Goal: Task Accomplishment & Management: Use online tool/utility

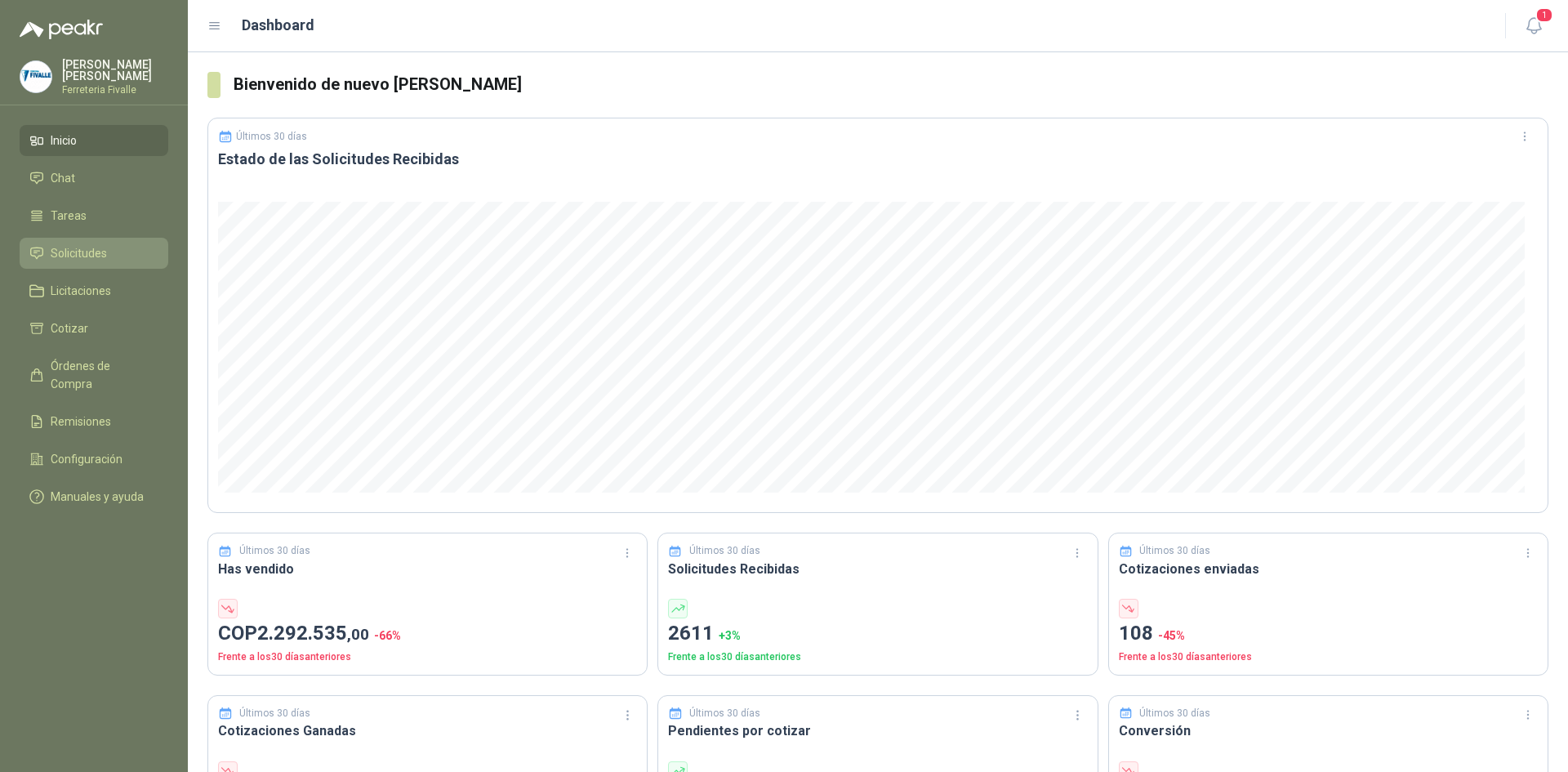
click at [87, 263] on span "Solicitudes" at bounding box center [79, 253] width 57 height 18
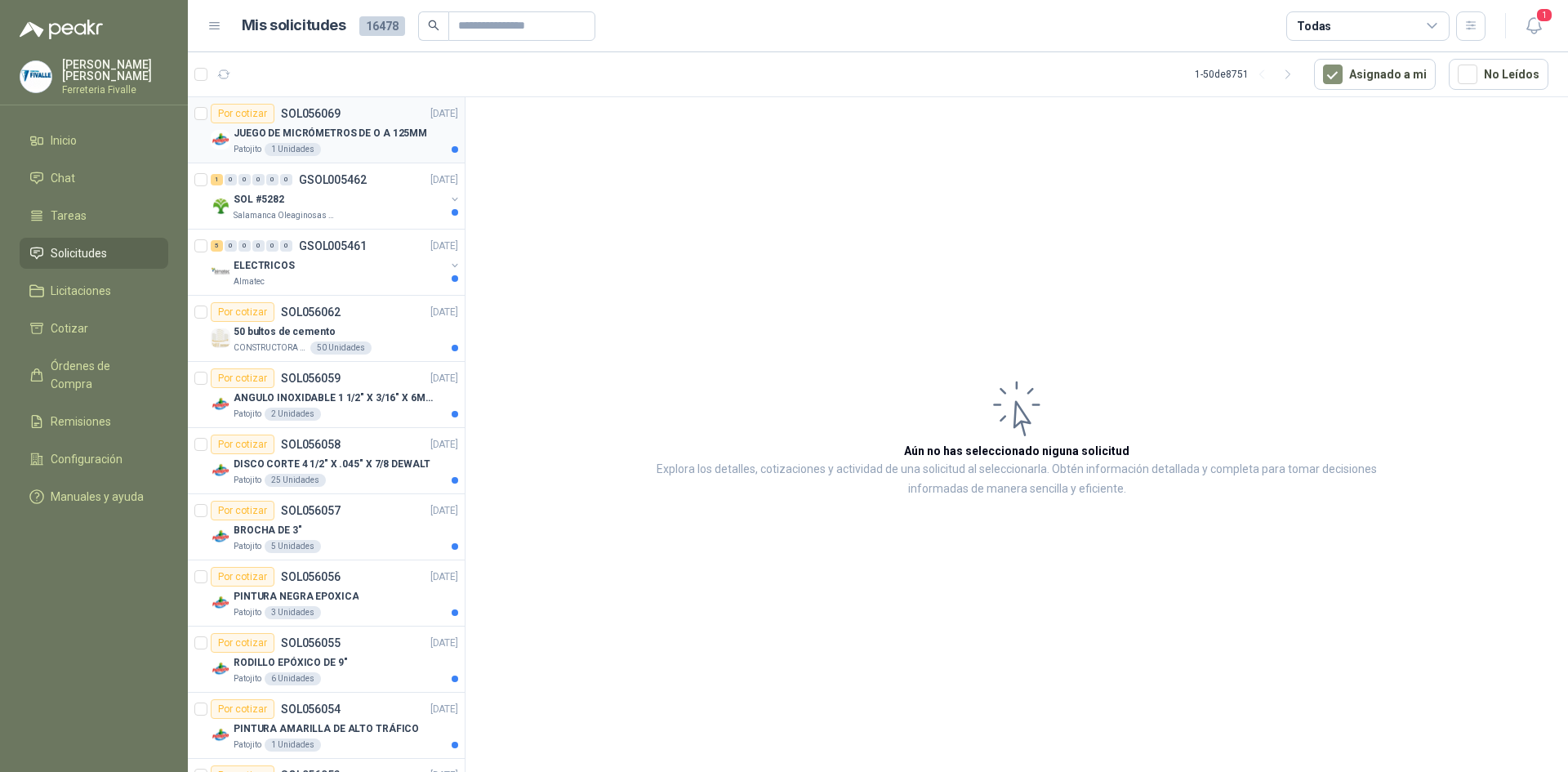
click at [341, 146] on div "Patojito 1 Unidades" at bounding box center [346, 149] width 225 height 13
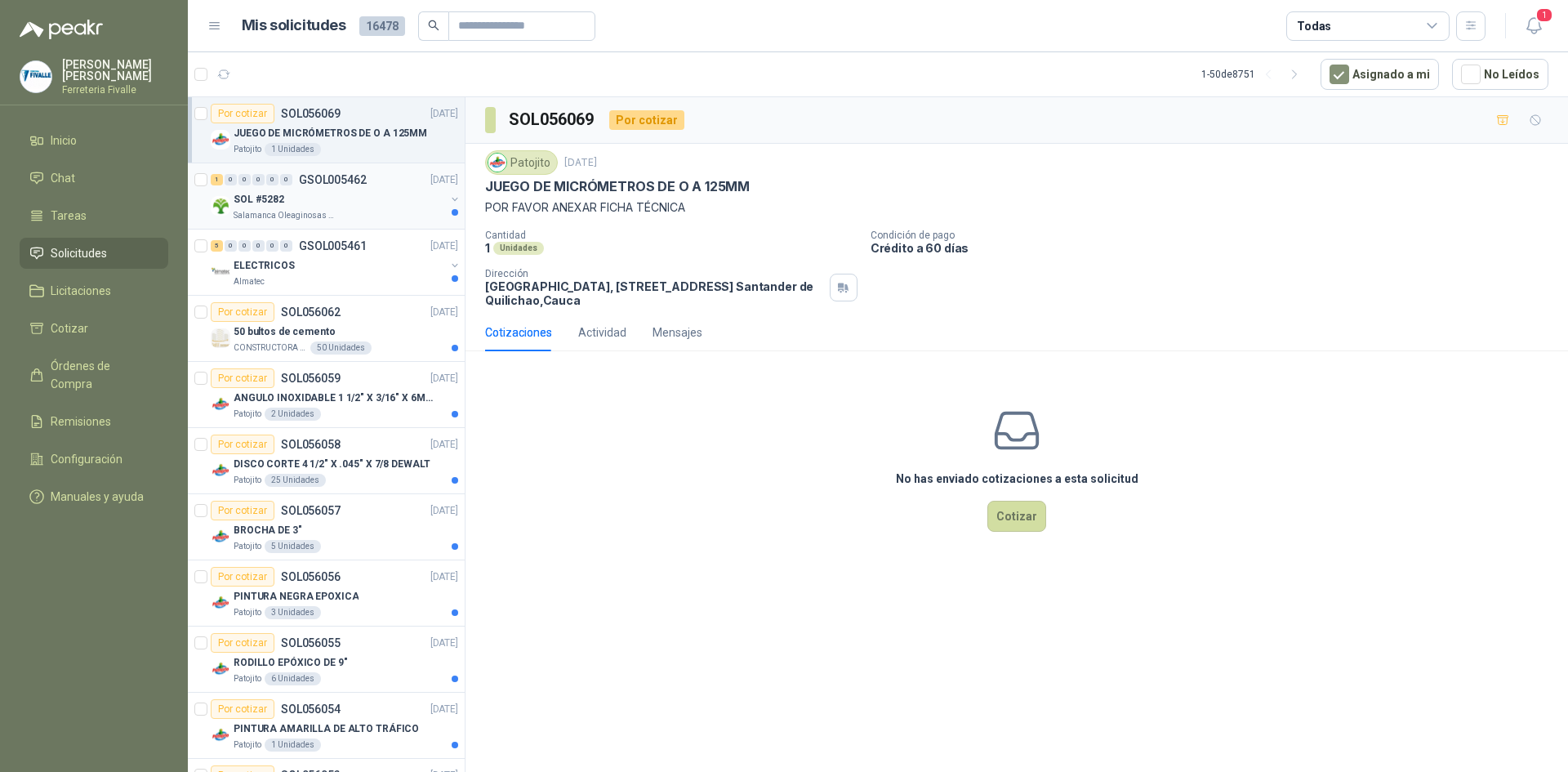
click at [360, 213] on div "Salamanca Oleaginosas SAS" at bounding box center [339, 216] width 212 height 13
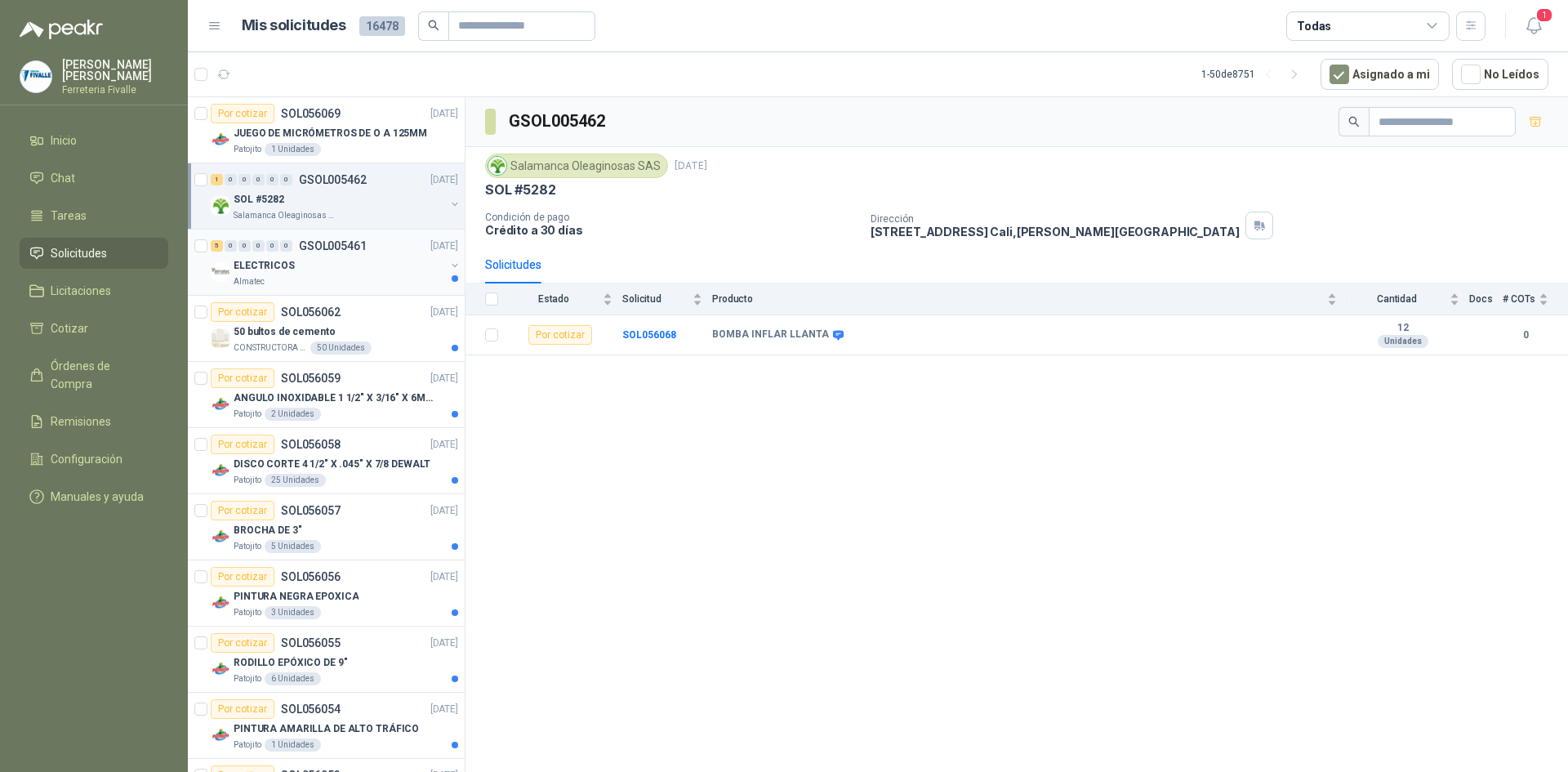
click at [424, 273] on div "ELECTRICOS" at bounding box center [339, 265] width 212 height 20
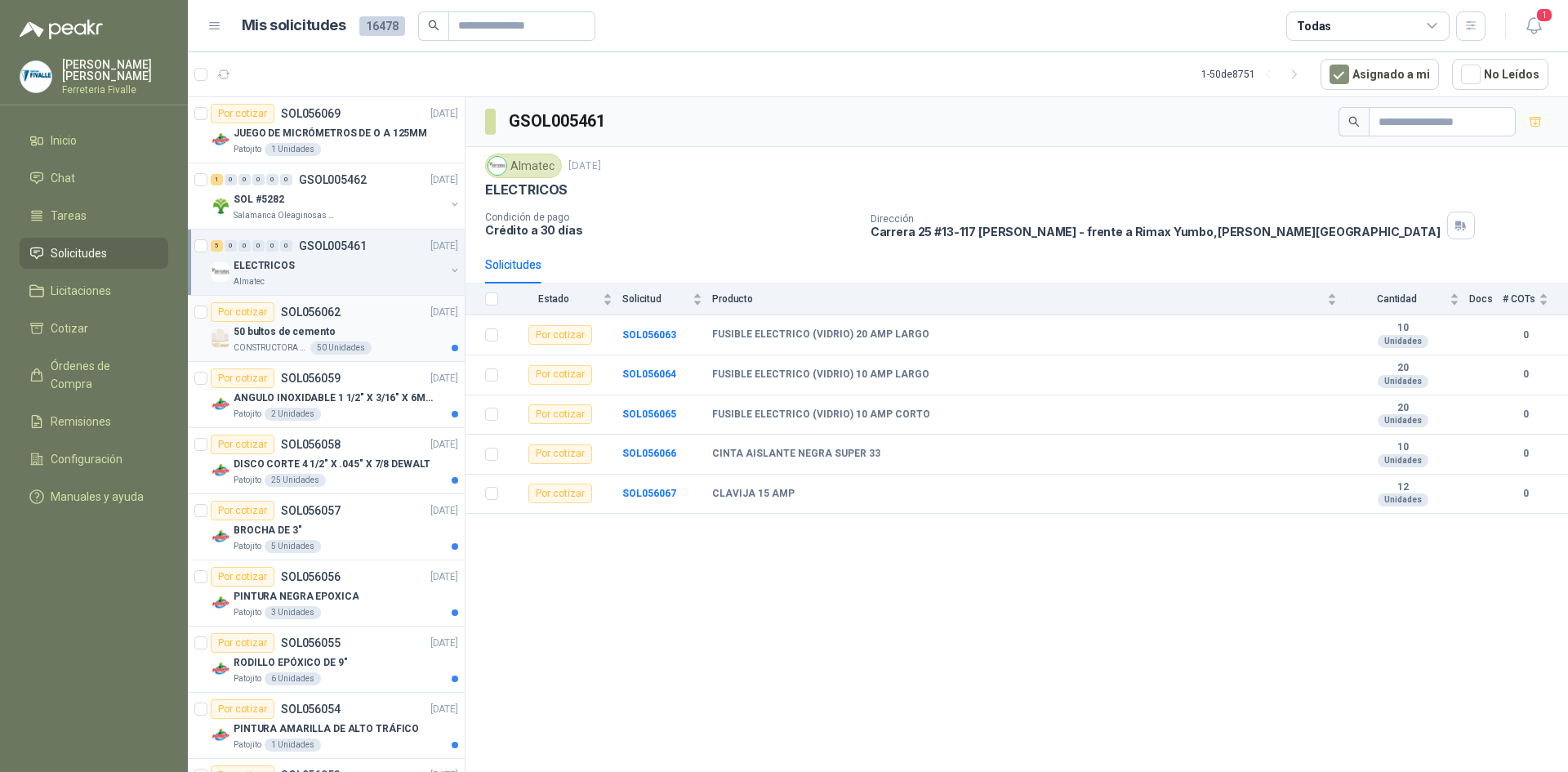
click at [348, 337] on div "50 bultos de cemento" at bounding box center [346, 331] width 225 height 20
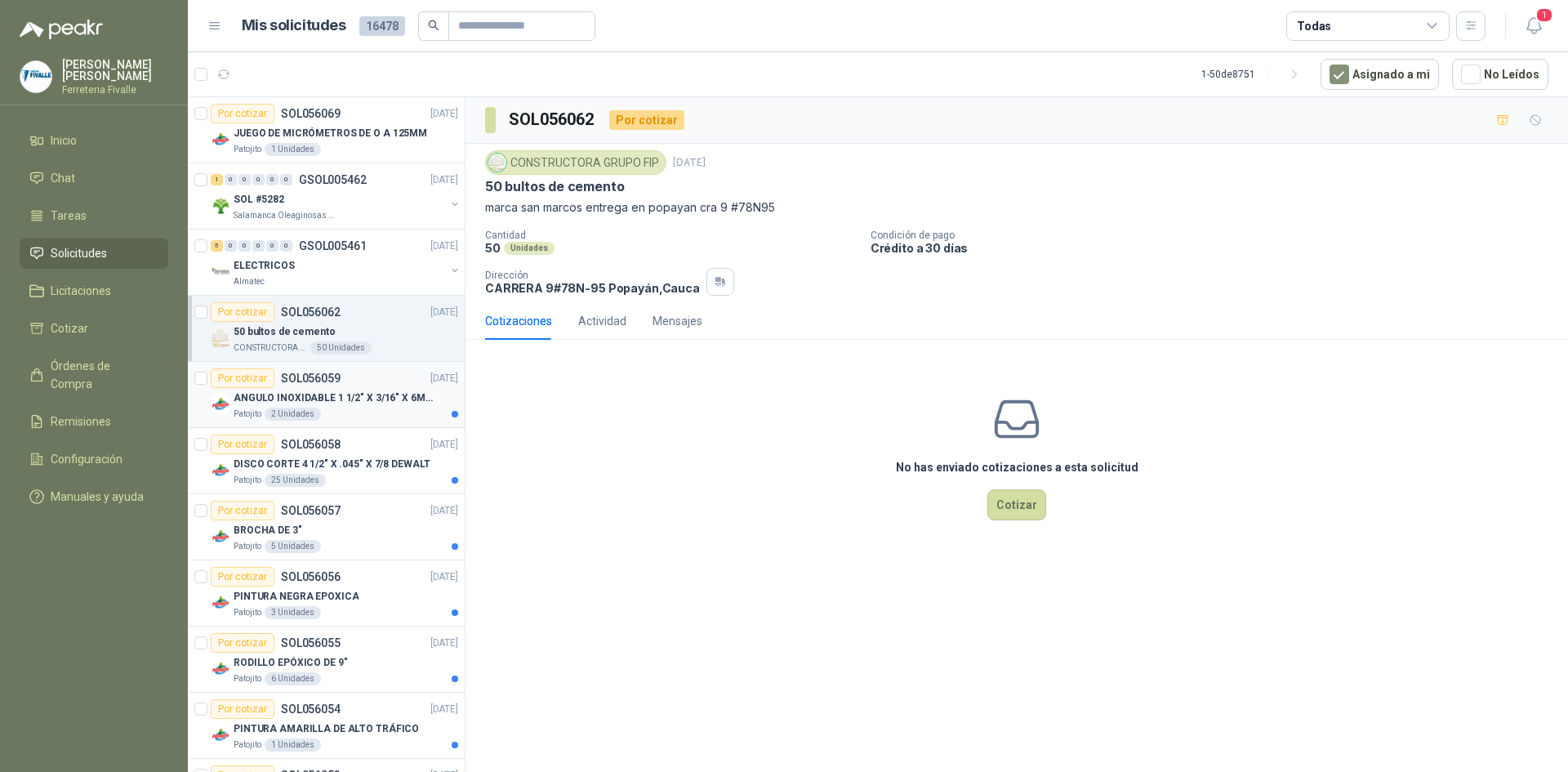
click at [333, 381] on p "SOL056059" at bounding box center [310, 378] width 59 height 11
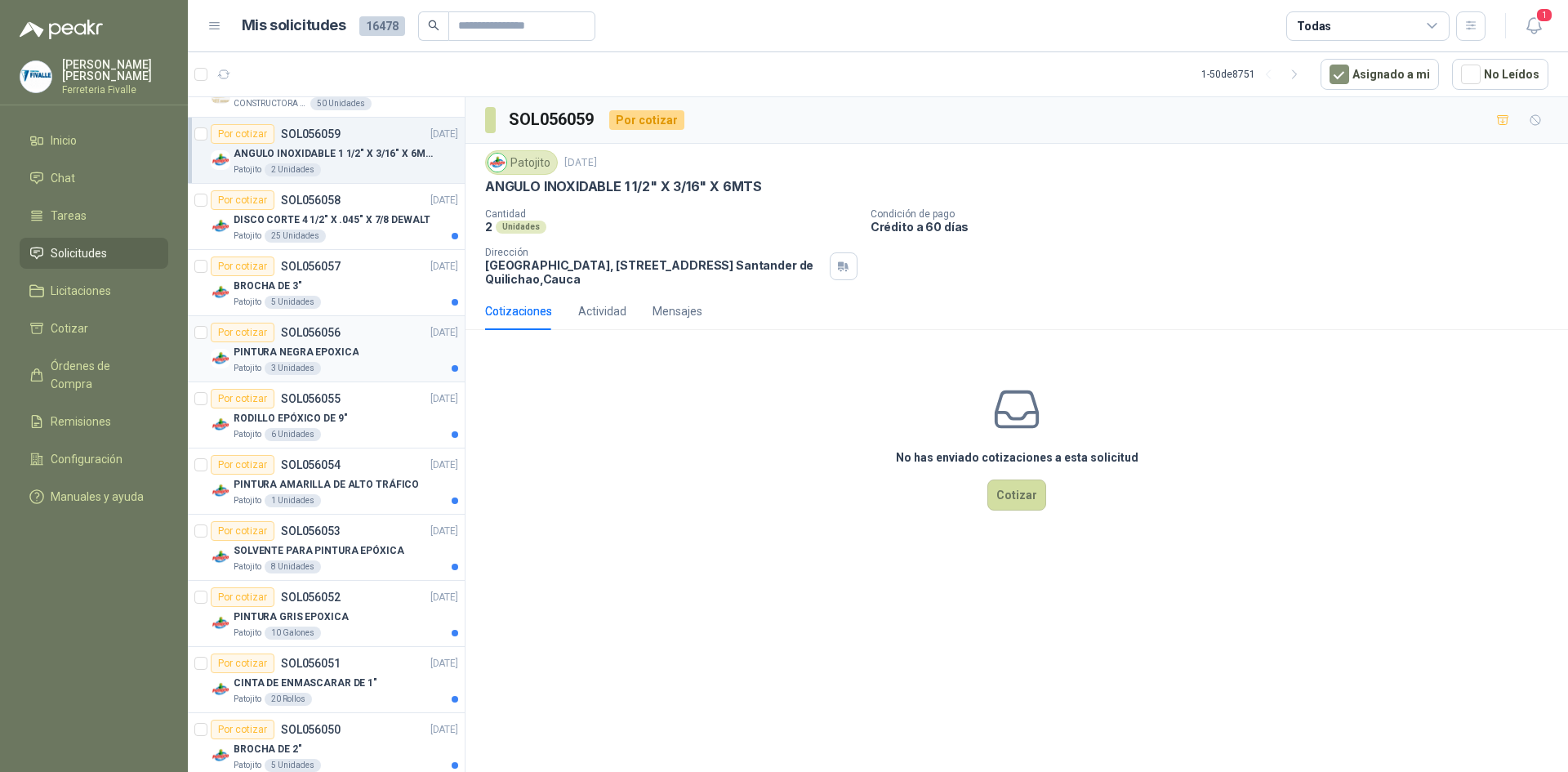
scroll to position [246, 0]
click at [353, 243] on article "Por cotizar SOL056058 [DATE] DISCO CORTE 4 1/2" X .045" X 7/8 DEWALT Patojito 2…" at bounding box center [326, 216] width 277 height 66
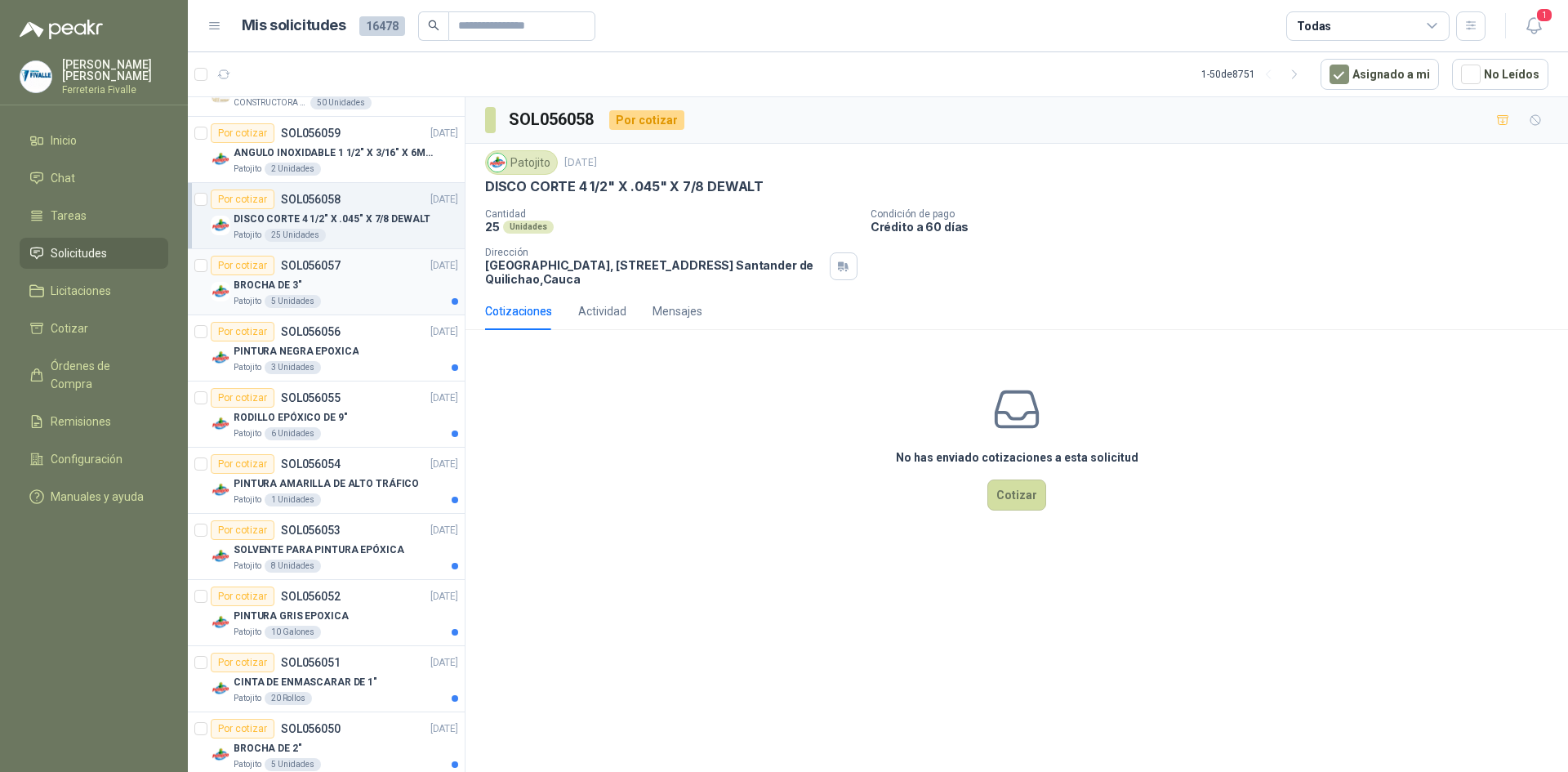
click at [356, 292] on div "BROCHA DE 3"" at bounding box center [346, 285] width 225 height 20
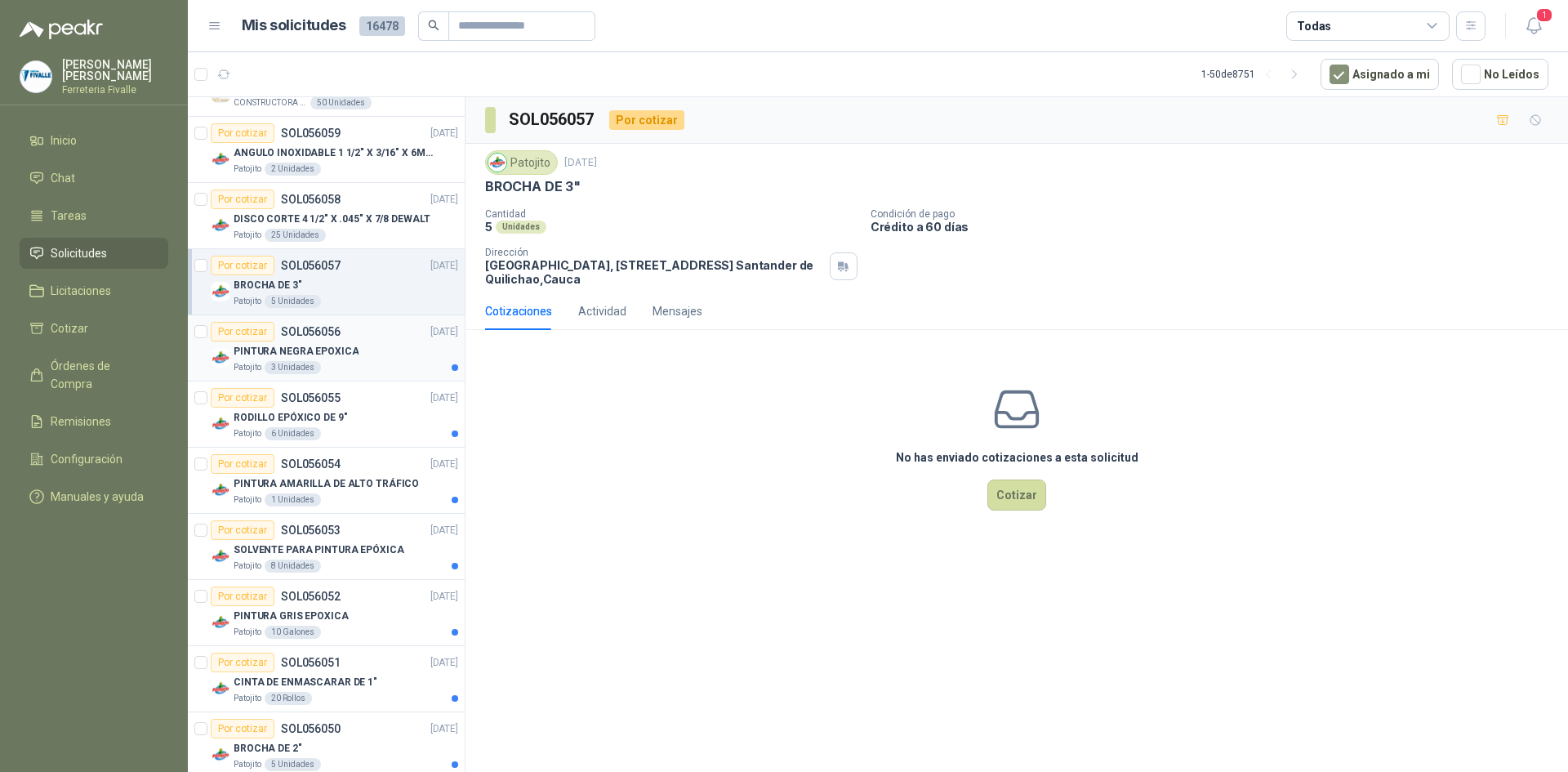
click at [414, 365] on div "Patojito 3 Unidades" at bounding box center [346, 368] width 225 height 13
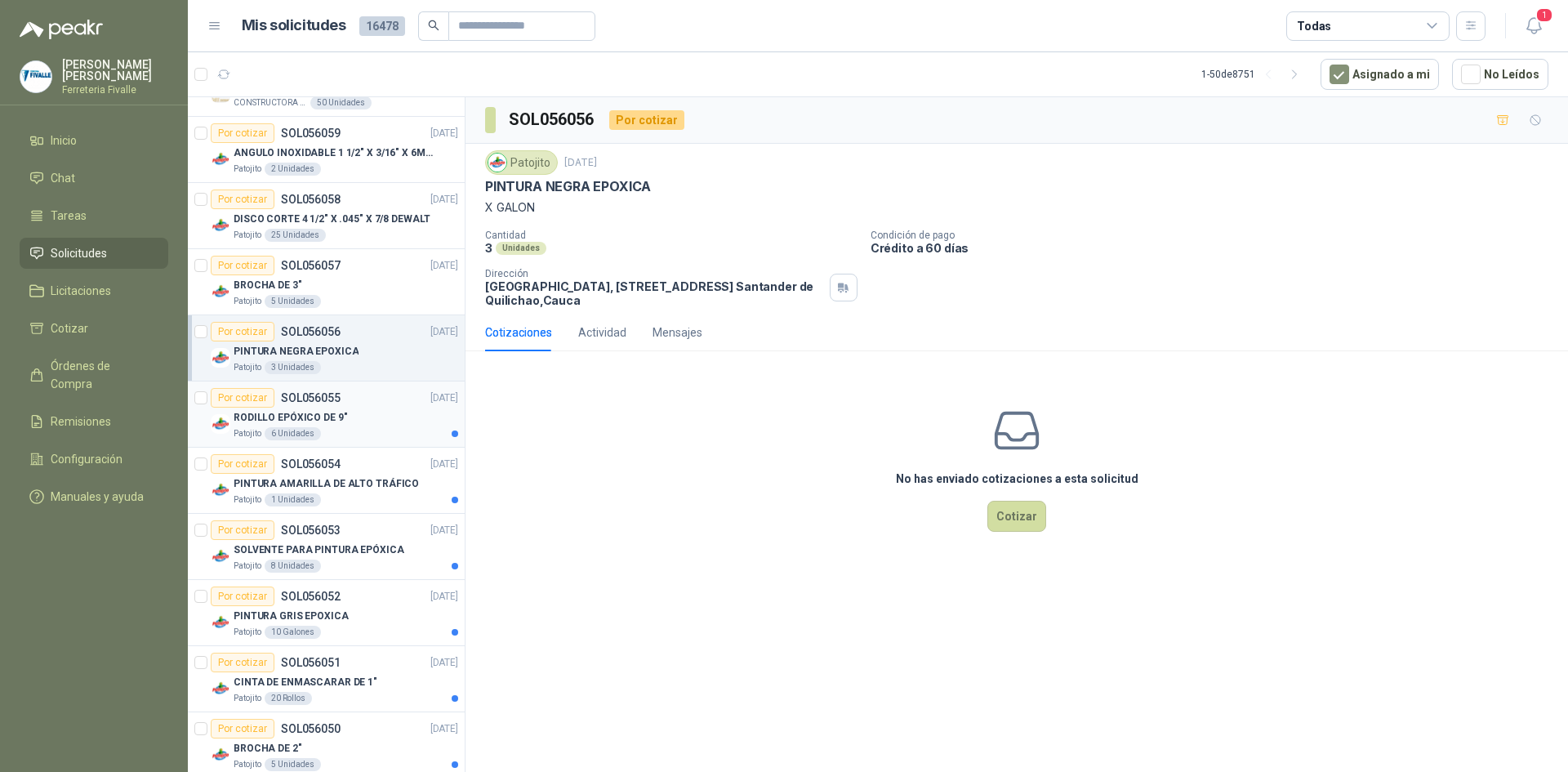
click at [379, 427] on div "RODILLO EPÓXICO DE 9"" at bounding box center [346, 417] width 225 height 20
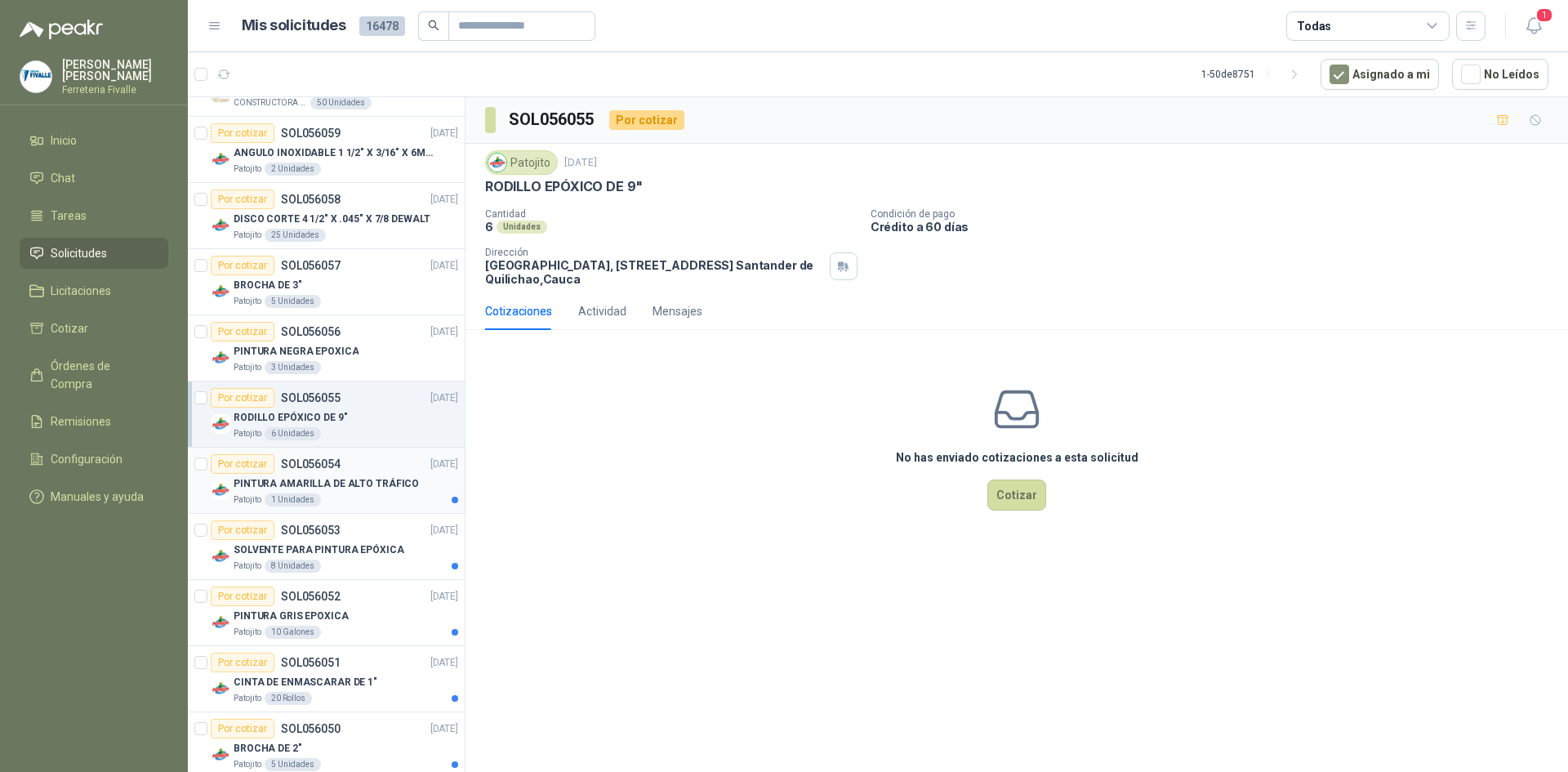
click at [382, 482] on p "PINTURA AMARILLA DE ALTO TRÁFICO" at bounding box center [326, 484] width 185 height 15
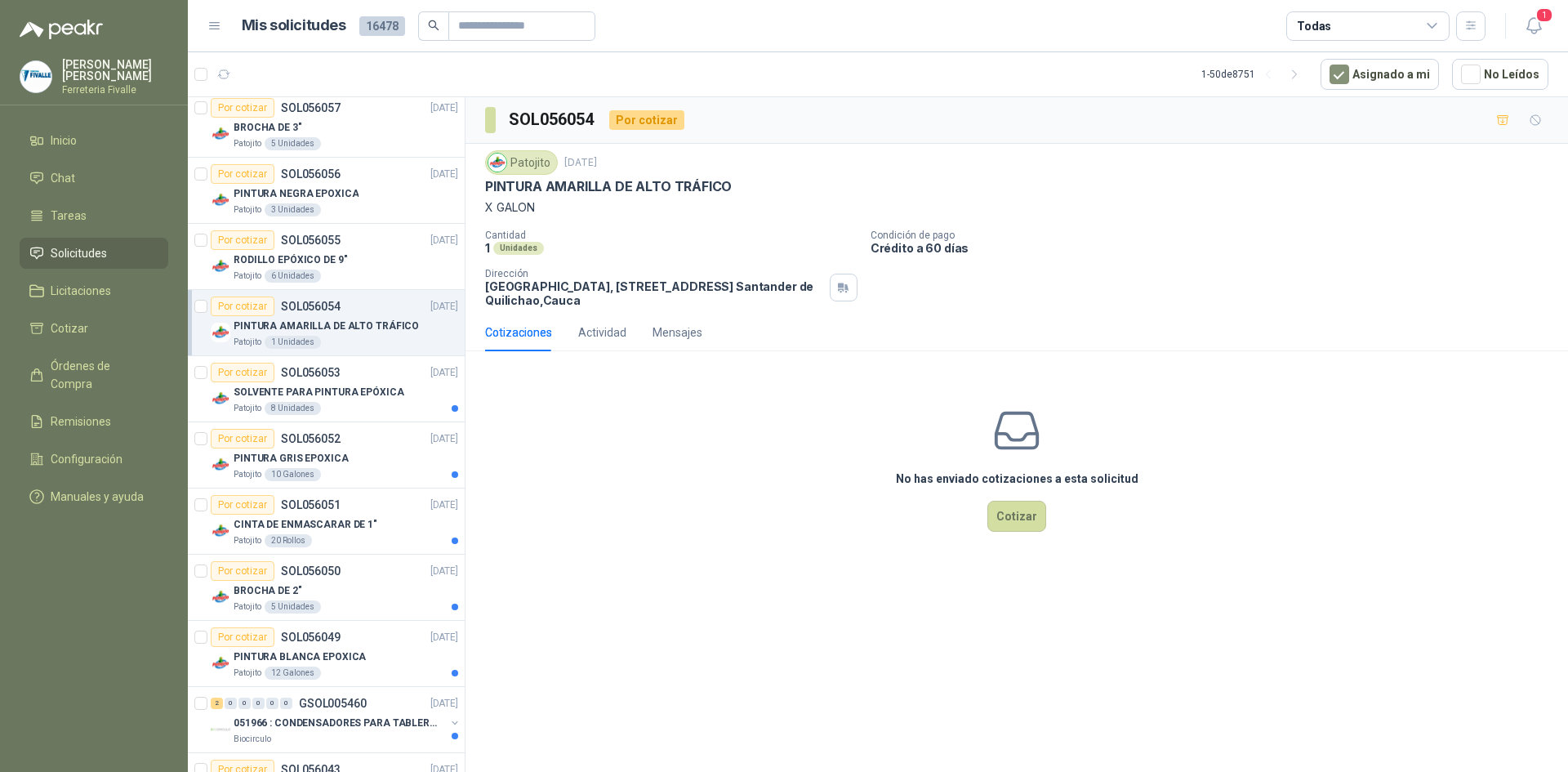
scroll to position [409, 0]
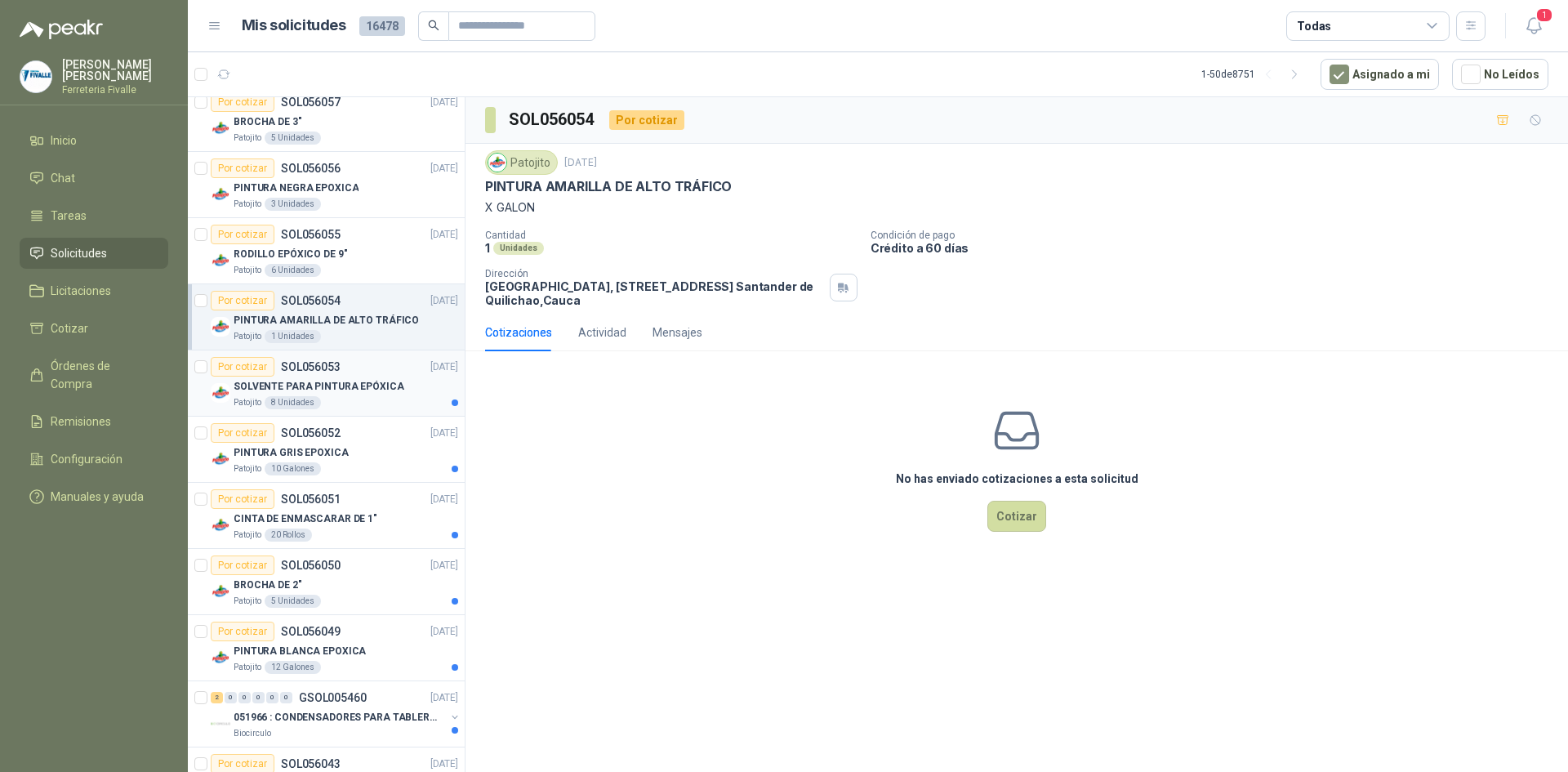
click at [364, 381] on p "SOLVENTE PARA PINTURA EPÓXICA" at bounding box center [318, 387] width 171 height 15
click at [355, 454] on div "PINTURA GRIS EPOXICA" at bounding box center [346, 453] width 225 height 20
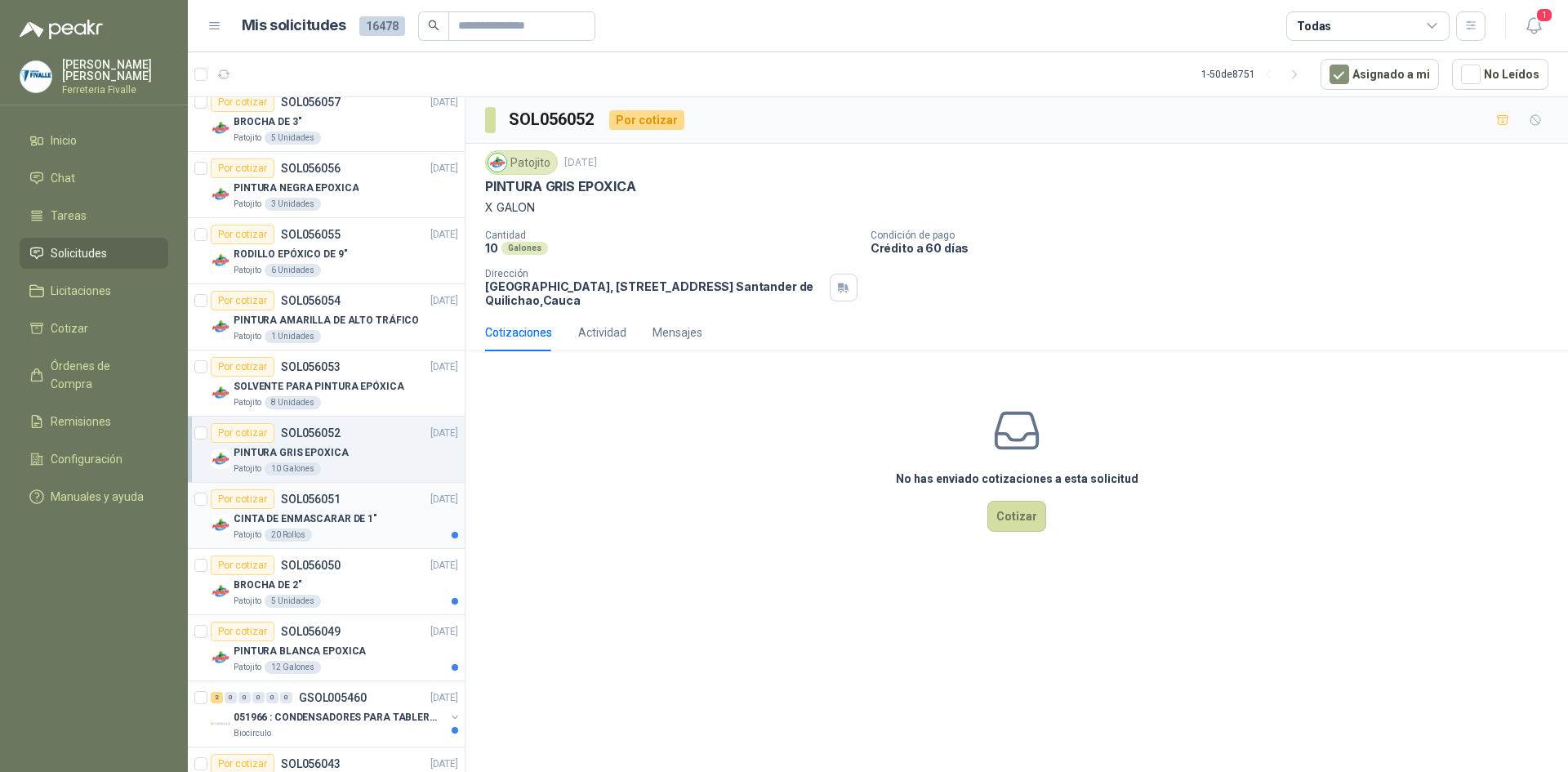
click at [395, 526] on div "CINTA DE ENMASCARAR DE 1"" at bounding box center [346, 519] width 225 height 20
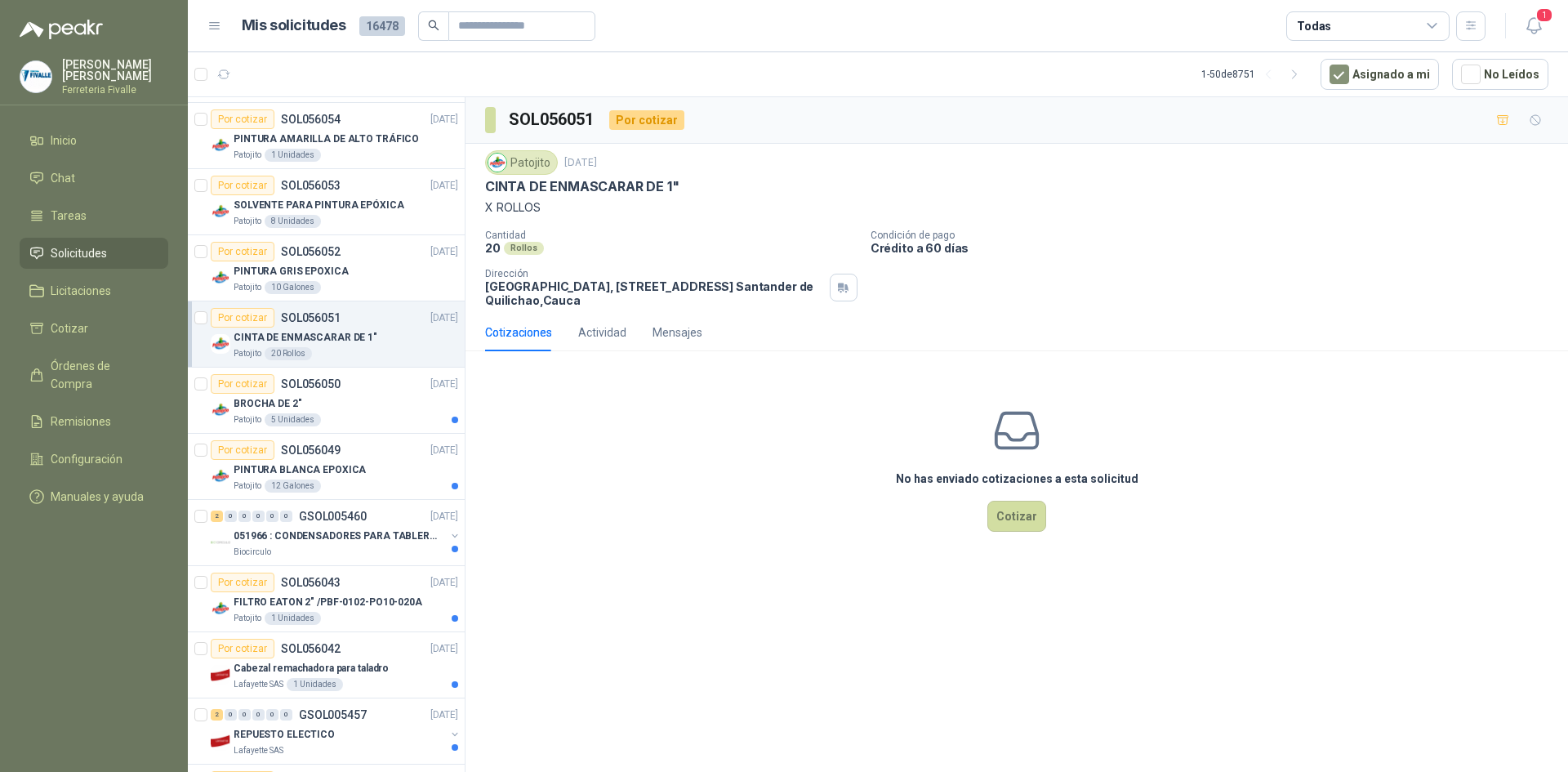
scroll to position [653, 0]
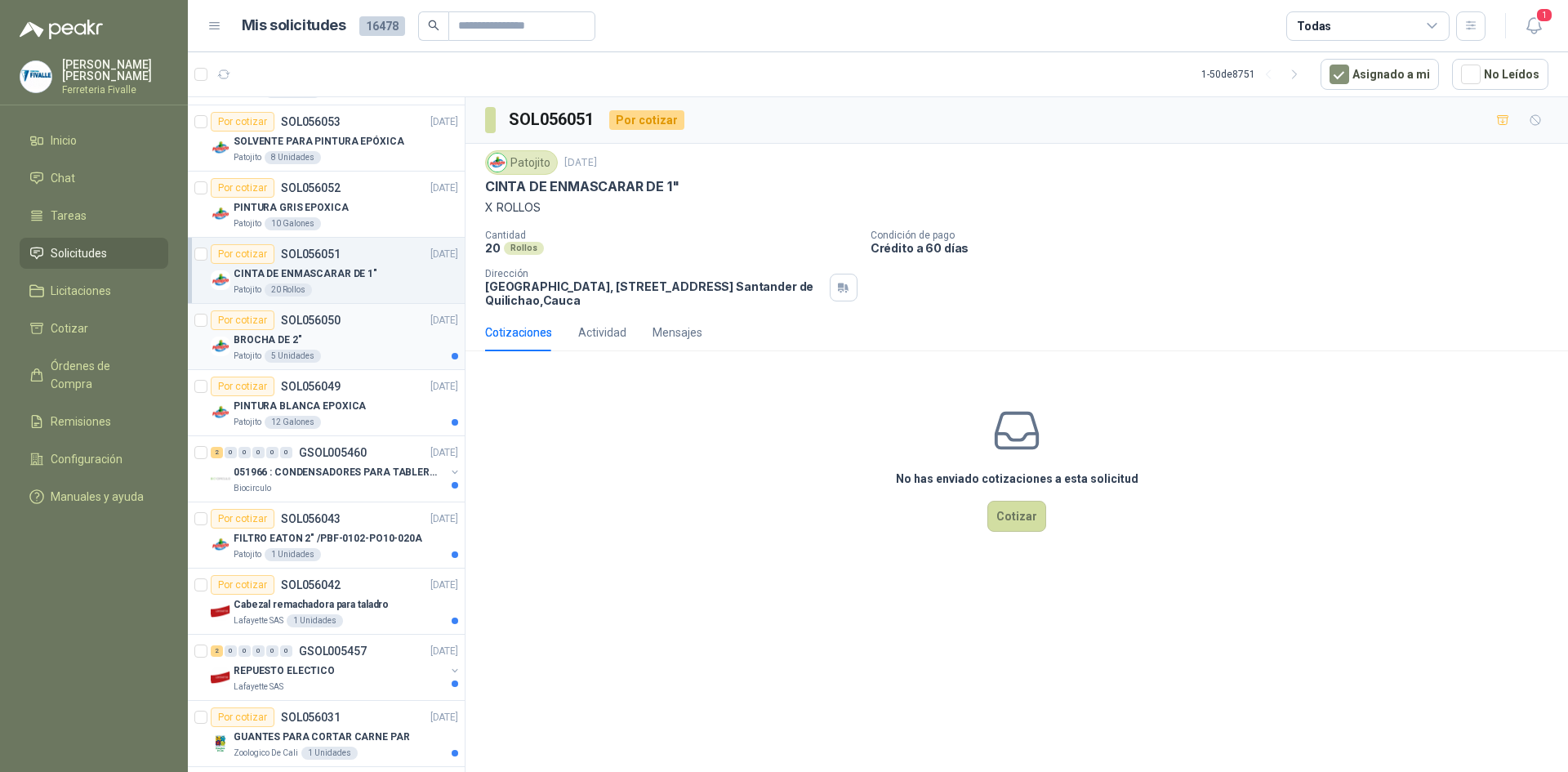
click at [365, 338] on div "BROCHA DE 2"" at bounding box center [346, 340] width 225 height 20
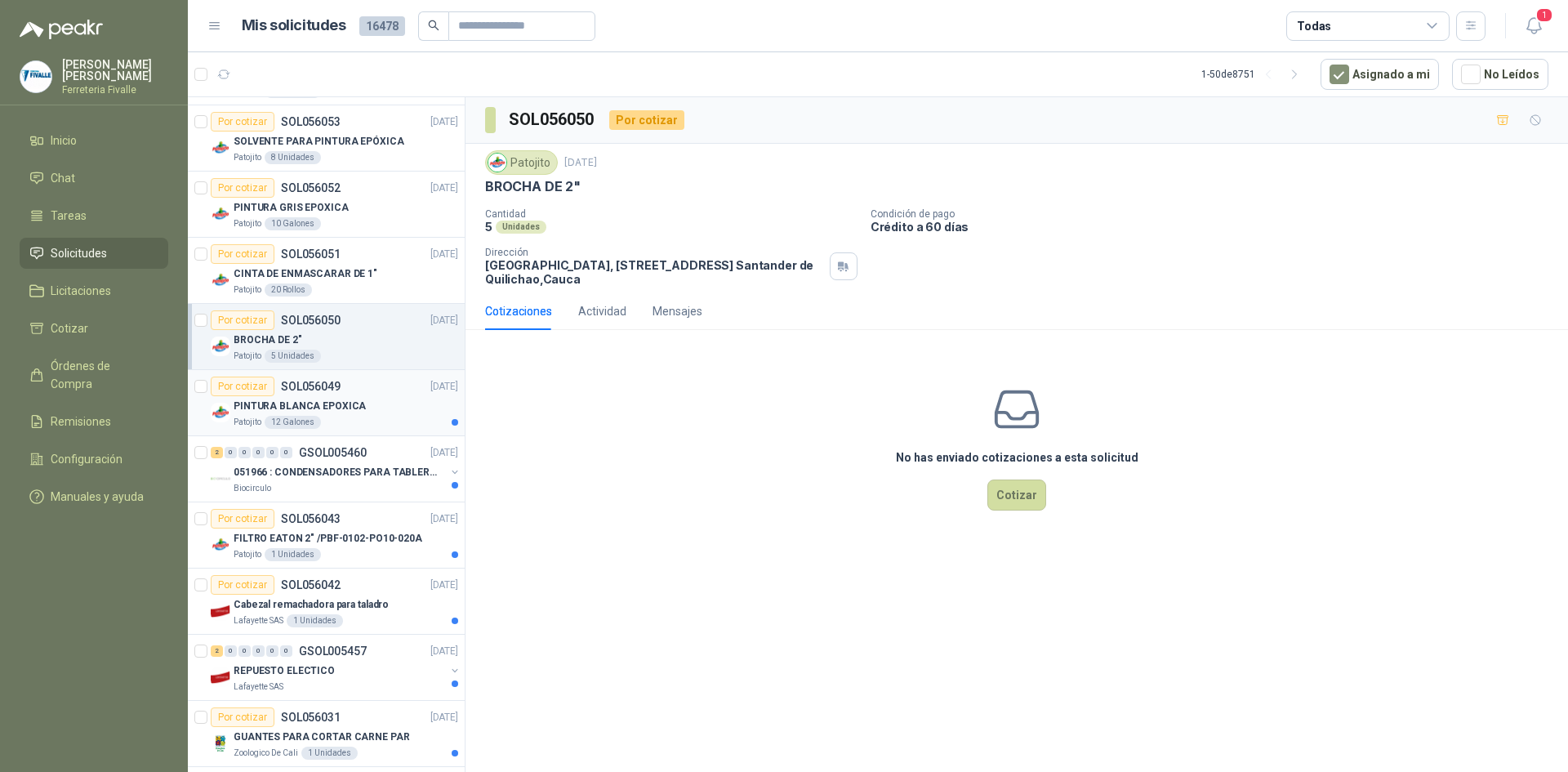
click at [366, 418] on div "Patojito 12 Galones" at bounding box center [346, 422] width 225 height 13
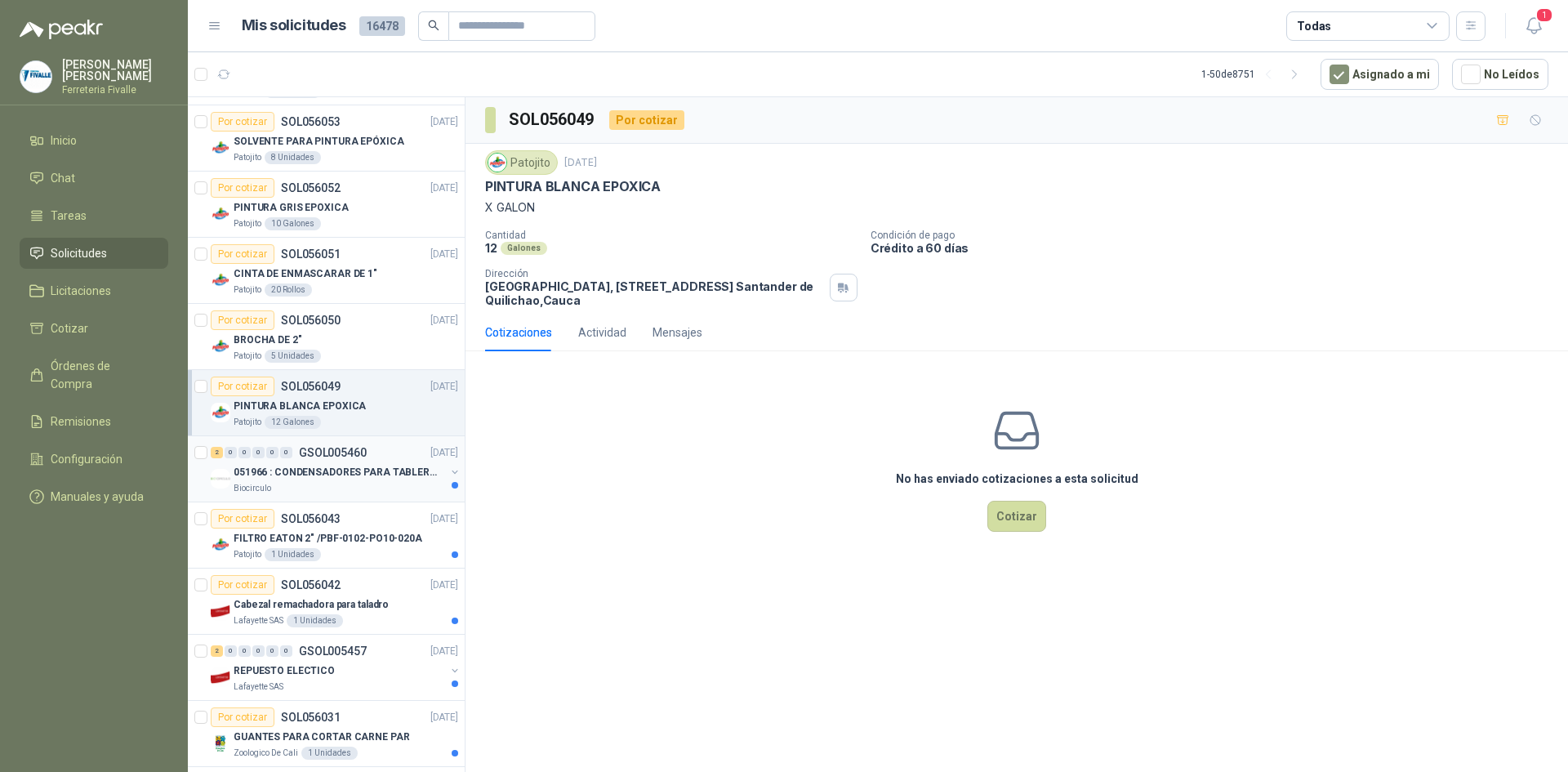
click at [360, 463] on div "051966 : CONDENSADORES PARA TABLERO PRINCIPAL L1" at bounding box center [339, 472] width 212 height 20
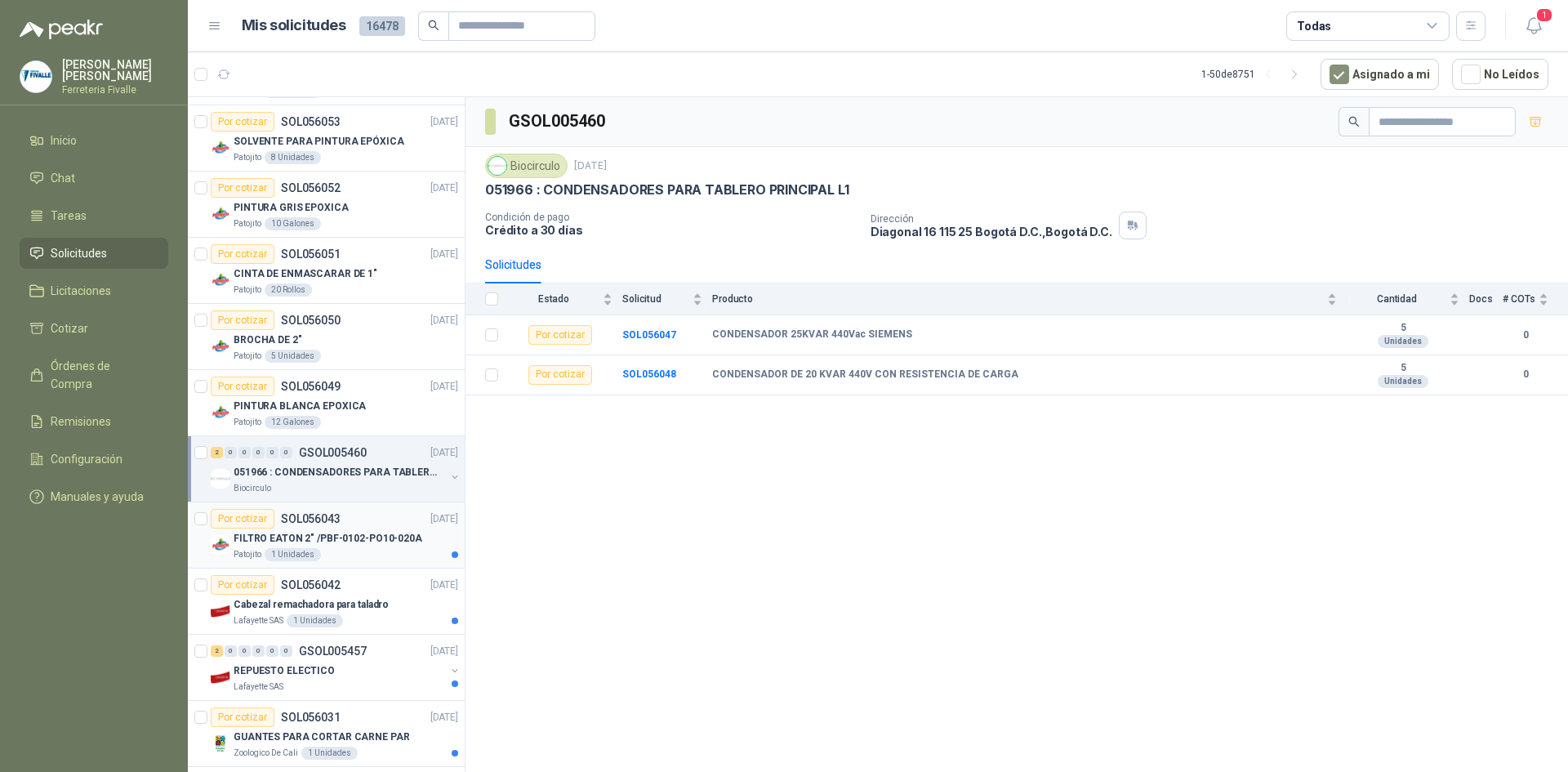
click at [321, 555] on div "Patojito 1 Unidades" at bounding box center [346, 555] width 225 height 13
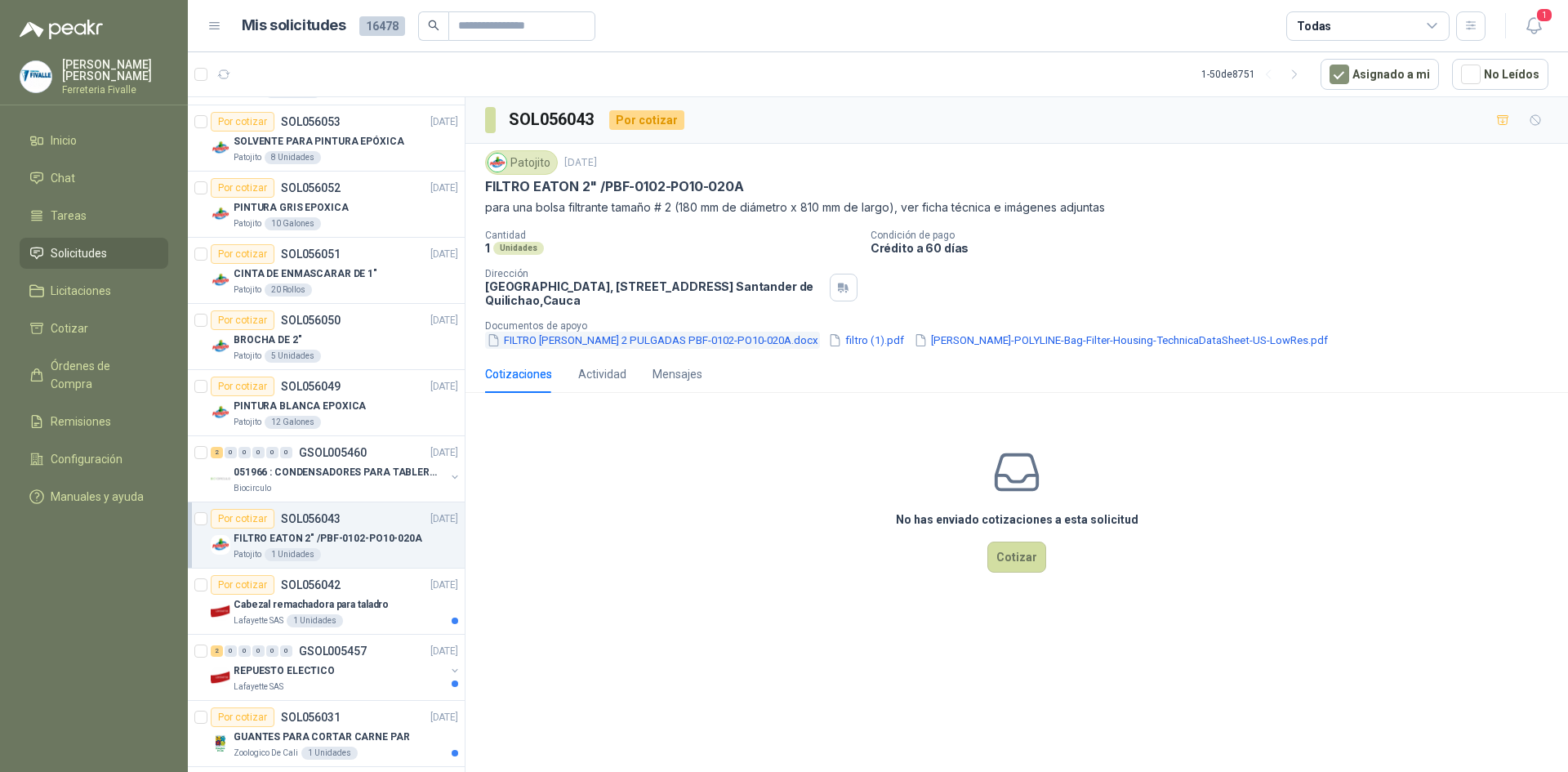
click at [633, 337] on button "FILTRO [PERSON_NAME] 2 PULGADAS PBF-0102-PO10-020A.docx" at bounding box center [652, 340] width 335 height 17
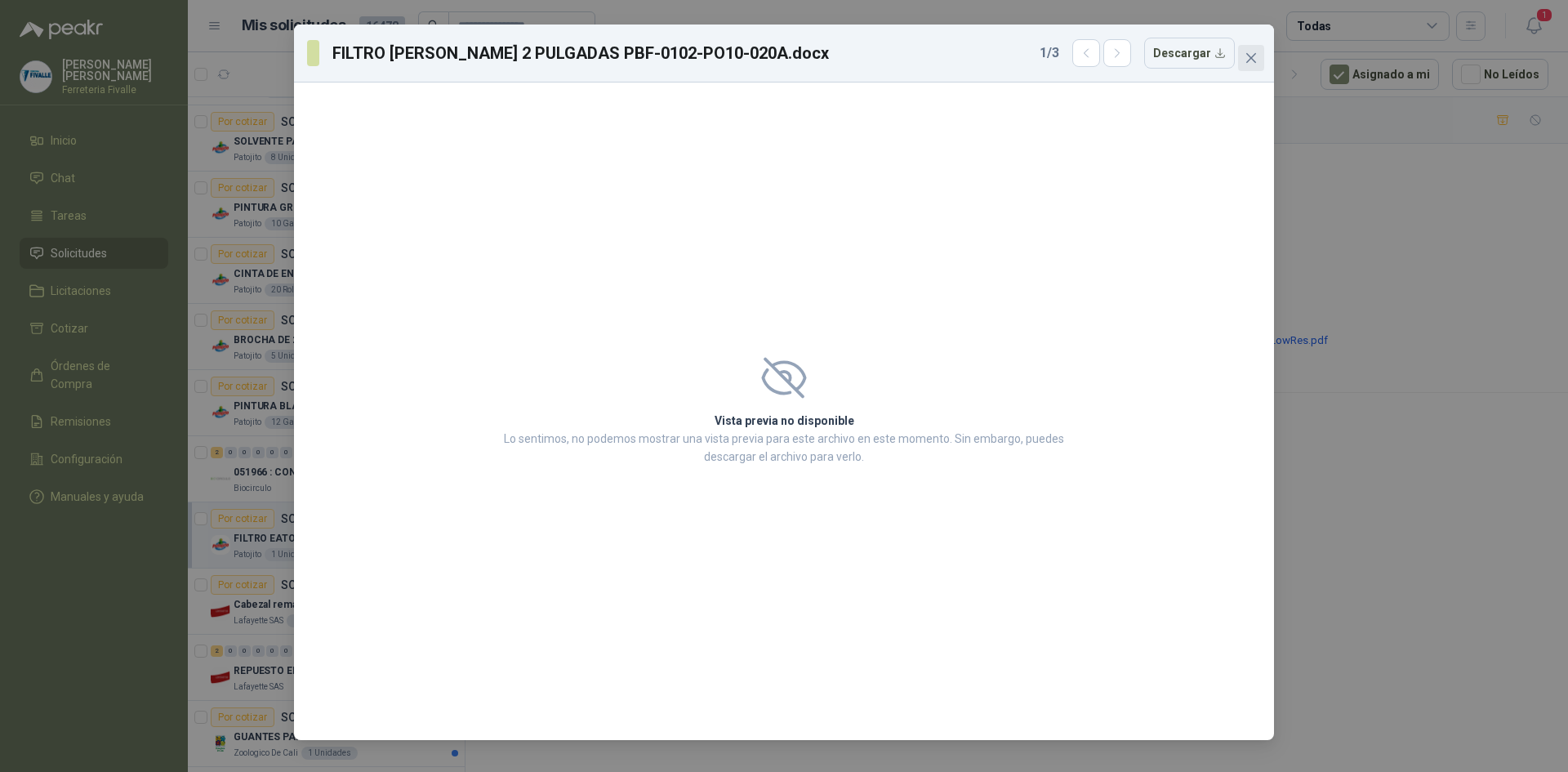
click at [1250, 49] on button "Close" at bounding box center [1251, 58] width 26 height 26
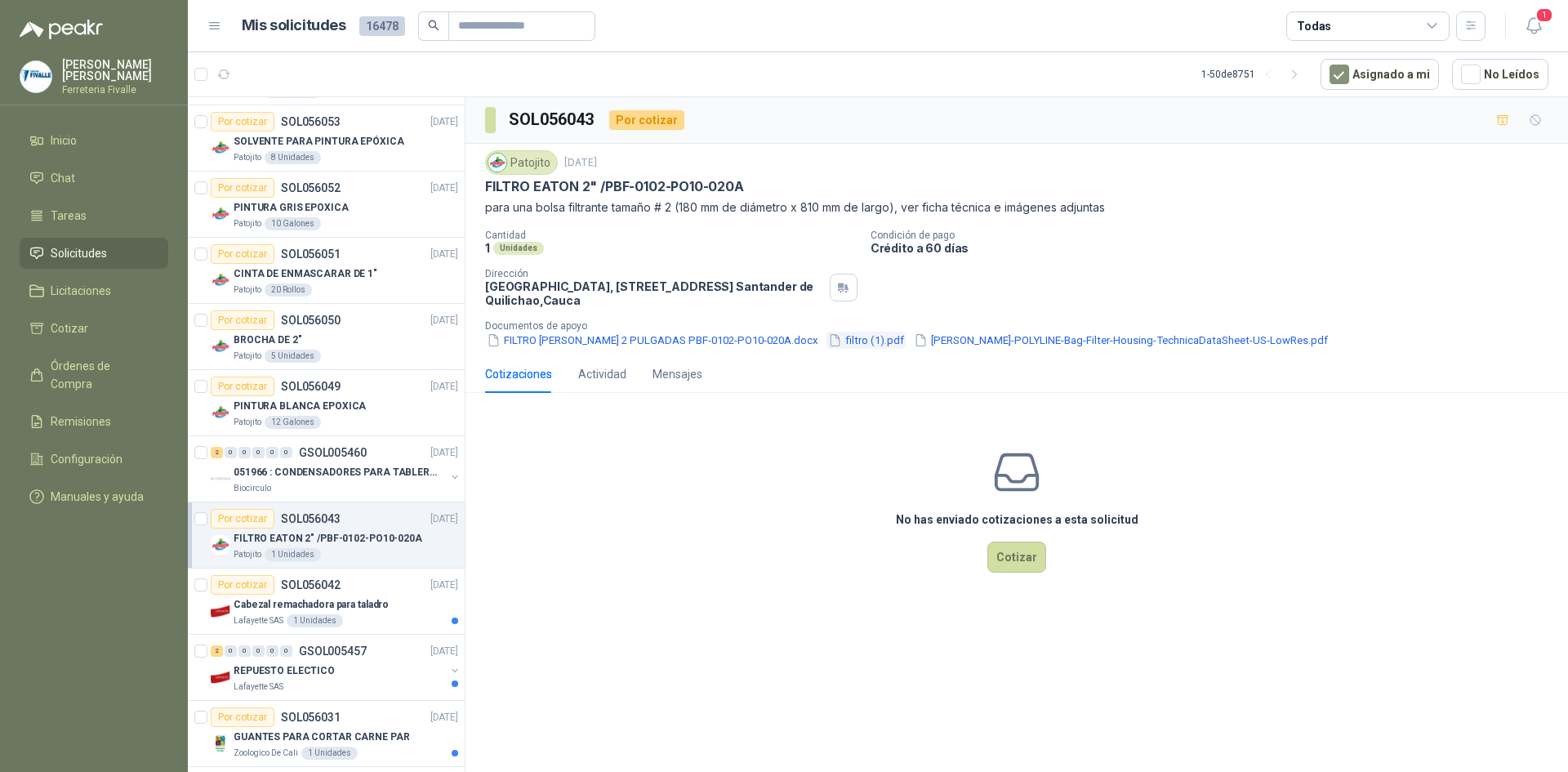
click at [830, 342] on button "filtro (1).pdf" at bounding box center [866, 340] width 79 height 17
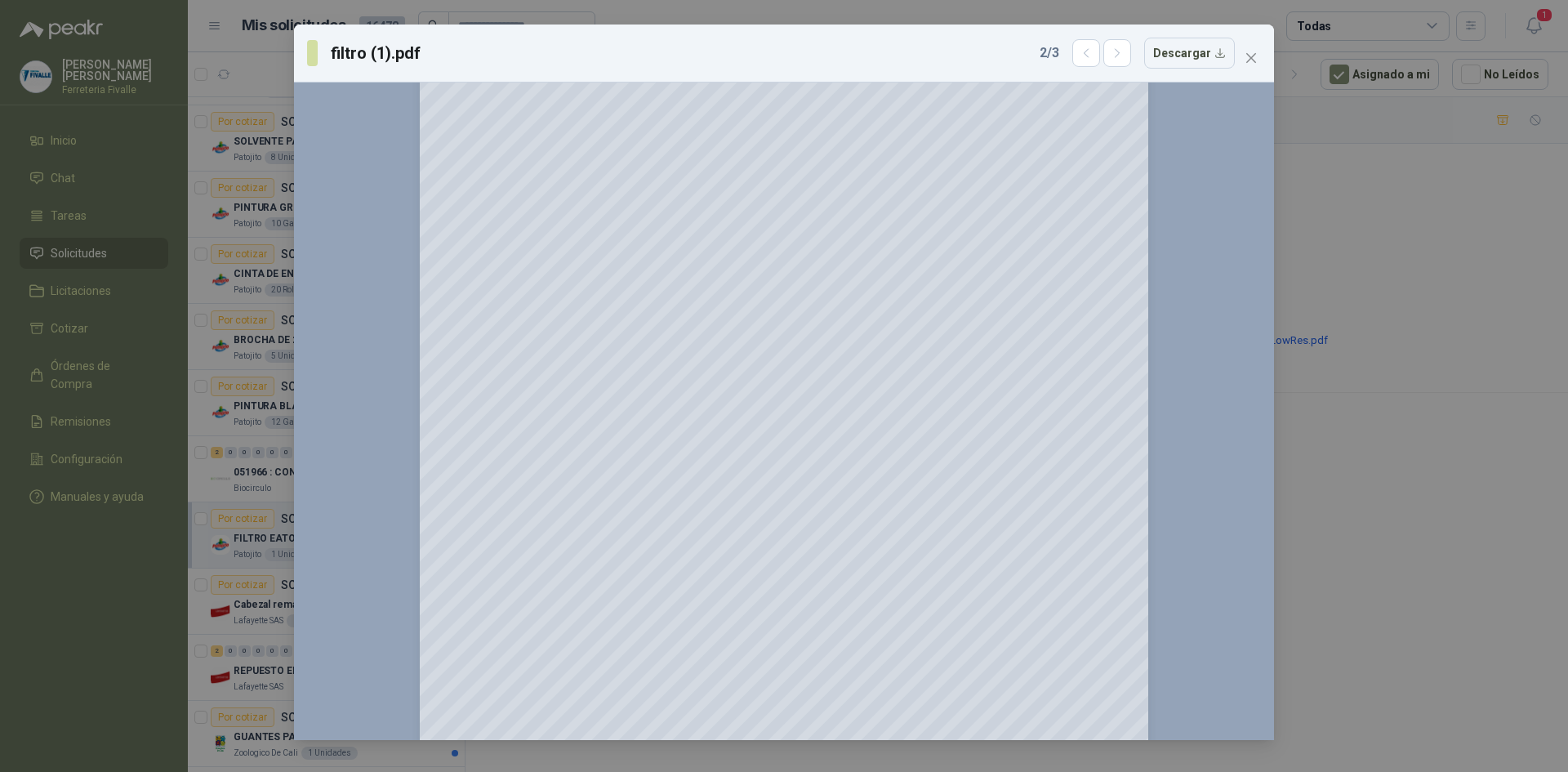
scroll to position [1446, 0]
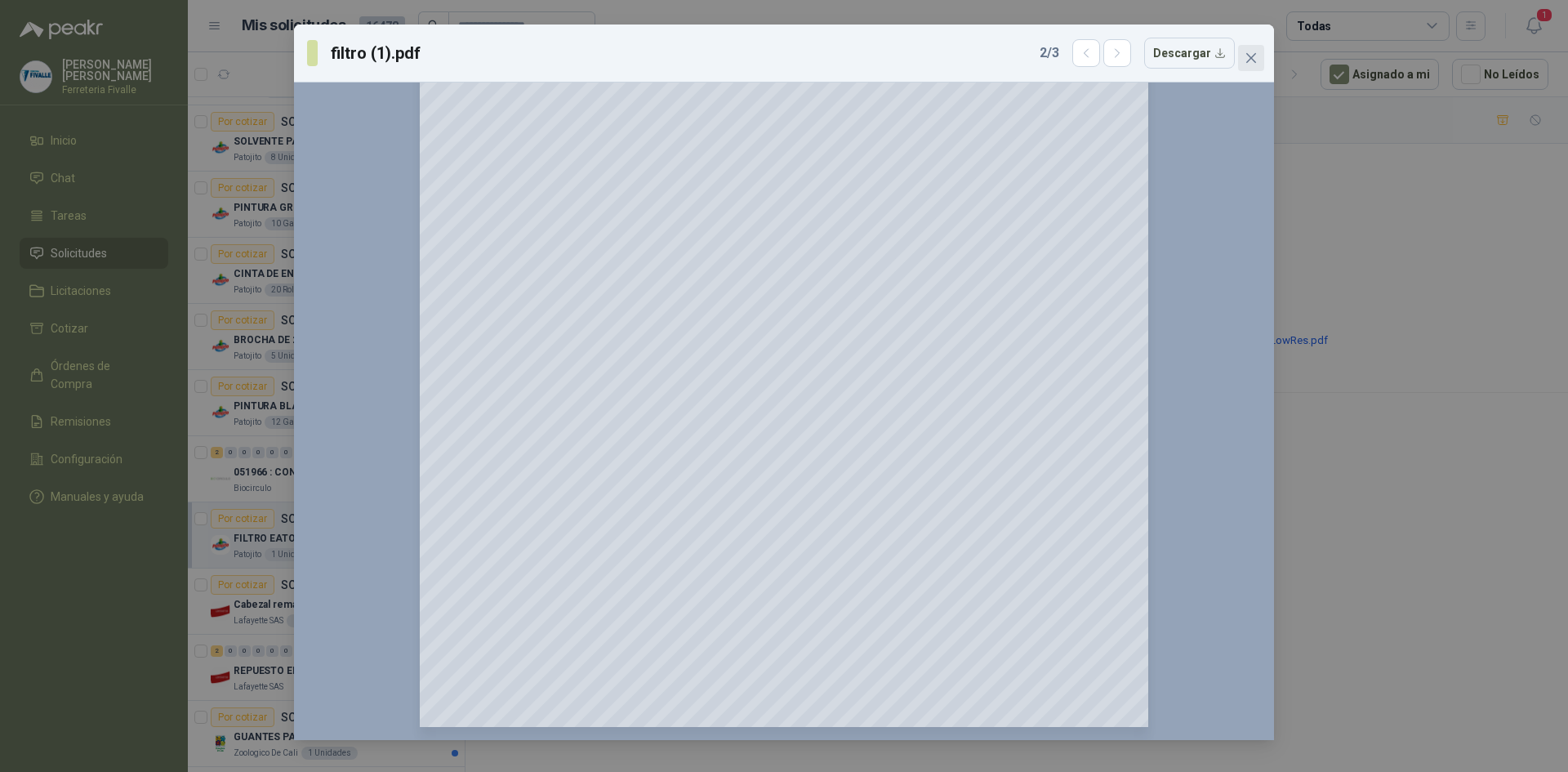
click at [1250, 55] on icon "close" at bounding box center [1250, 58] width 13 height 13
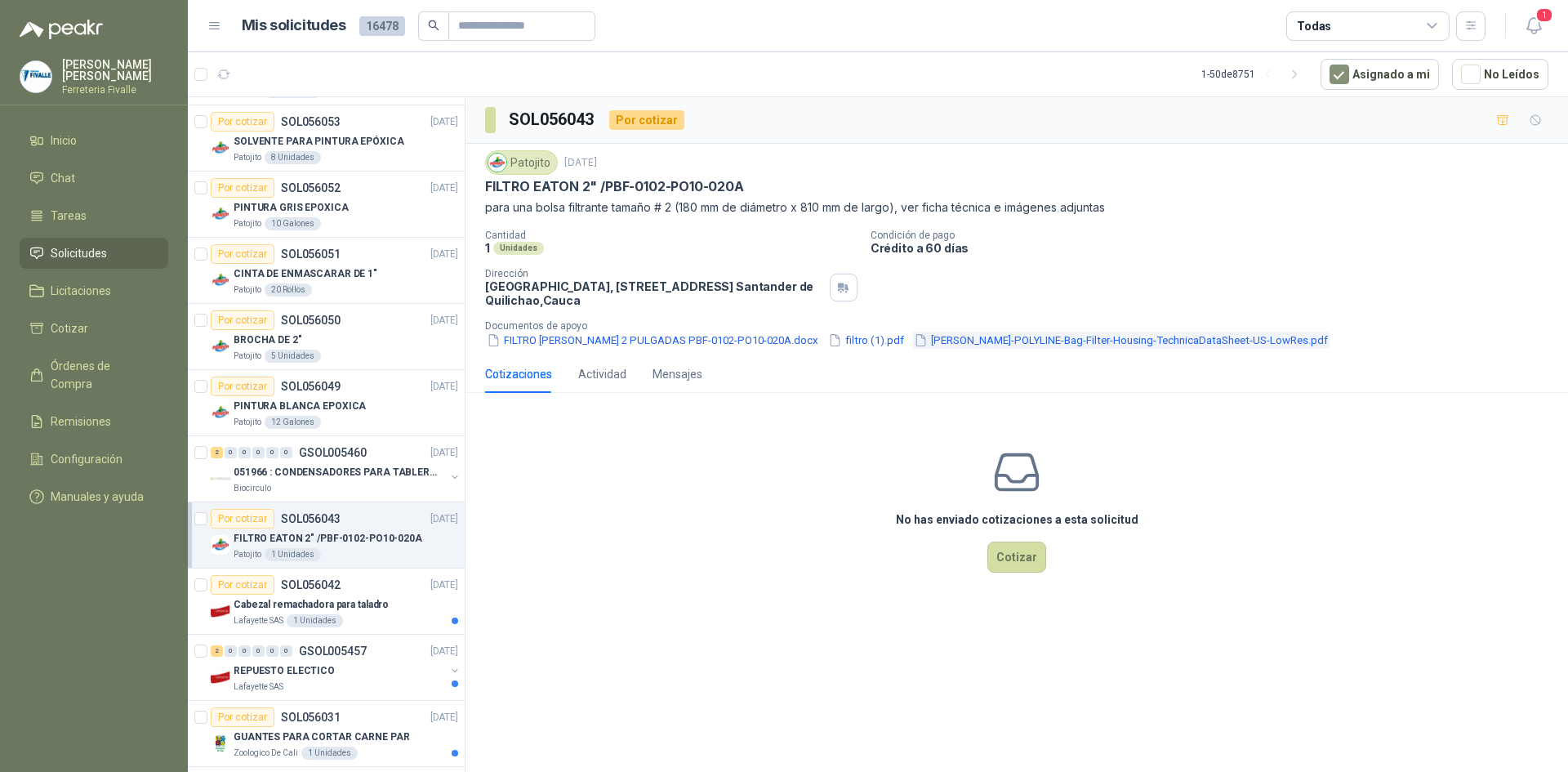
click at [1009, 343] on button "[PERSON_NAME]-POLYLINE-Bag-Filter-Housing-TechnicaDataSheet-US-LowRes.pdf" at bounding box center [1121, 340] width 417 height 17
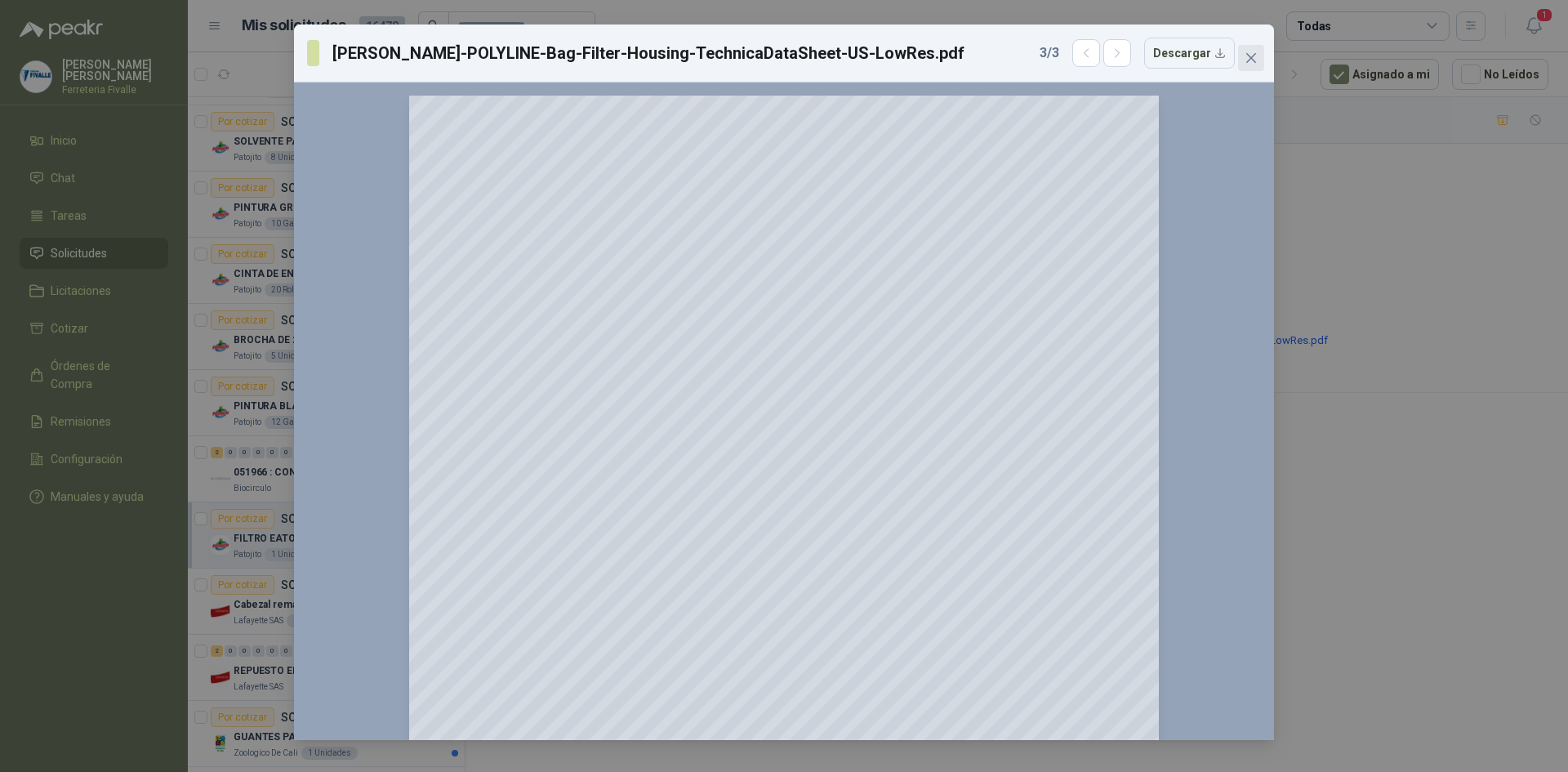
click at [1256, 61] on icon "close" at bounding box center [1250, 58] width 13 height 13
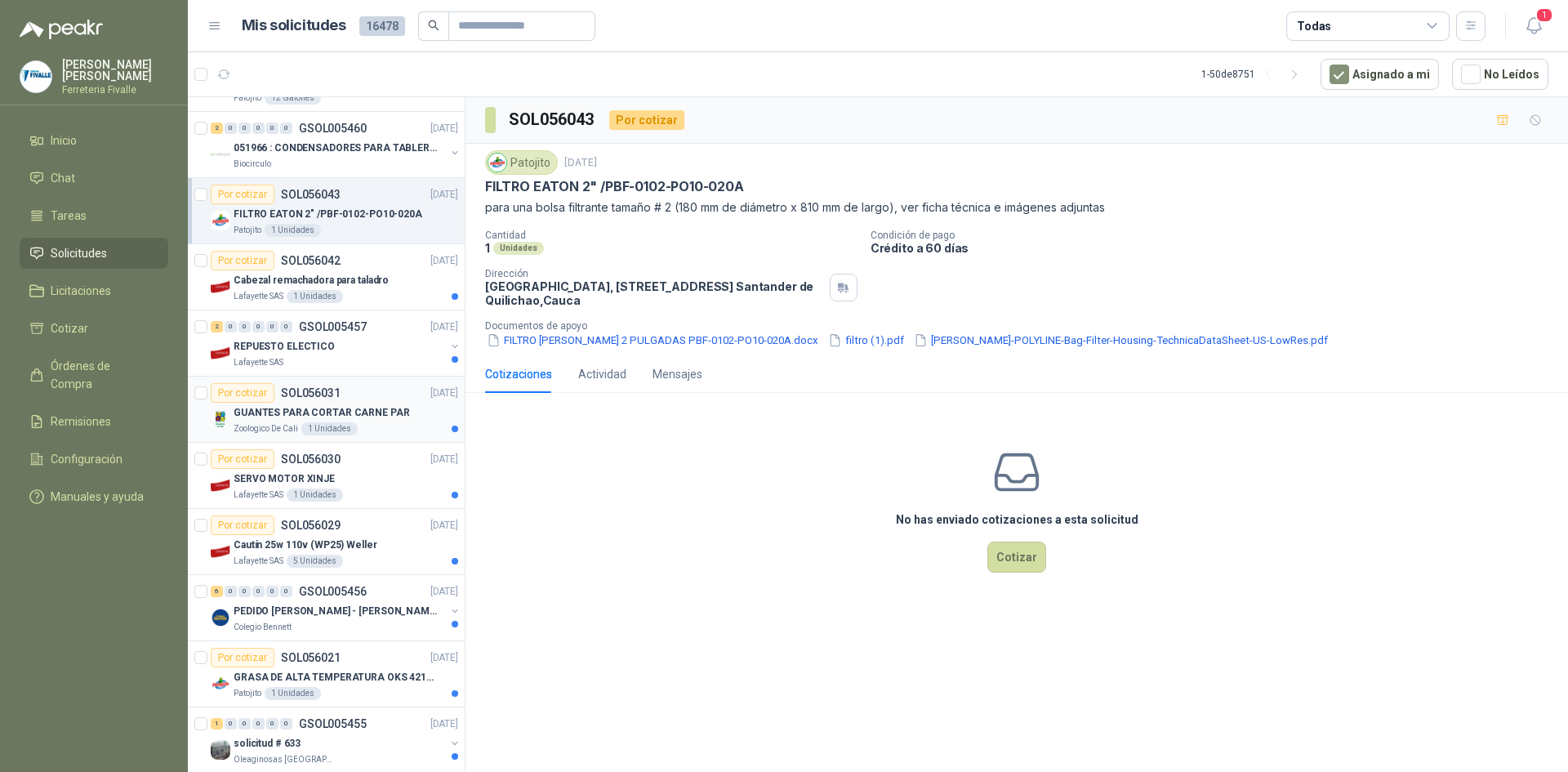
scroll to position [981, 0]
click at [348, 279] on p "Cabezal remachadora para taladro" at bounding box center [311, 278] width 155 height 15
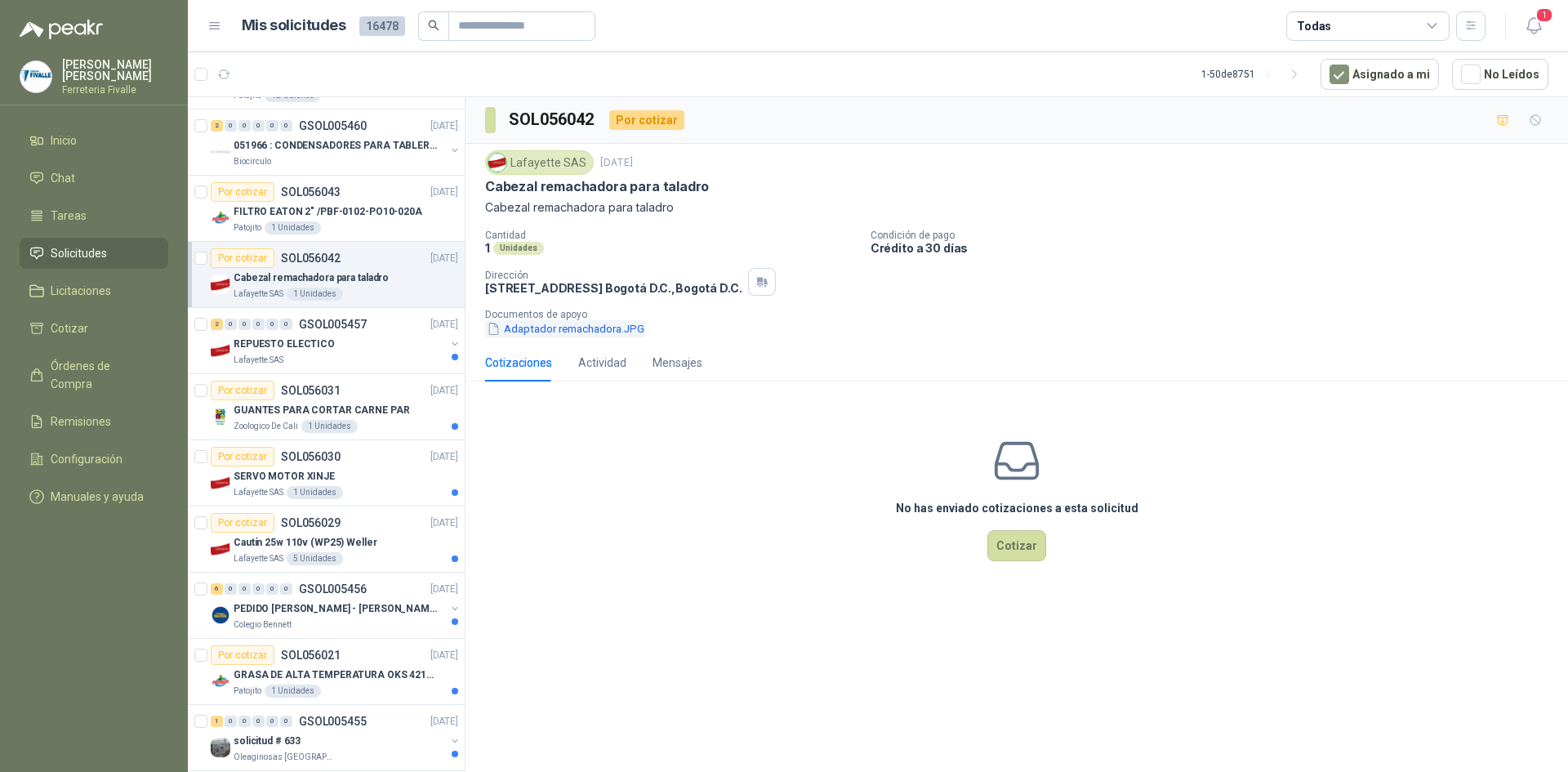
click at [529, 327] on button "Adaptador remachadora.JPG" at bounding box center [565, 329] width 160 height 17
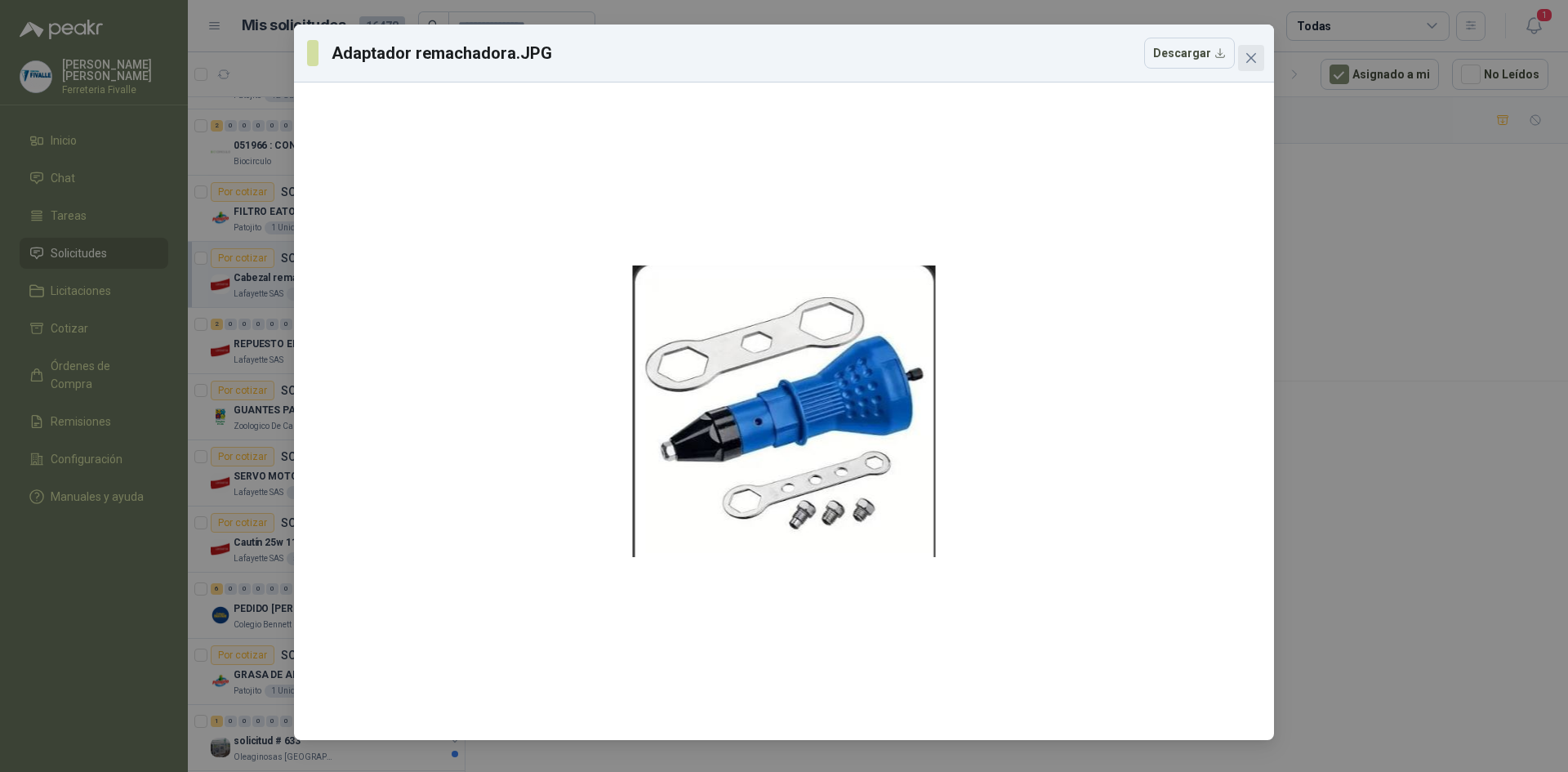
click at [1255, 54] on icon "close" at bounding box center [1250, 58] width 9 height 9
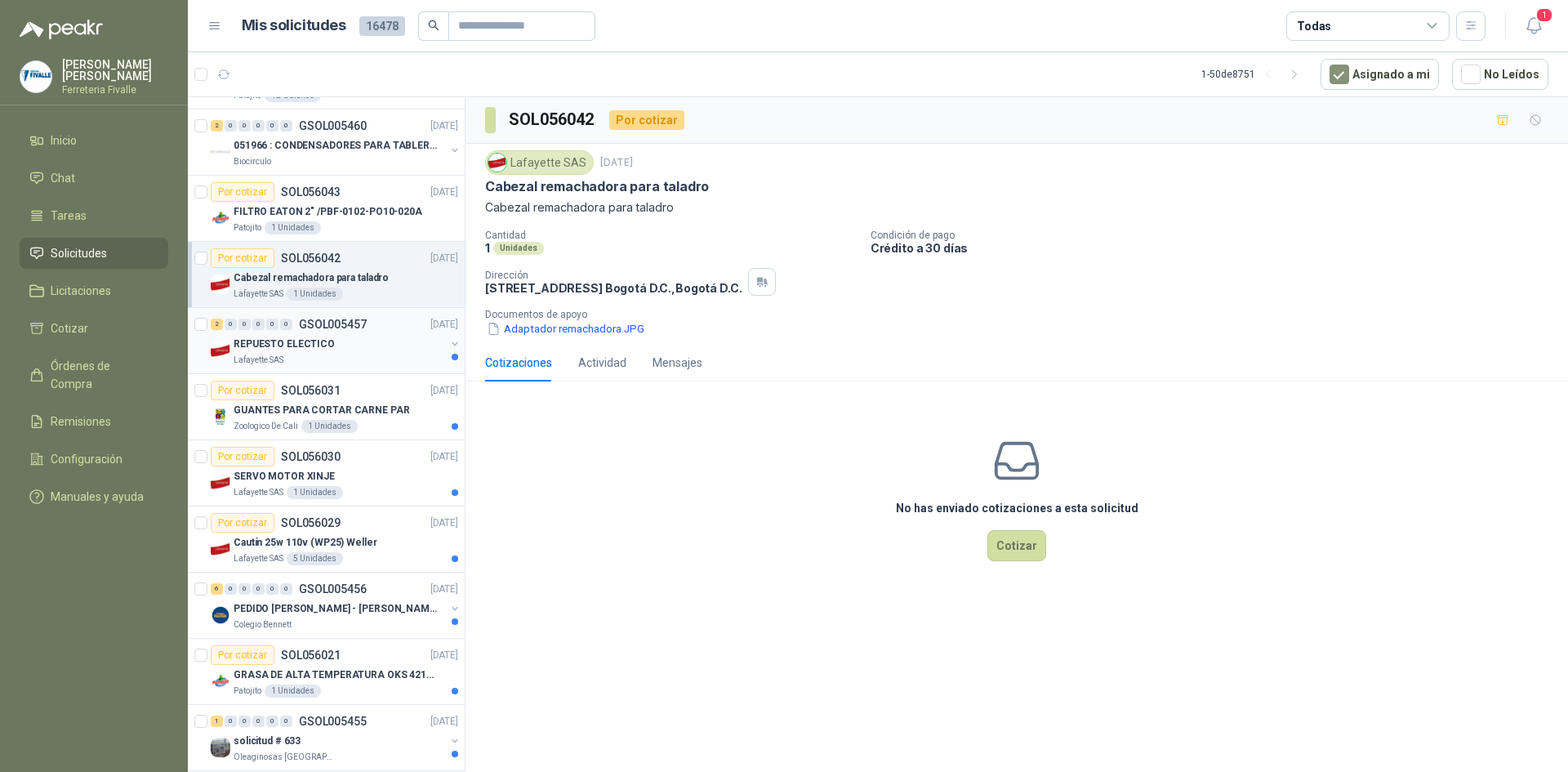
click at [416, 371] on div "2 0 0 0 0 0 GSOL005457 [DATE] REPUESTO ELECTICO Lafayette SAS" at bounding box center [326, 341] width 277 height 66
click at [357, 349] on div "REPUESTO ELECTICO" at bounding box center [339, 343] width 212 height 20
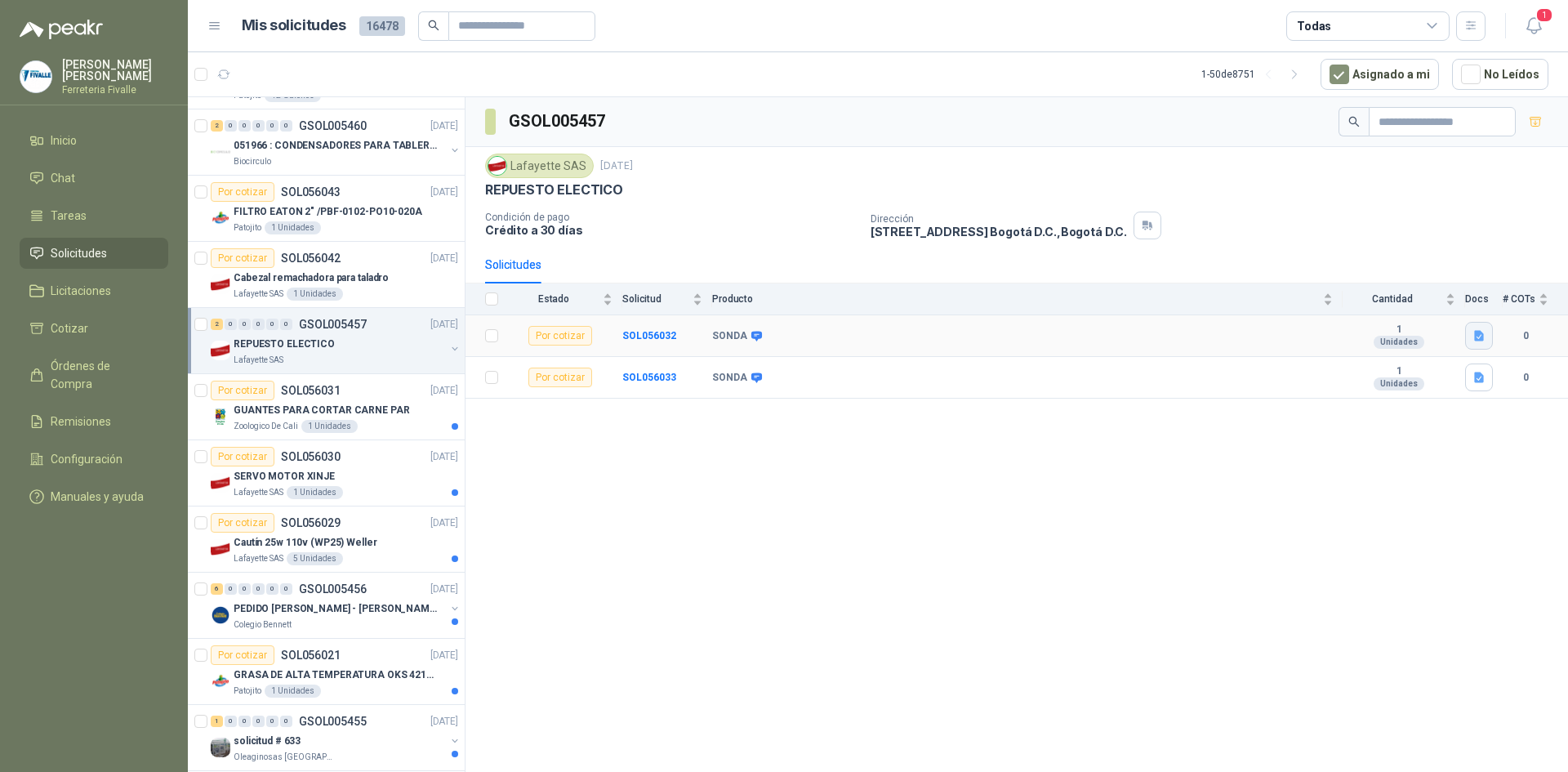
click at [1477, 333] on icon "button" at bounding box center [1479, 336] width 9 height 10
click at [1446, 304] on button "SONDA 15 MTRS.JPG" at bounding box center [1420, 301] width 124 height 17
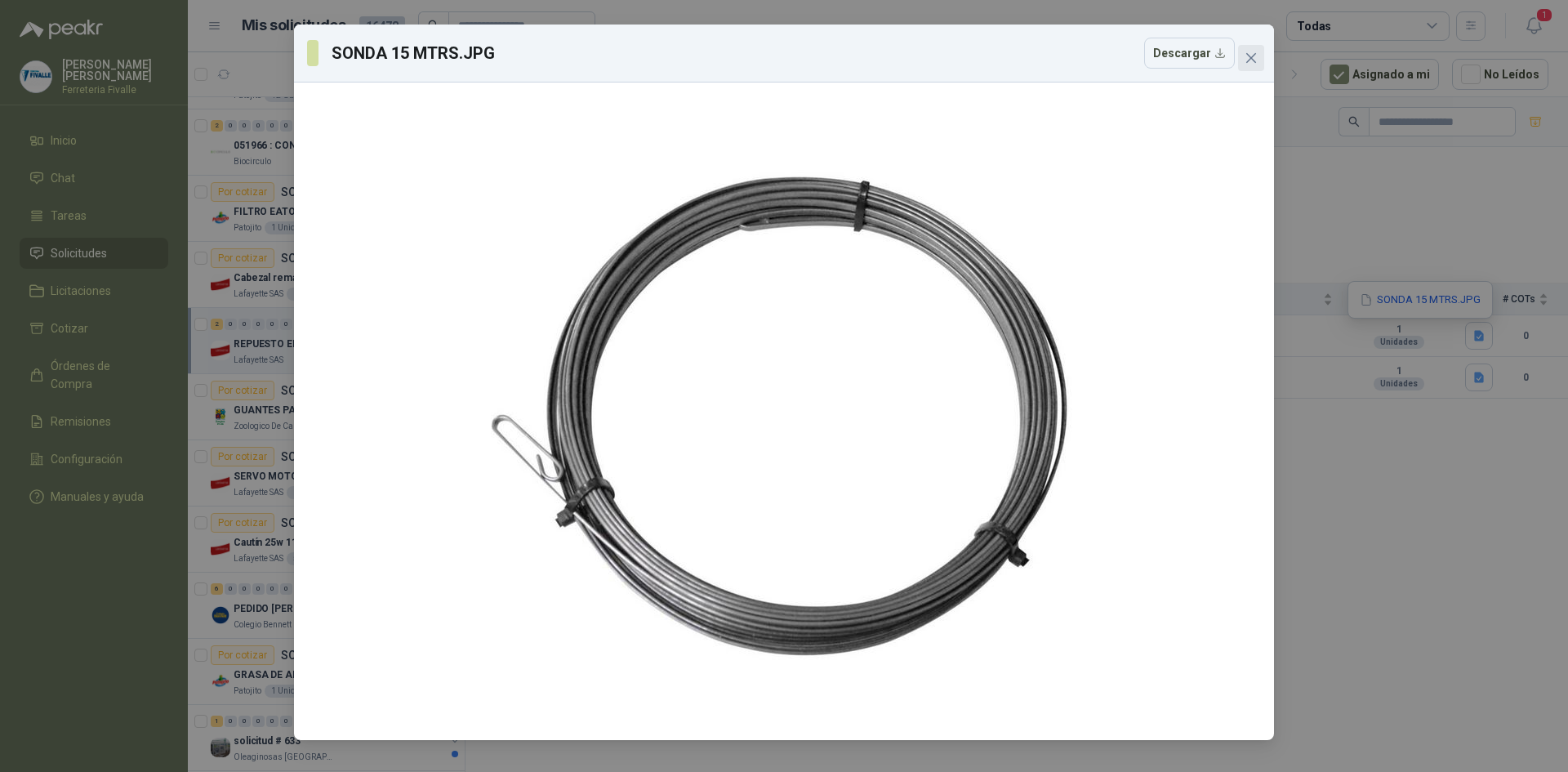
click at [1252, 58] on icon "close" at bounding box center [1250, 58] width 9 height 9
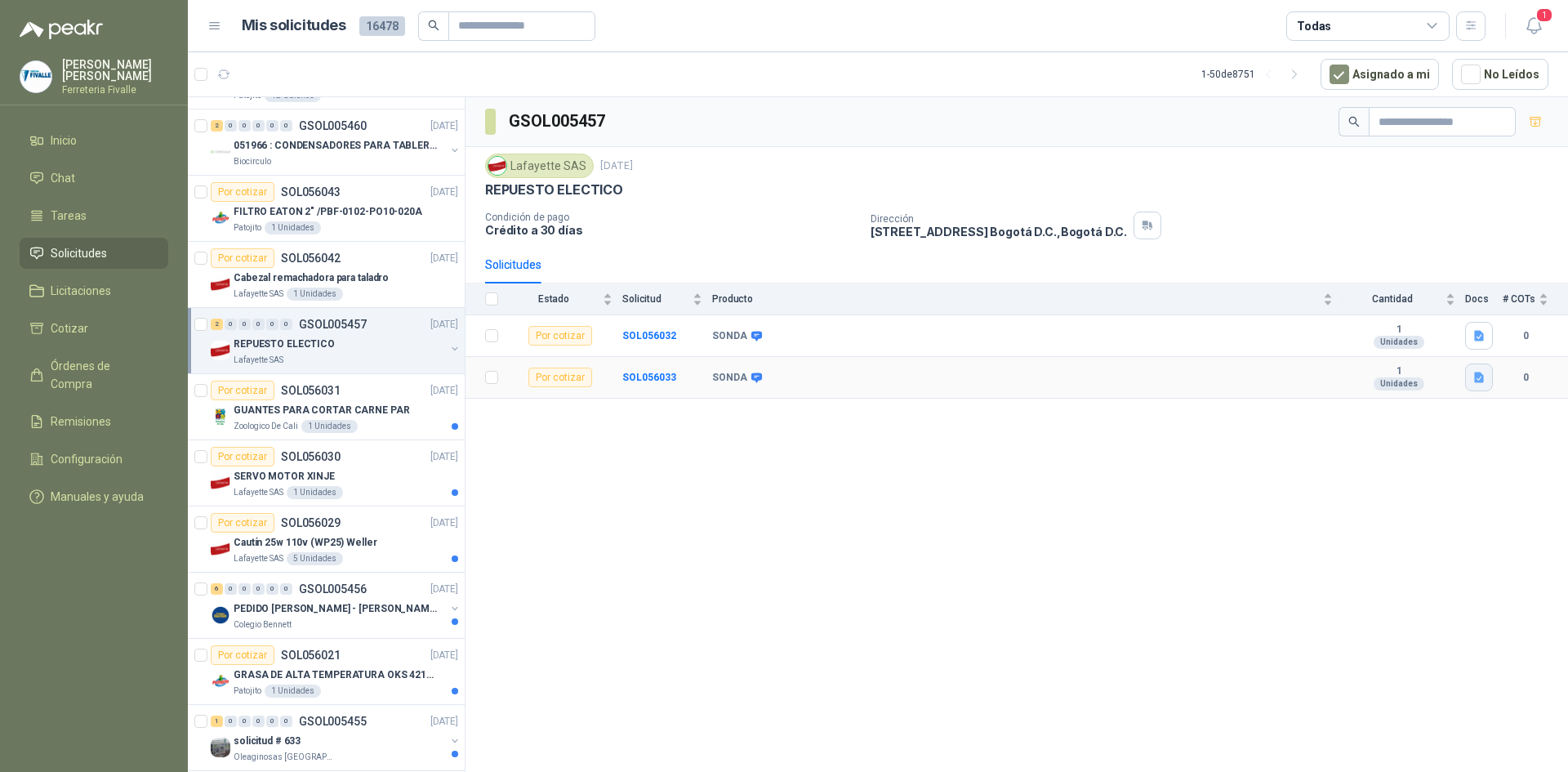
click at [1479, 380] on icon "button" at bounding box center [1480, 378] width 14 height 14
click at [1426, 343] on button "SONDA 30 MTRS.JPG" at bounding box center [1420, 342] width 124 height 17
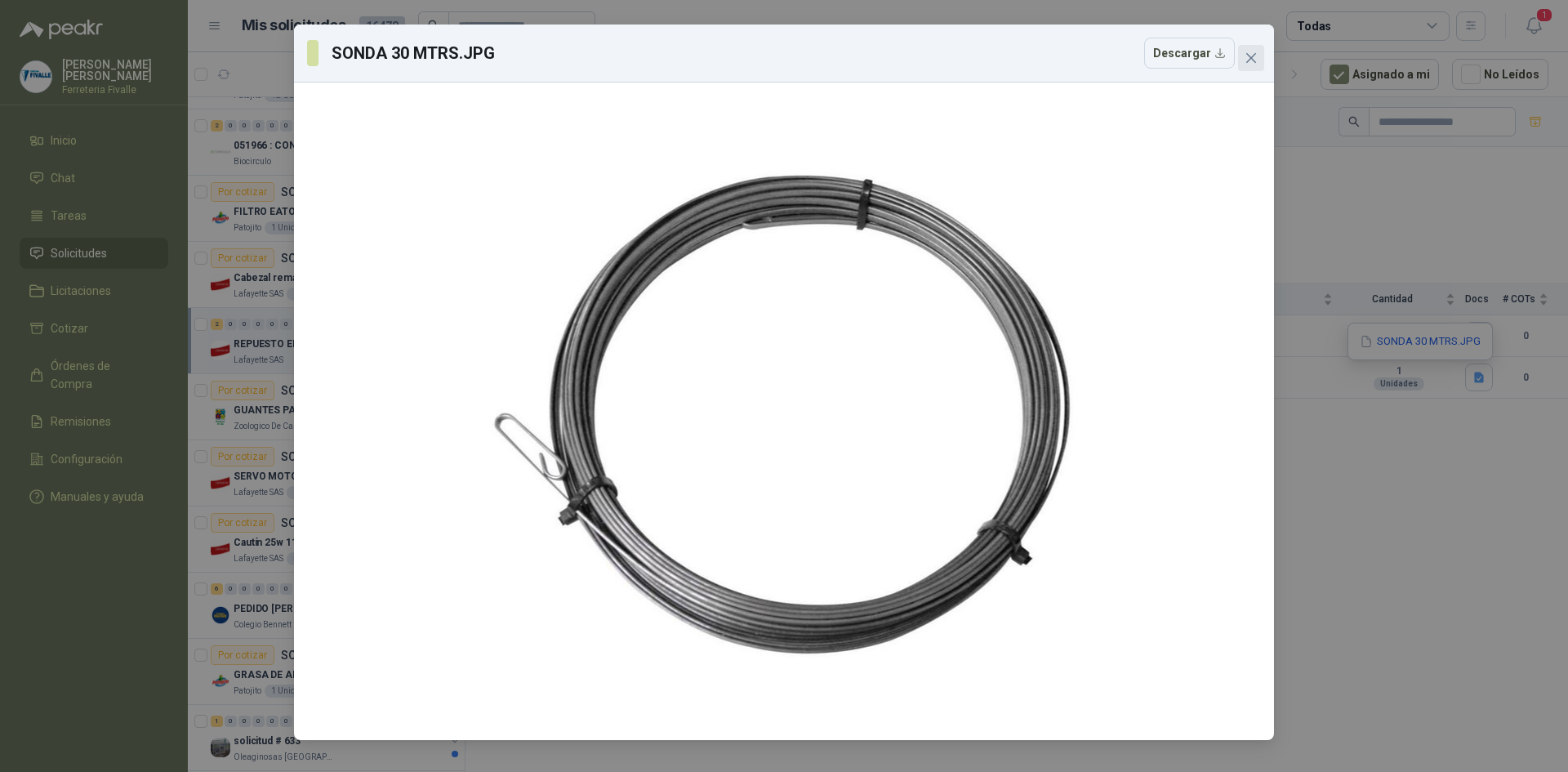
click at [1253, 46] on button "Close" at bounding box center [1251, 58] width 26 height 26
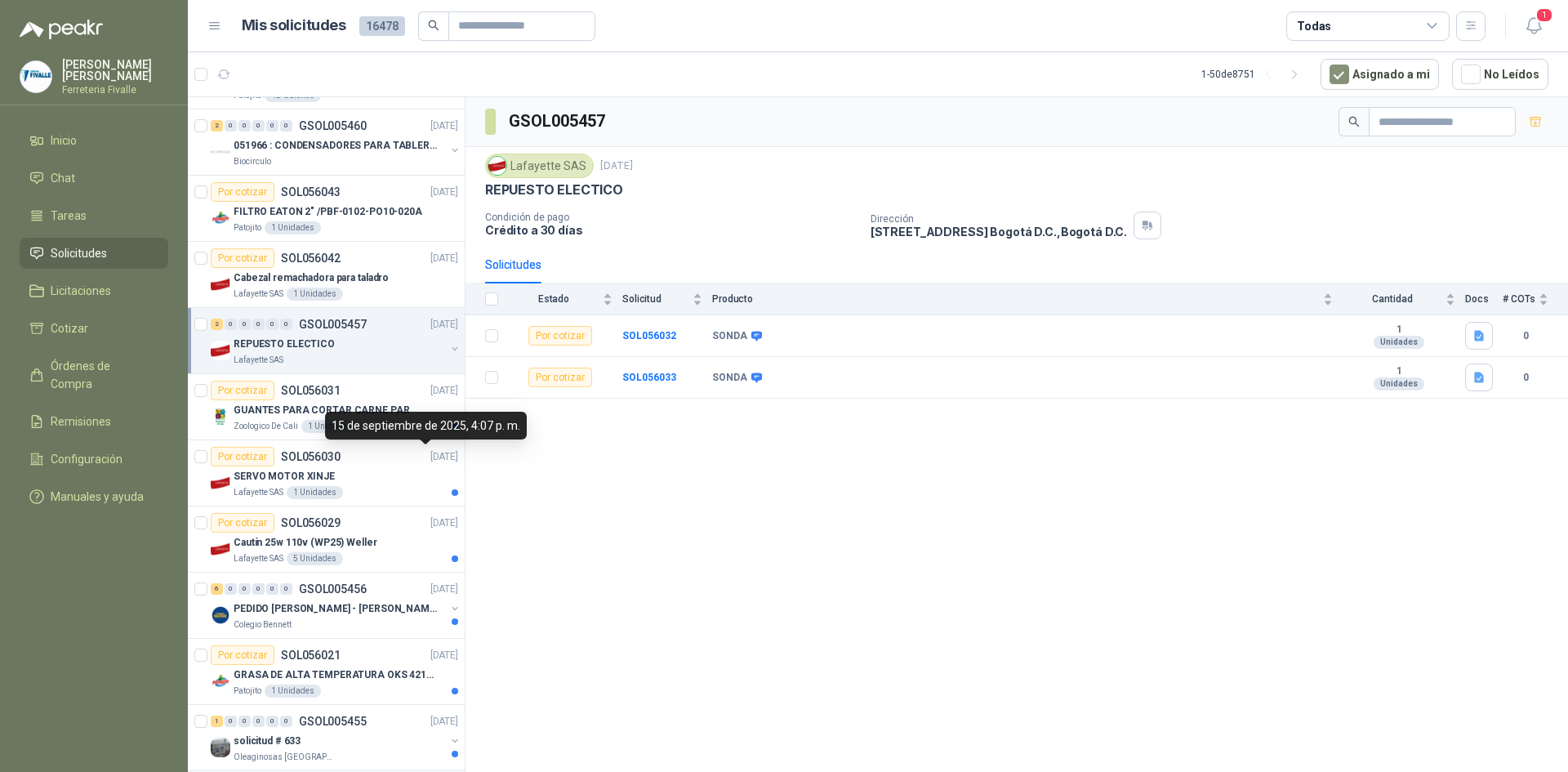
click at [411, 429] on div "15 de septiembre de 2025, 4:07 p. m." at bounding box center [426, 426] width 202 height 27
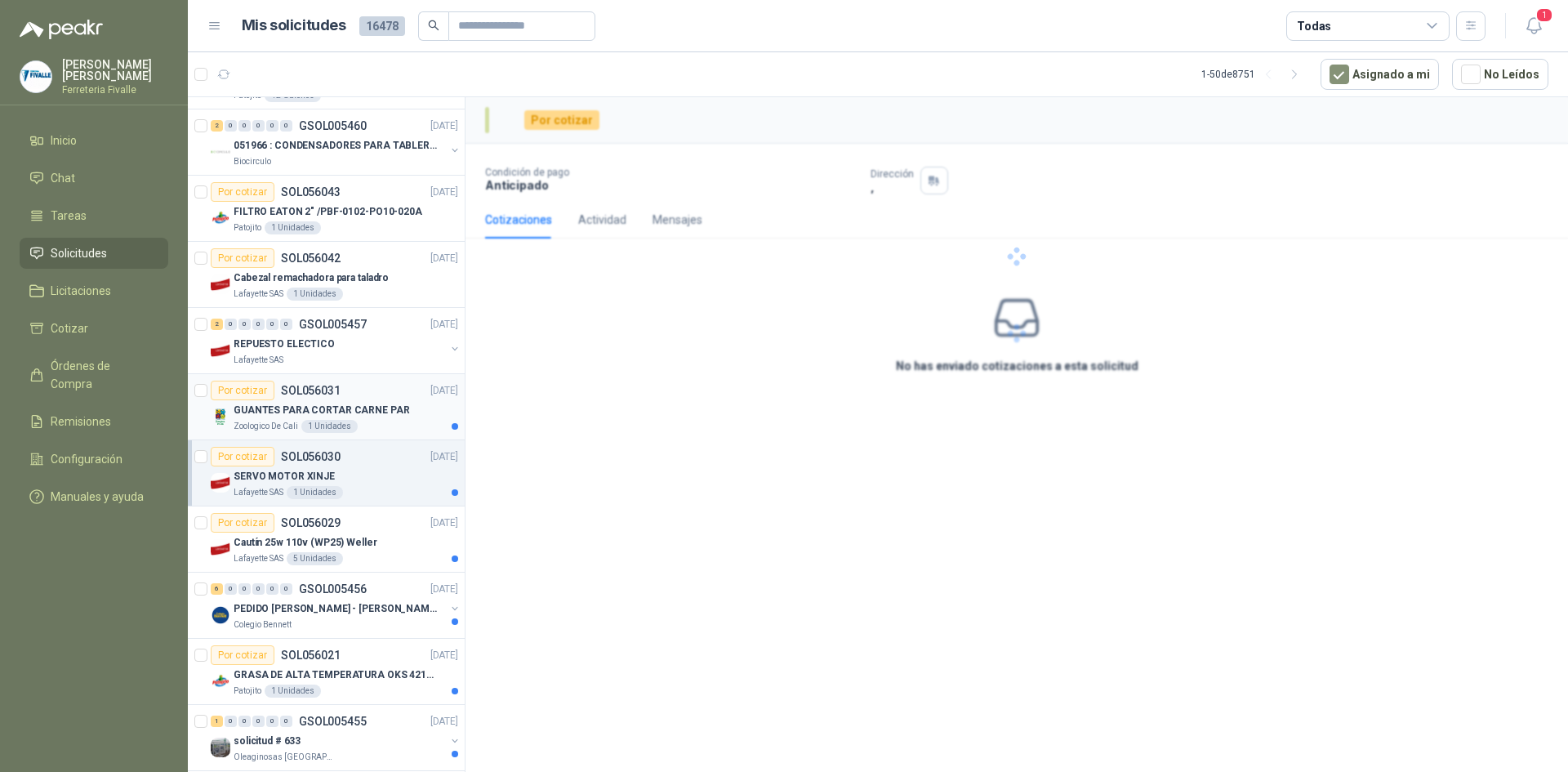
click at [299, 421] on div "Zoologico De Cali 1 Unidades" at bounding box center [346, 426] width 225 height 13
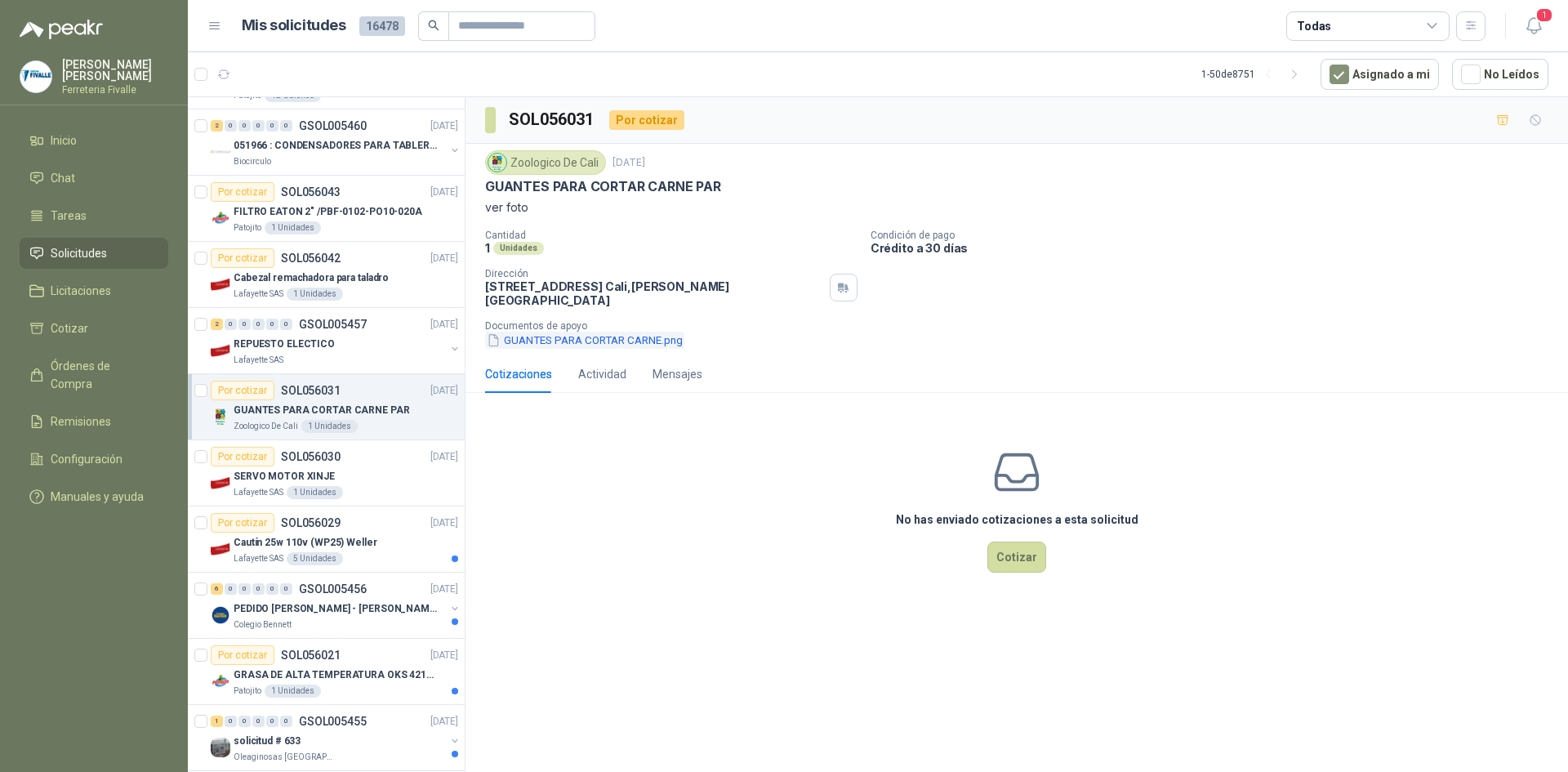
click at [590, 331] on button "GUANTES PARA CORTAR CARNE.png" at bounding box center [584, 340] width 199 height 17
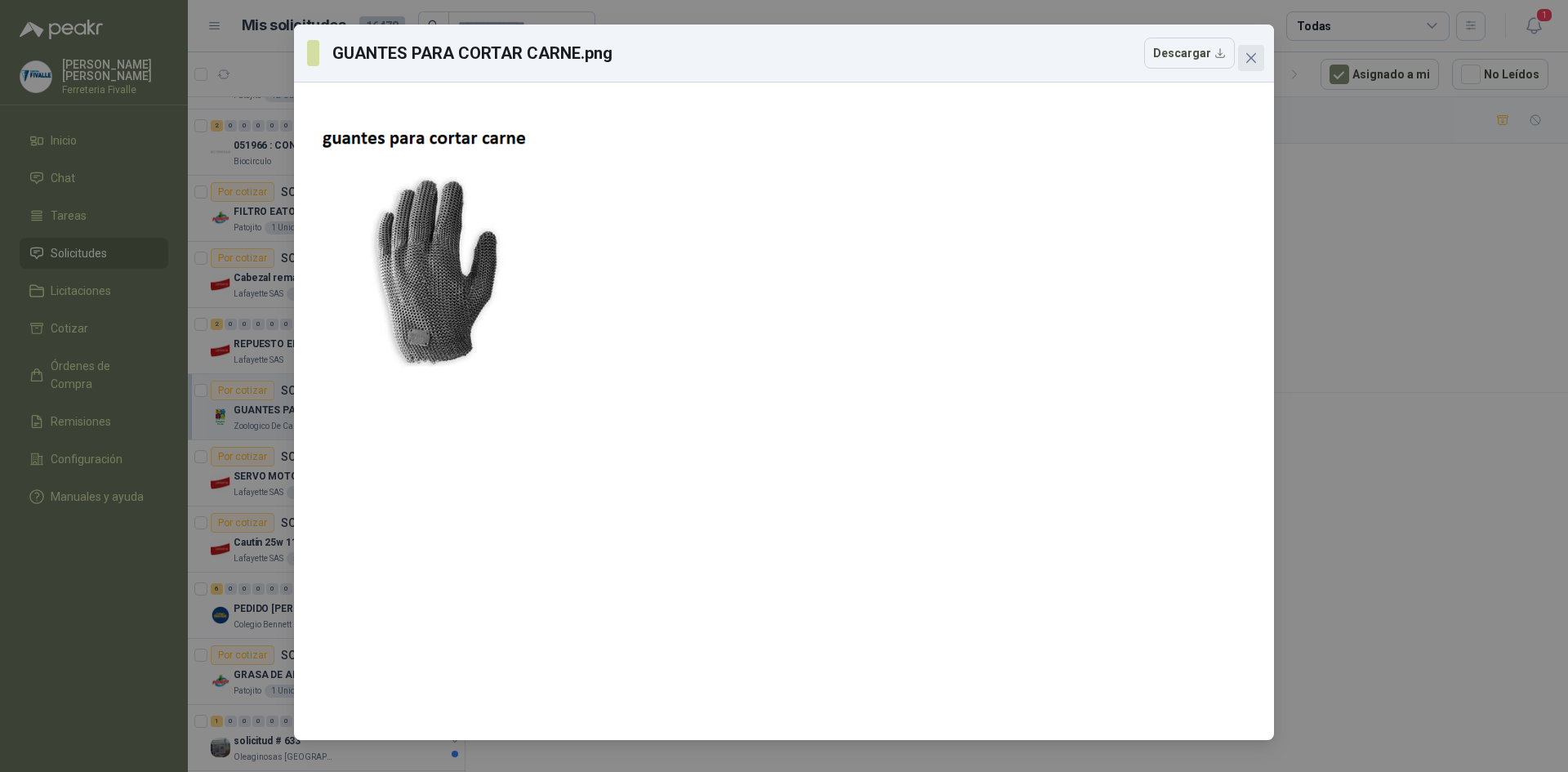
click at [1253, 54] on icon "close" at bounding box center [1250, 58] width 13 height 13
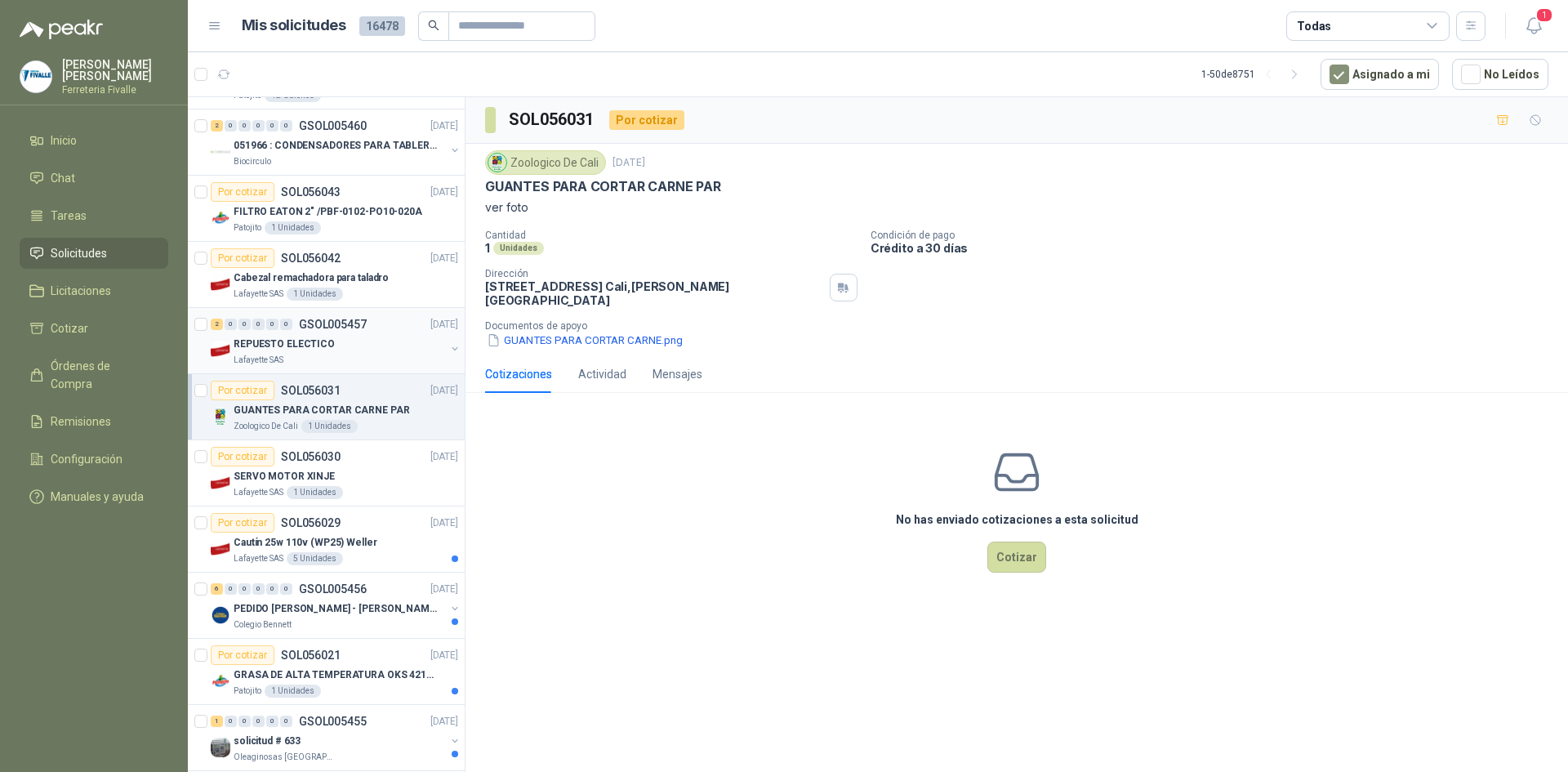
click at [318, 333] on div "2 0 0 0 0 0 GSOL005457 [DATE]" at bounding box center [336, 324] width 251 height 20
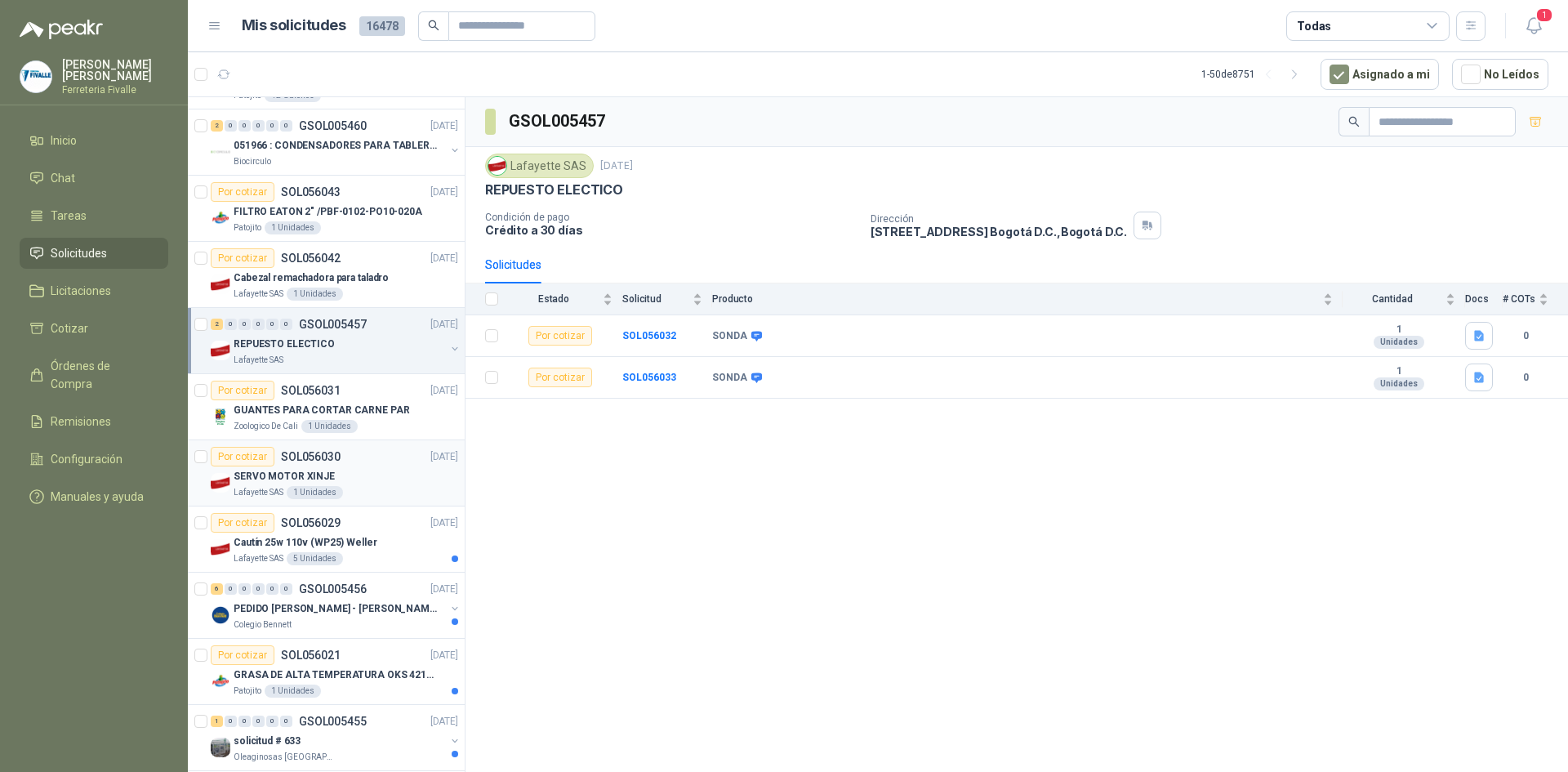
click at [431, 455] on p "[DATE]" at bounding box center [445, 457] width 27 height 15
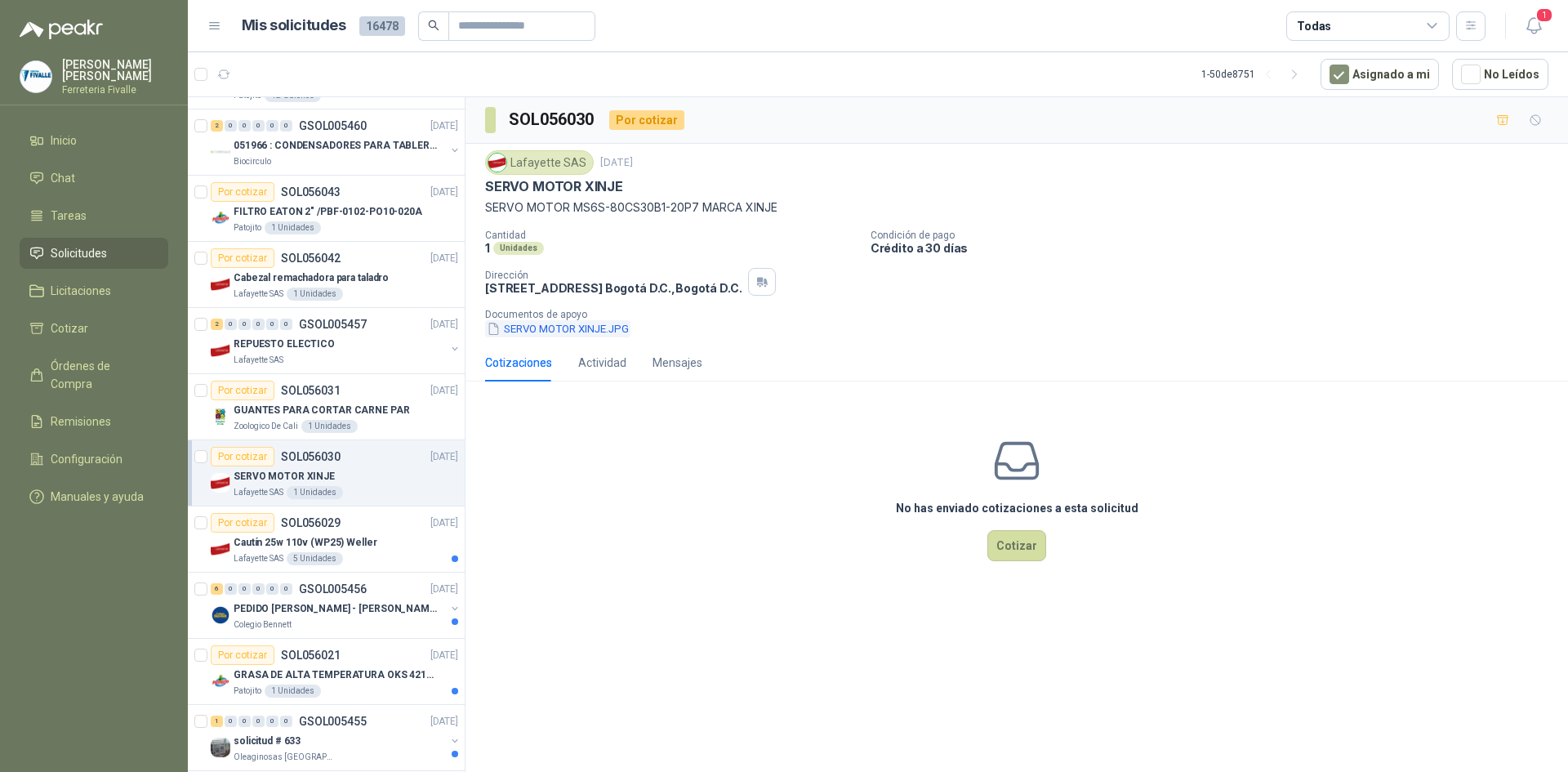
click at [608, 333] on button "SERVO MOTOR XINJE.JPG" at bounding box center [557, 329] width 145 height 17
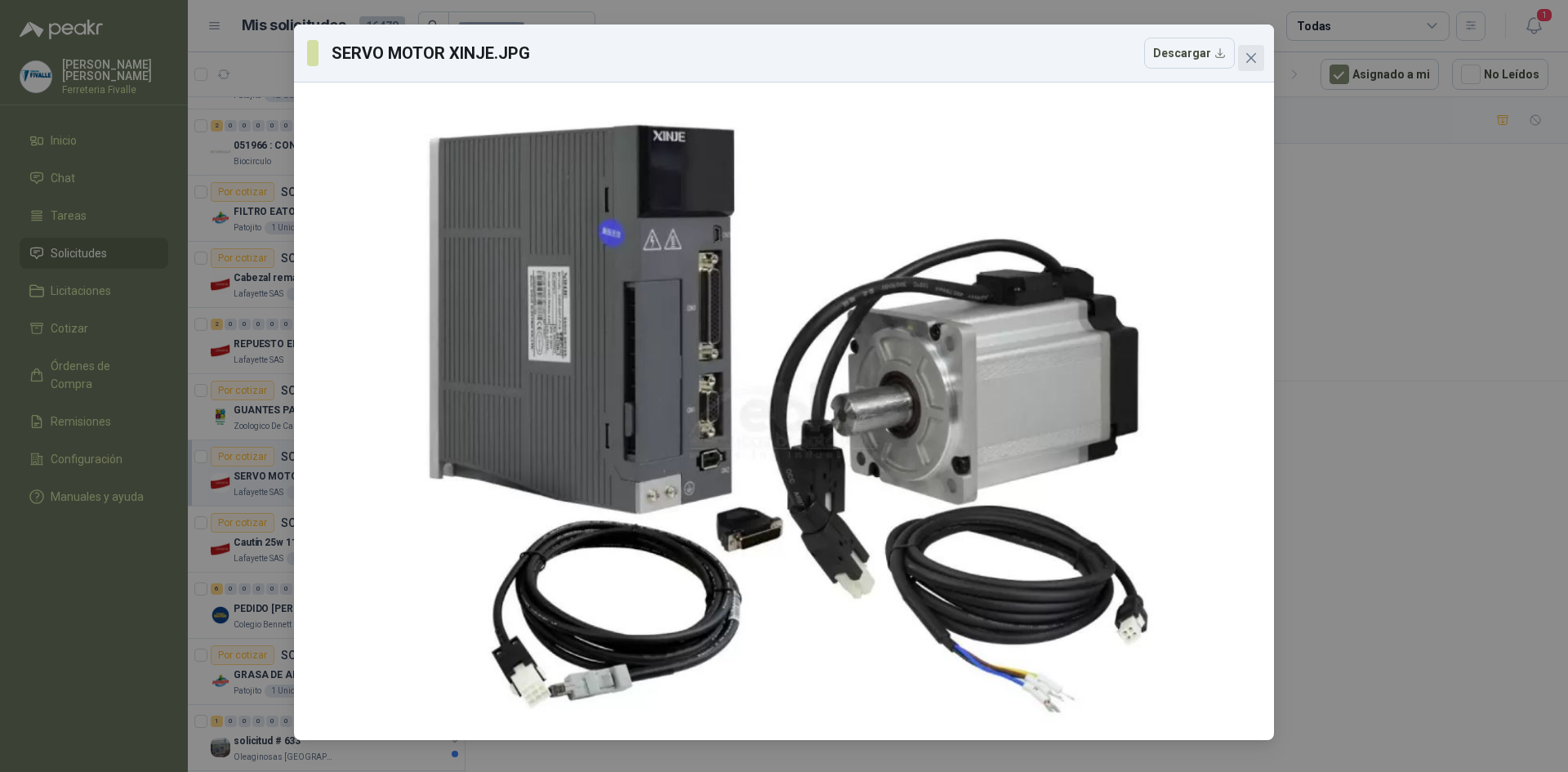
click at [1256, 59] on icon "close" at bounding box center [1250, 58] width 13 height 13
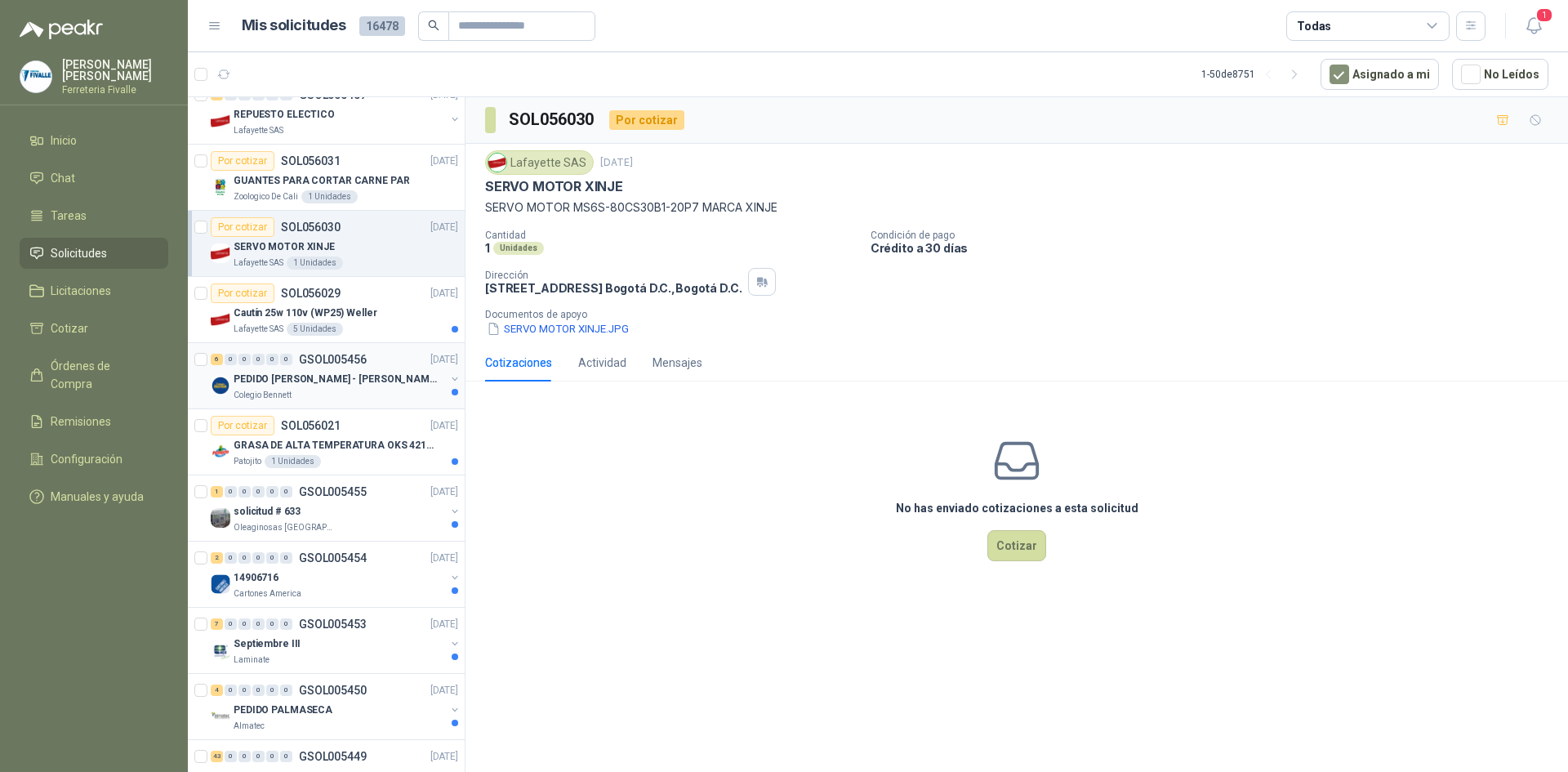
scroll to position [1226, 0]
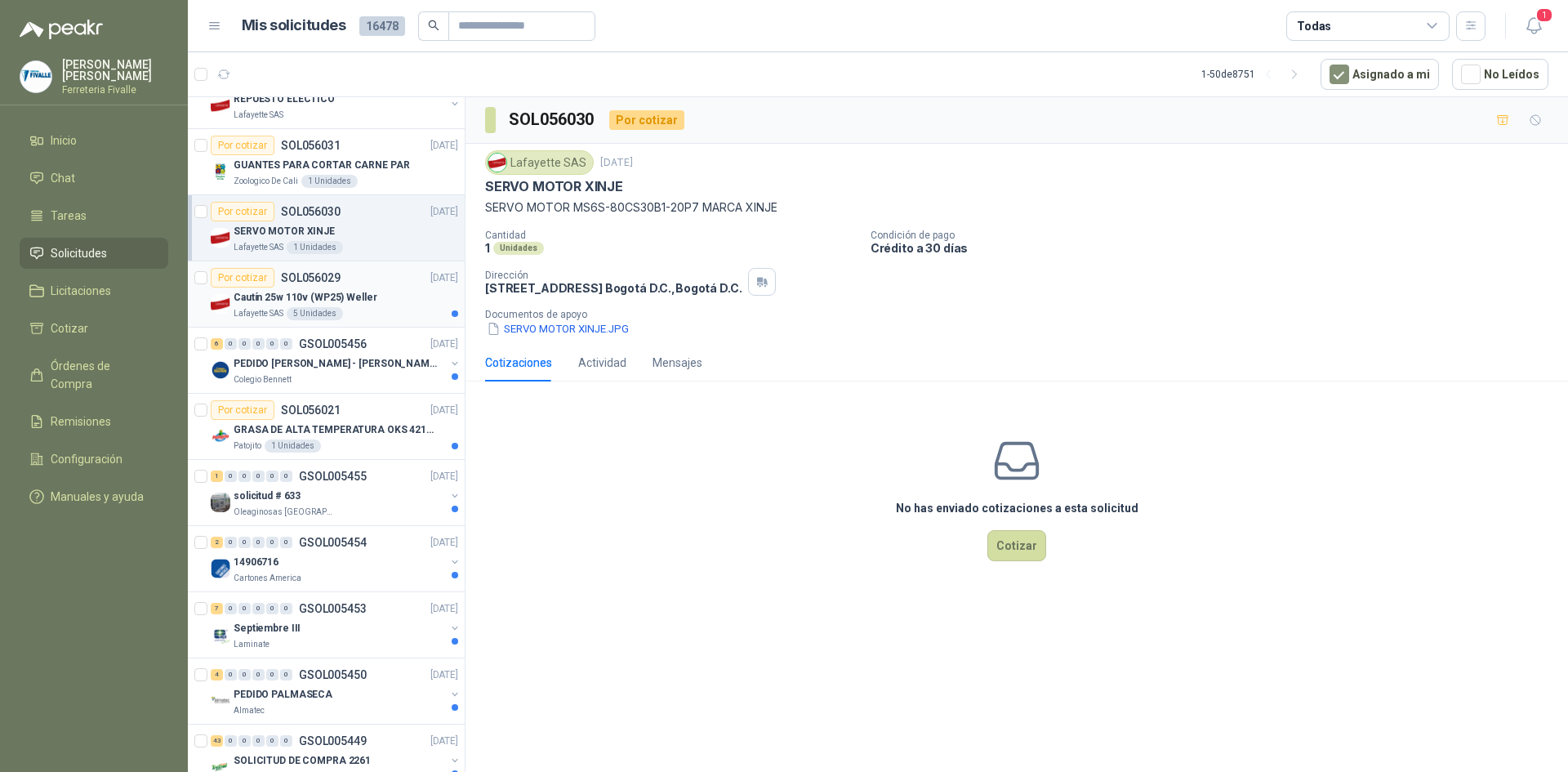
click at [382, 295] on div "Cautín 25w 110v (WP25) Weller" at bounding box center [346, 297] width 225 height 20
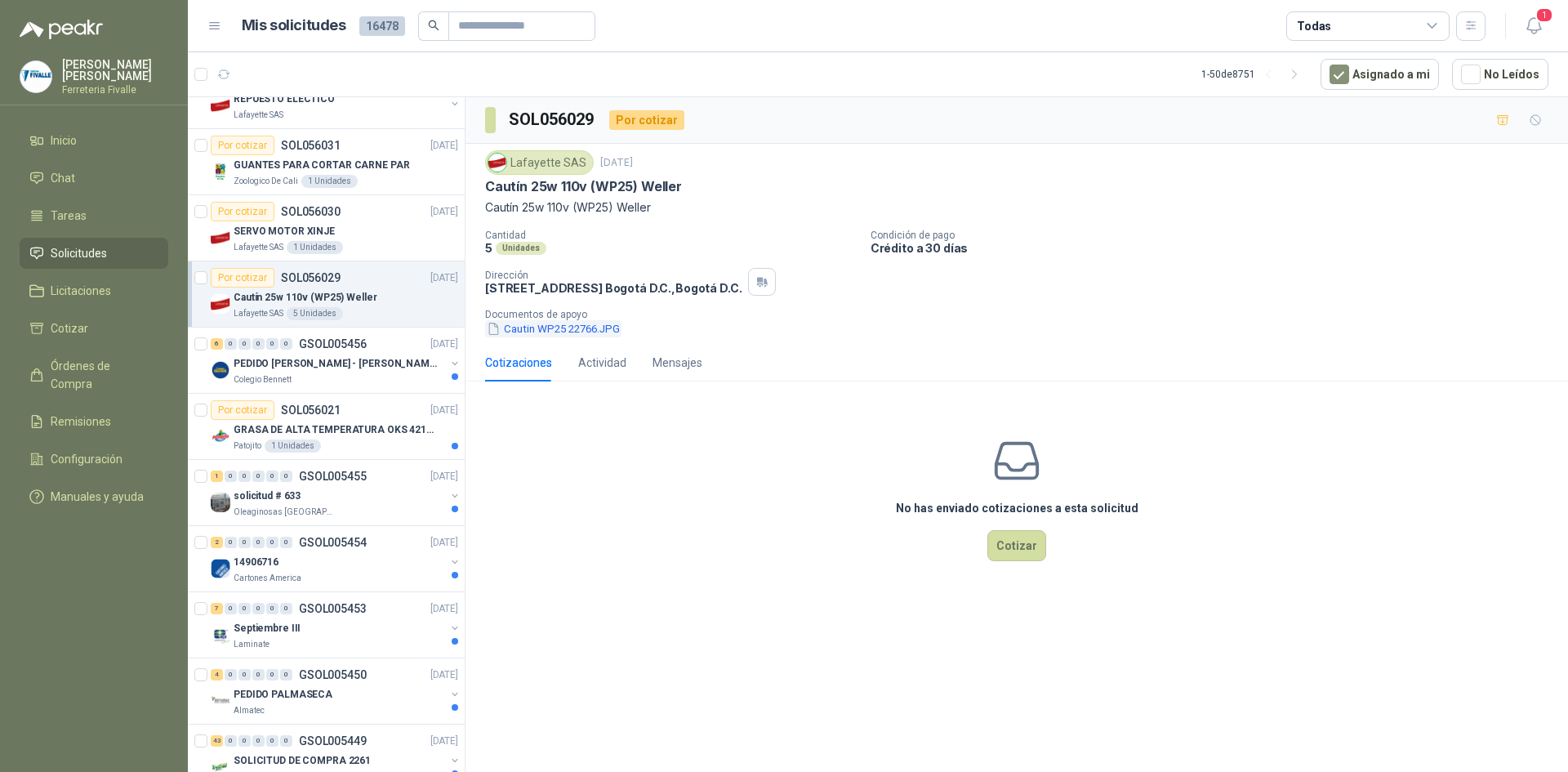
click at [526, 330] on button "Cautin WP25 22766.JPG" at bounding box center [553, 329] width 136 height 17
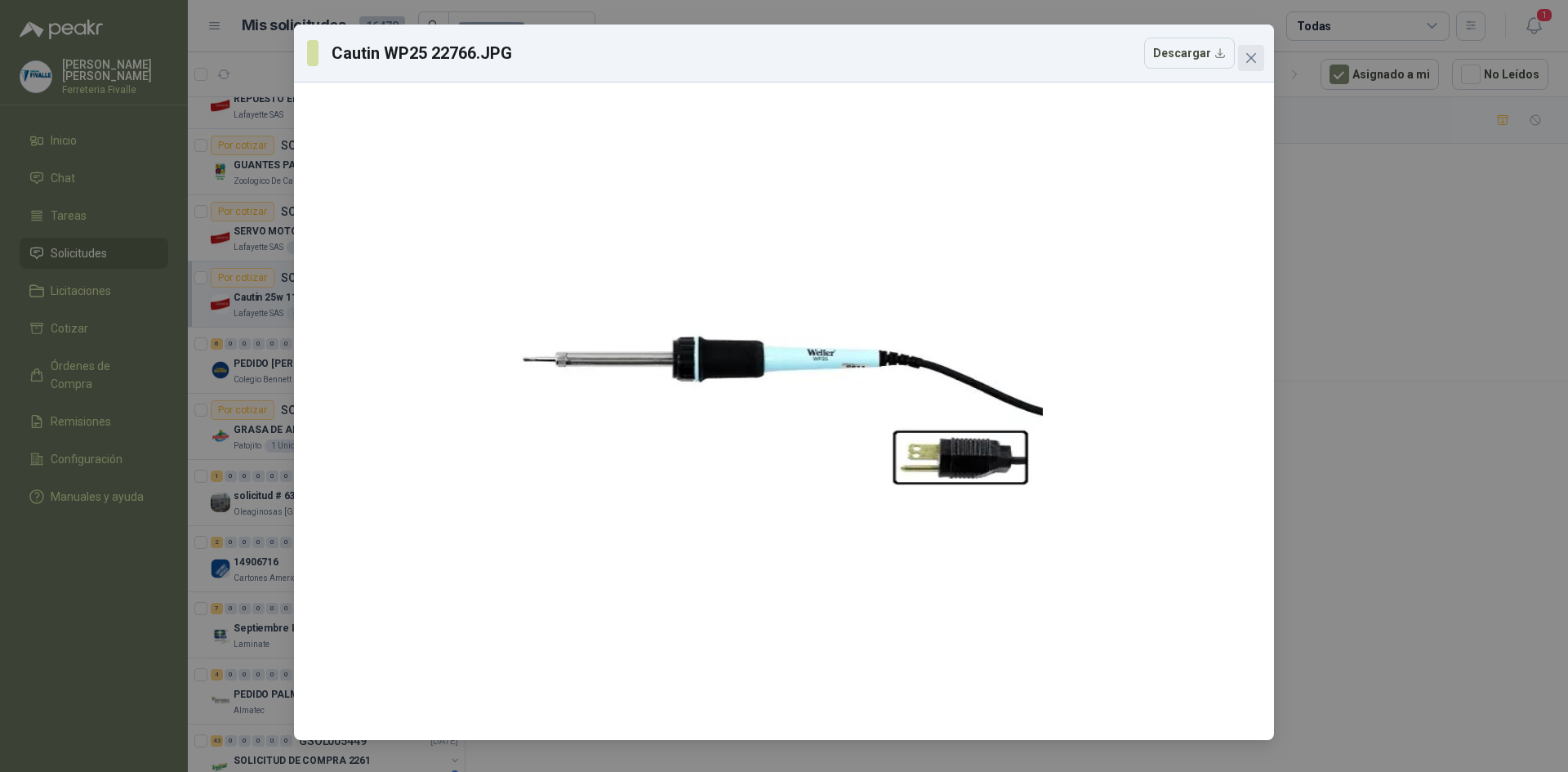
click at [1251, 53] on icon "close" at bounding box center [1250, 58] width 13 height 13
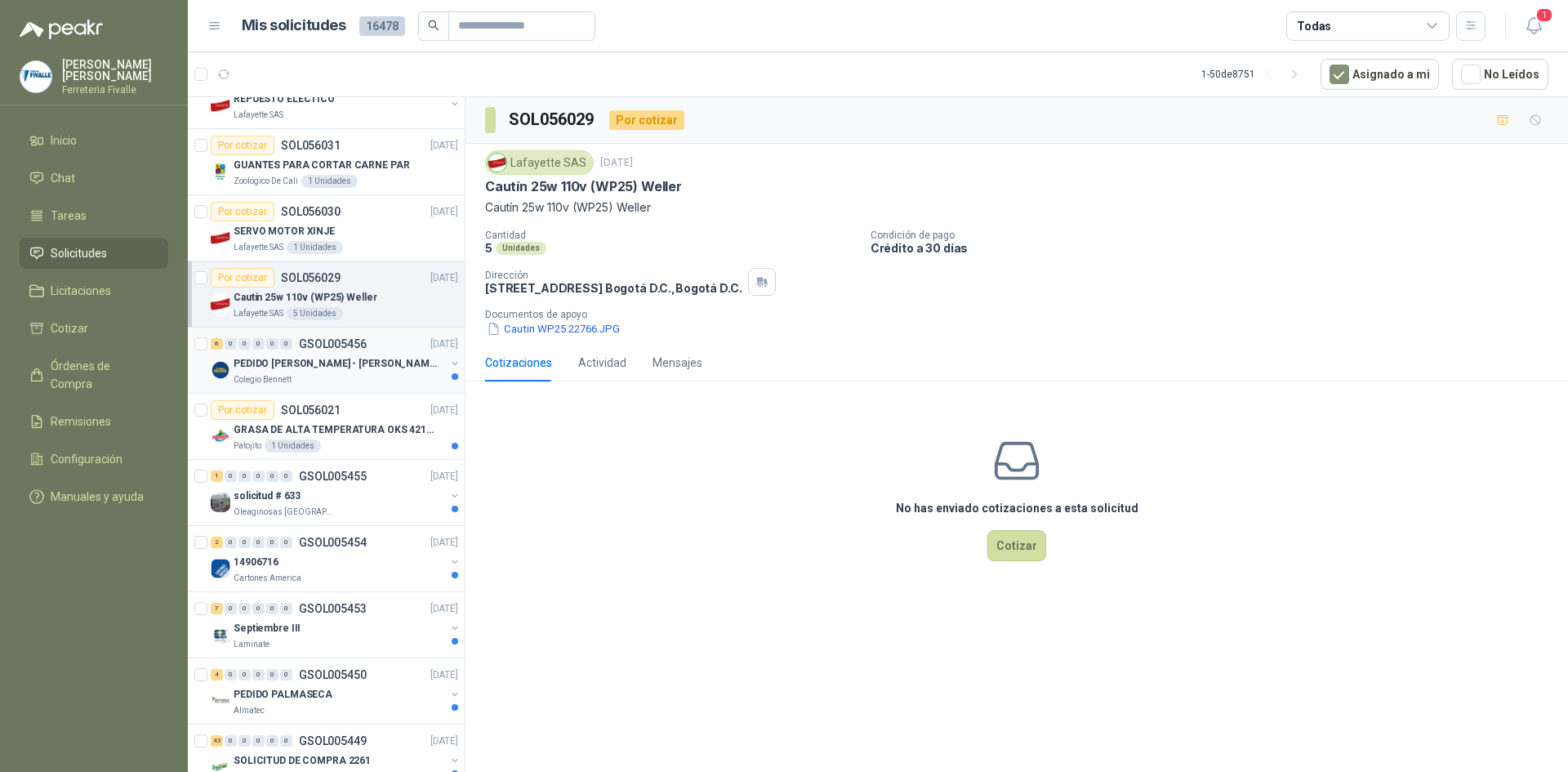
click at [361, 375] on div "Colegio Bennett" at bounding box center [339, 380] width 212 height 13
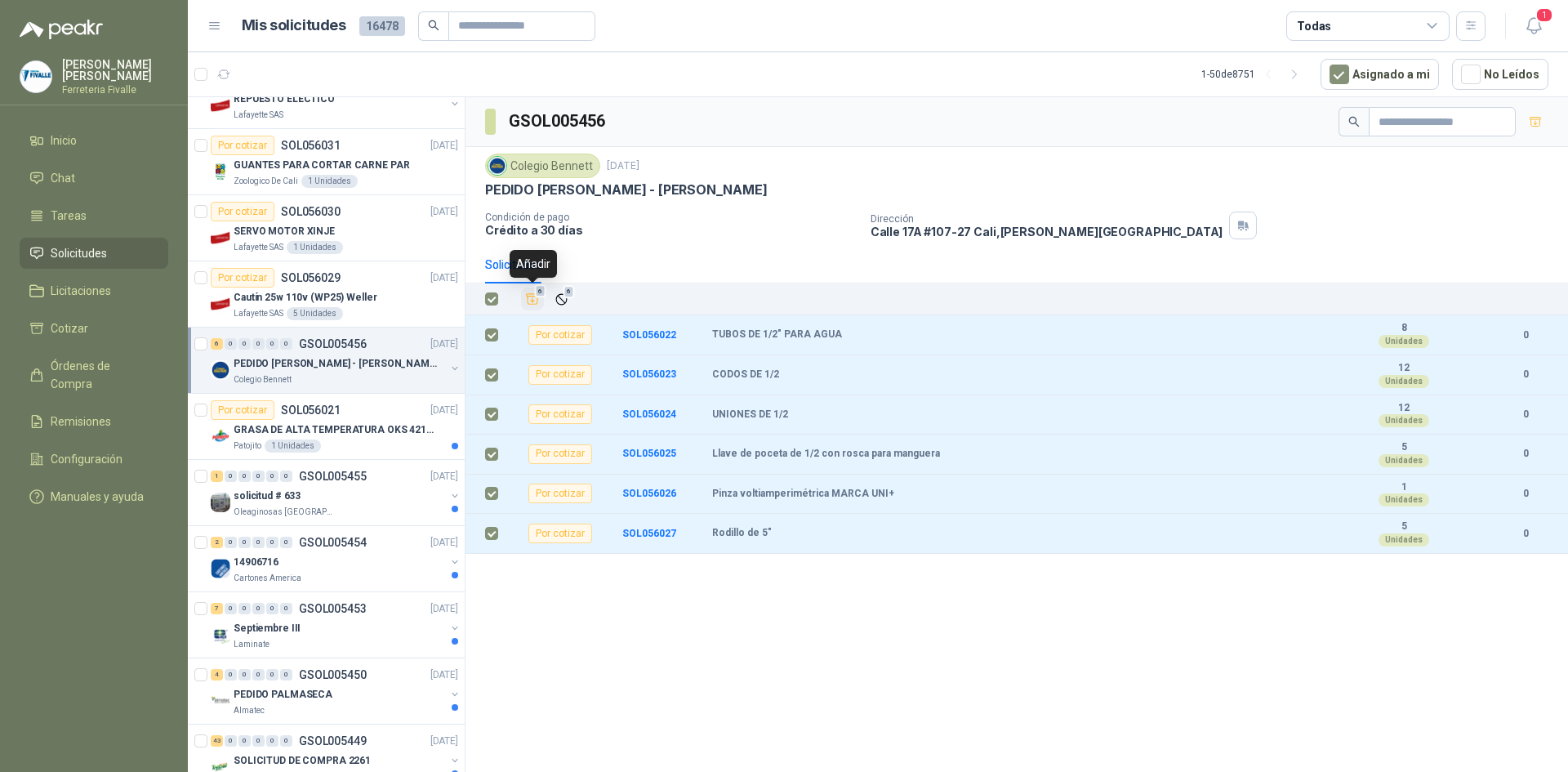
click at [530, 301] on icon "Añadir" at bounding box center [532, 299] width 15 height 15
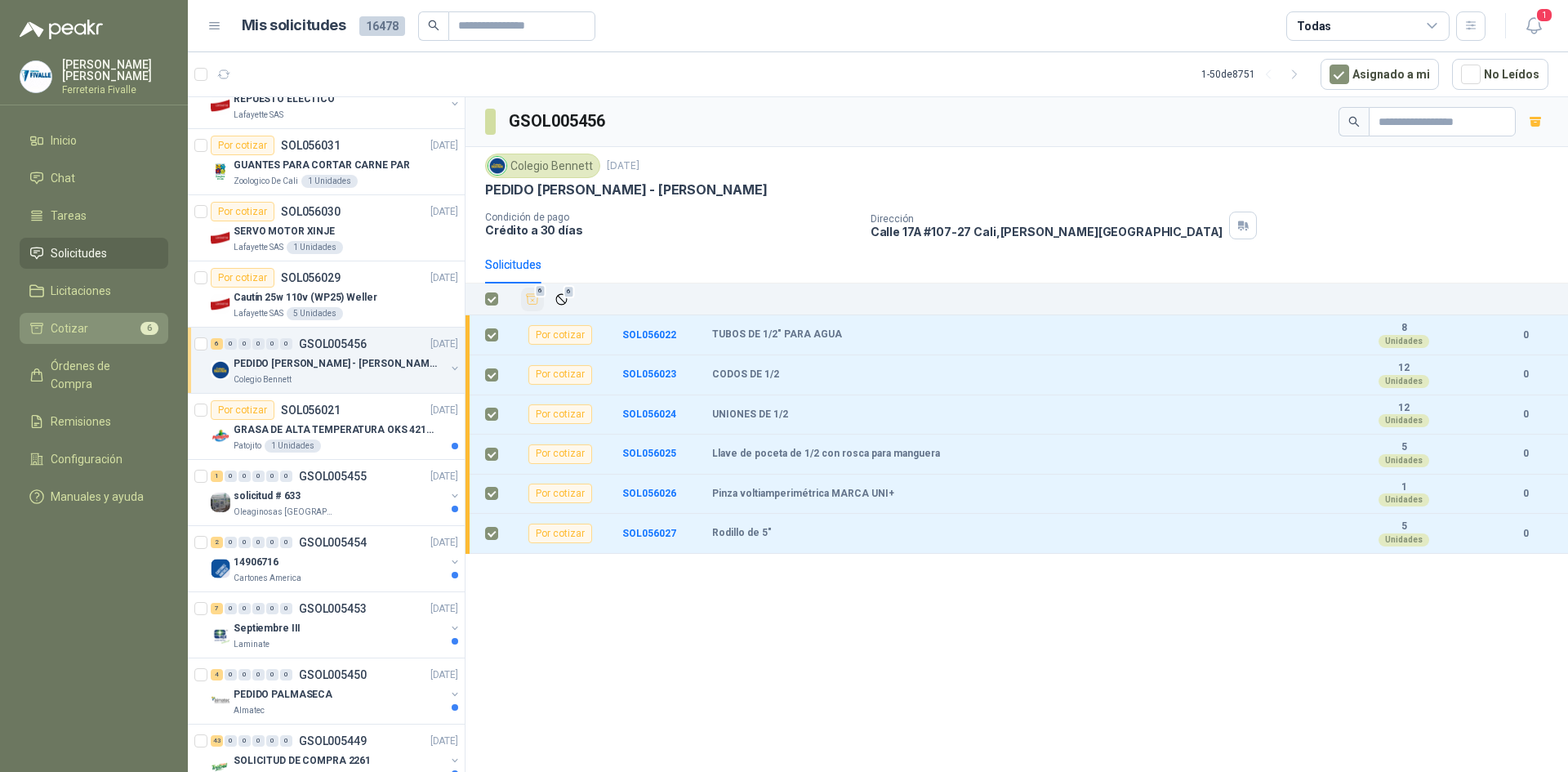
click at [59, 334] on span "Cotizar" at bounding box center [70, 328] width 38 height 18
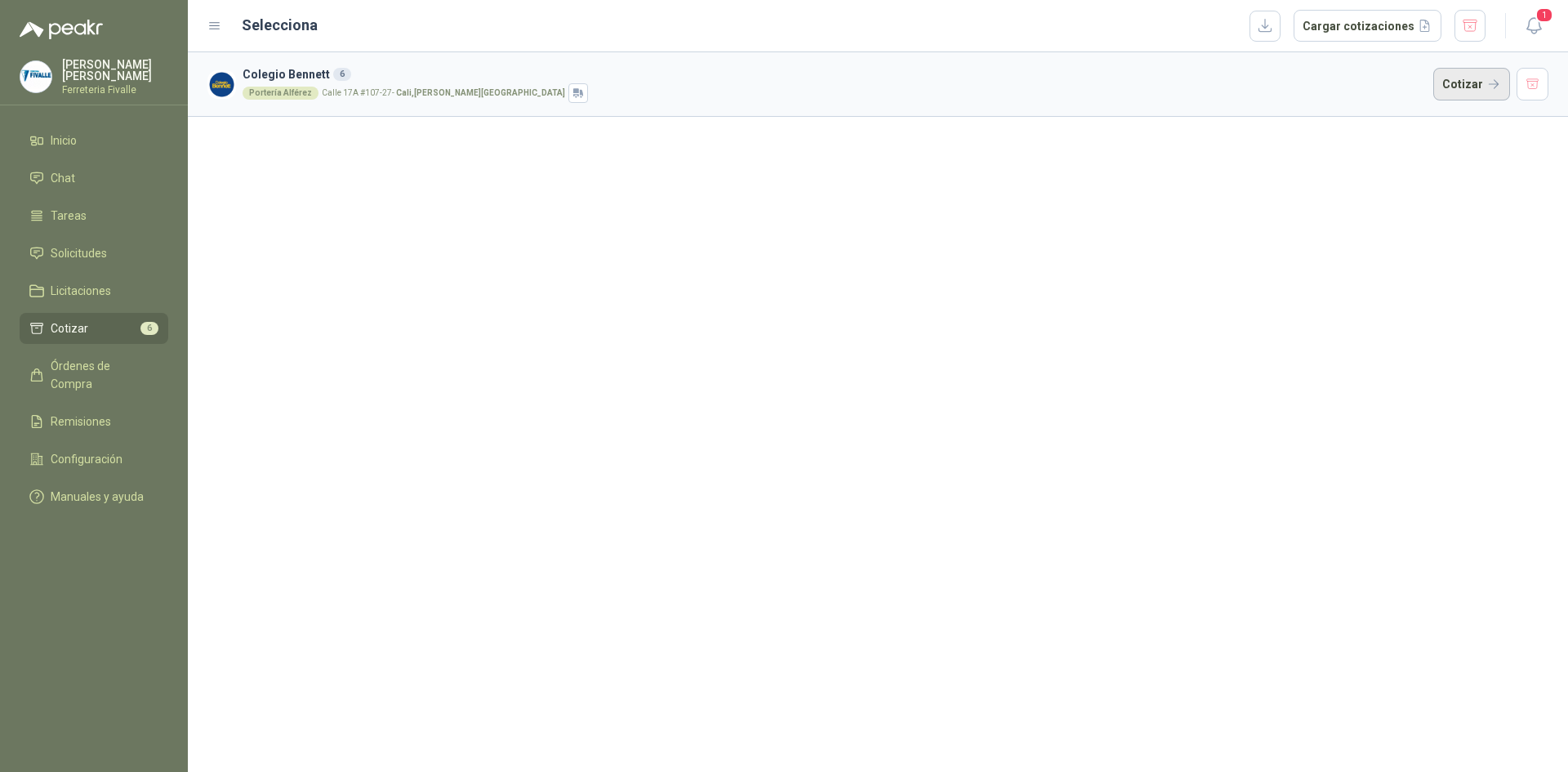
click at [1488, 84] on button "Cotizar" at bounding box center [1471, 84] width 76 height 33
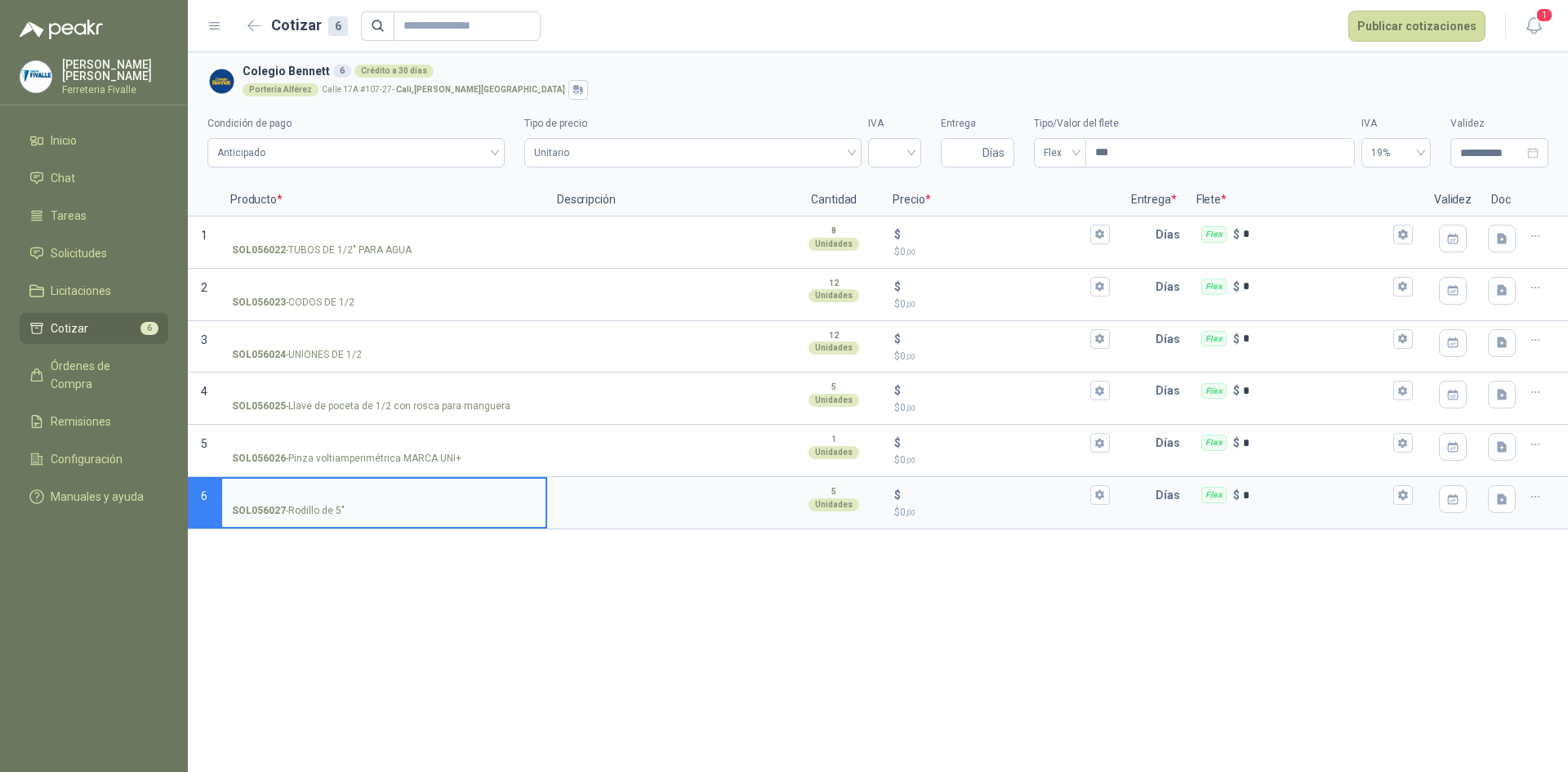
click at [1311, 633] on div "**********" at bounding box center [878, 412] width 1380 height 720
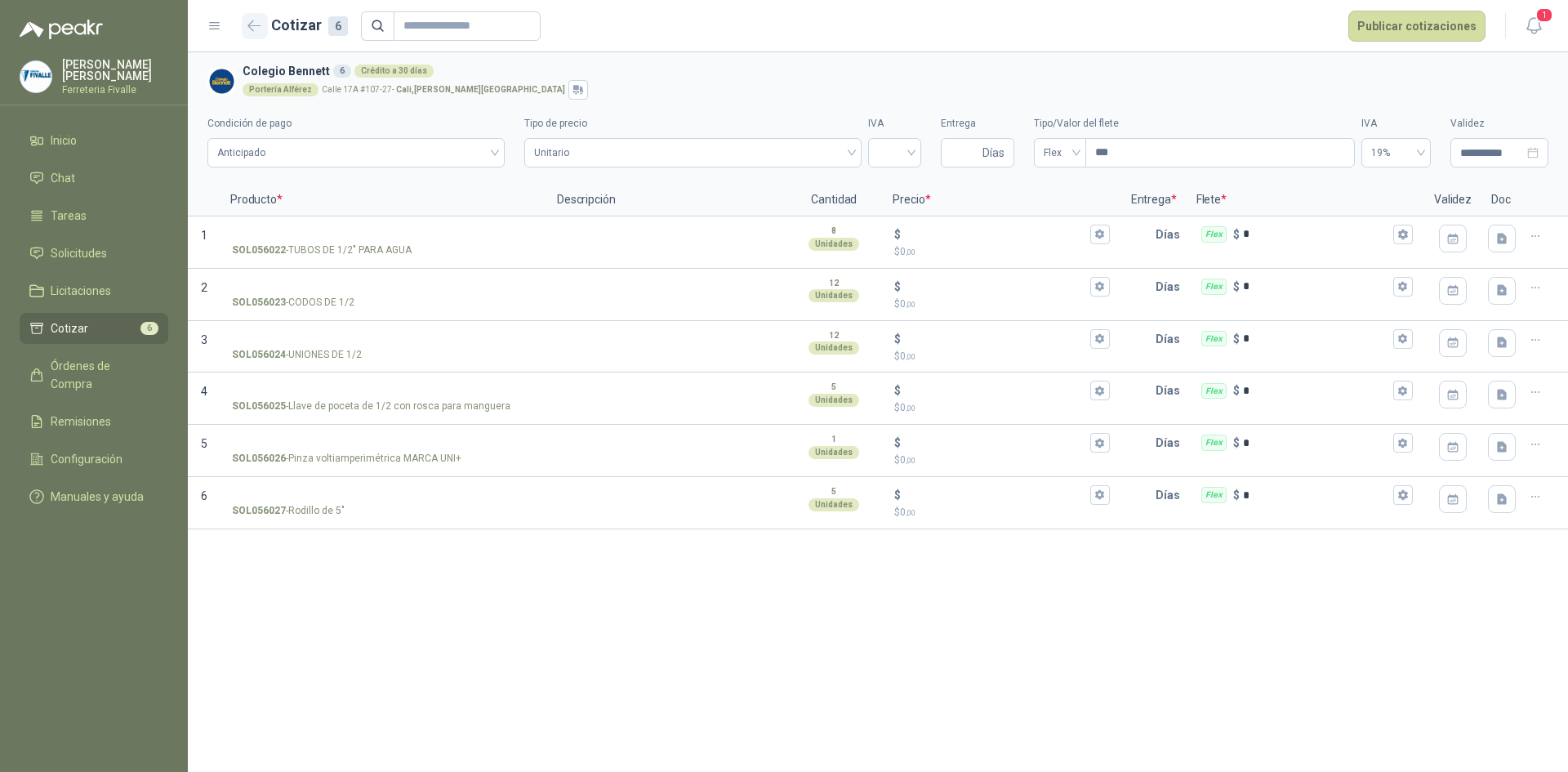
click at [264, 26] on button "button" at bounding box center [255, 26] width 26 height 26
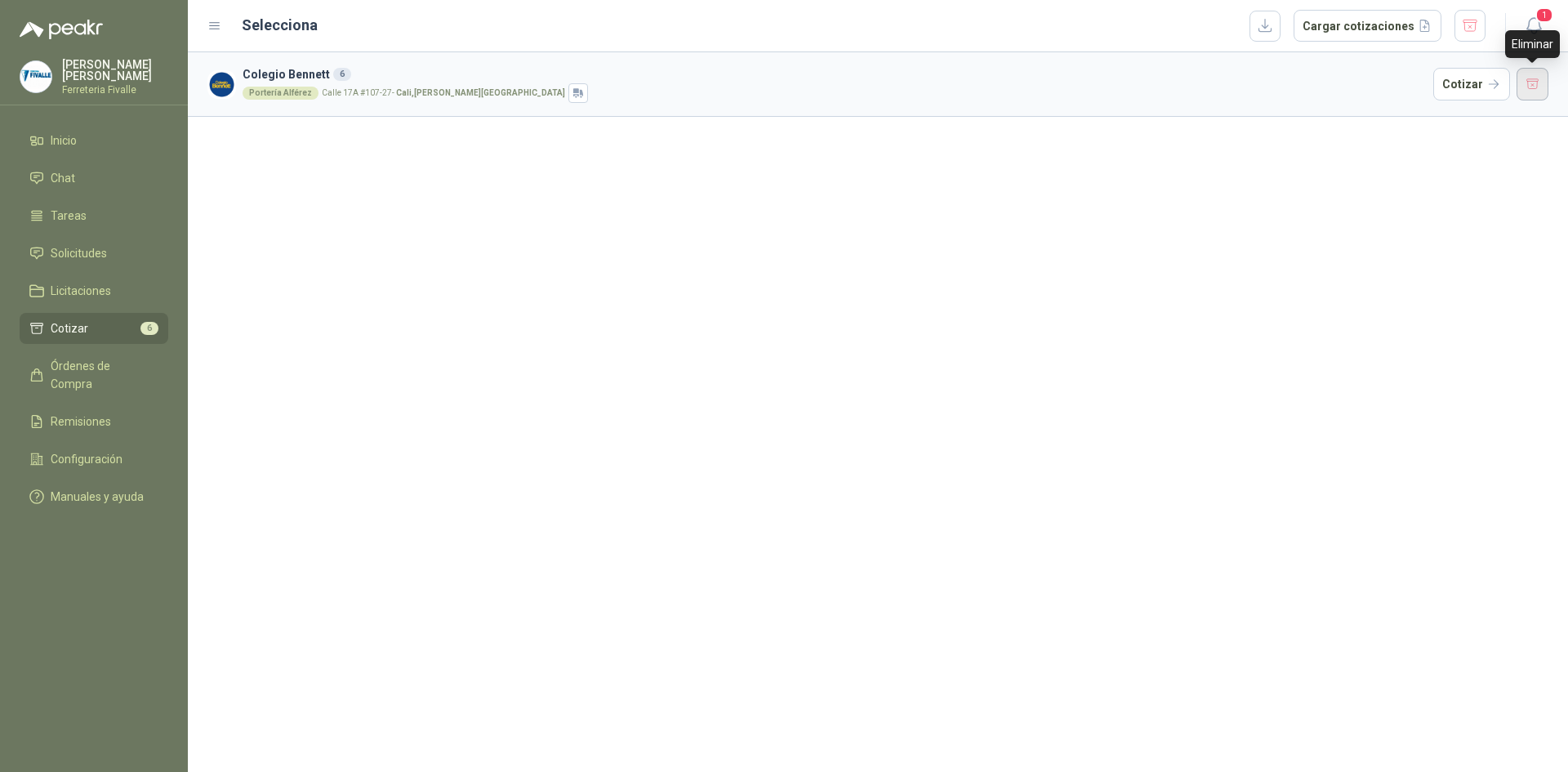
click at [1532, 81] on button "button" at bounding box center [1533, 84] width 33 height 33
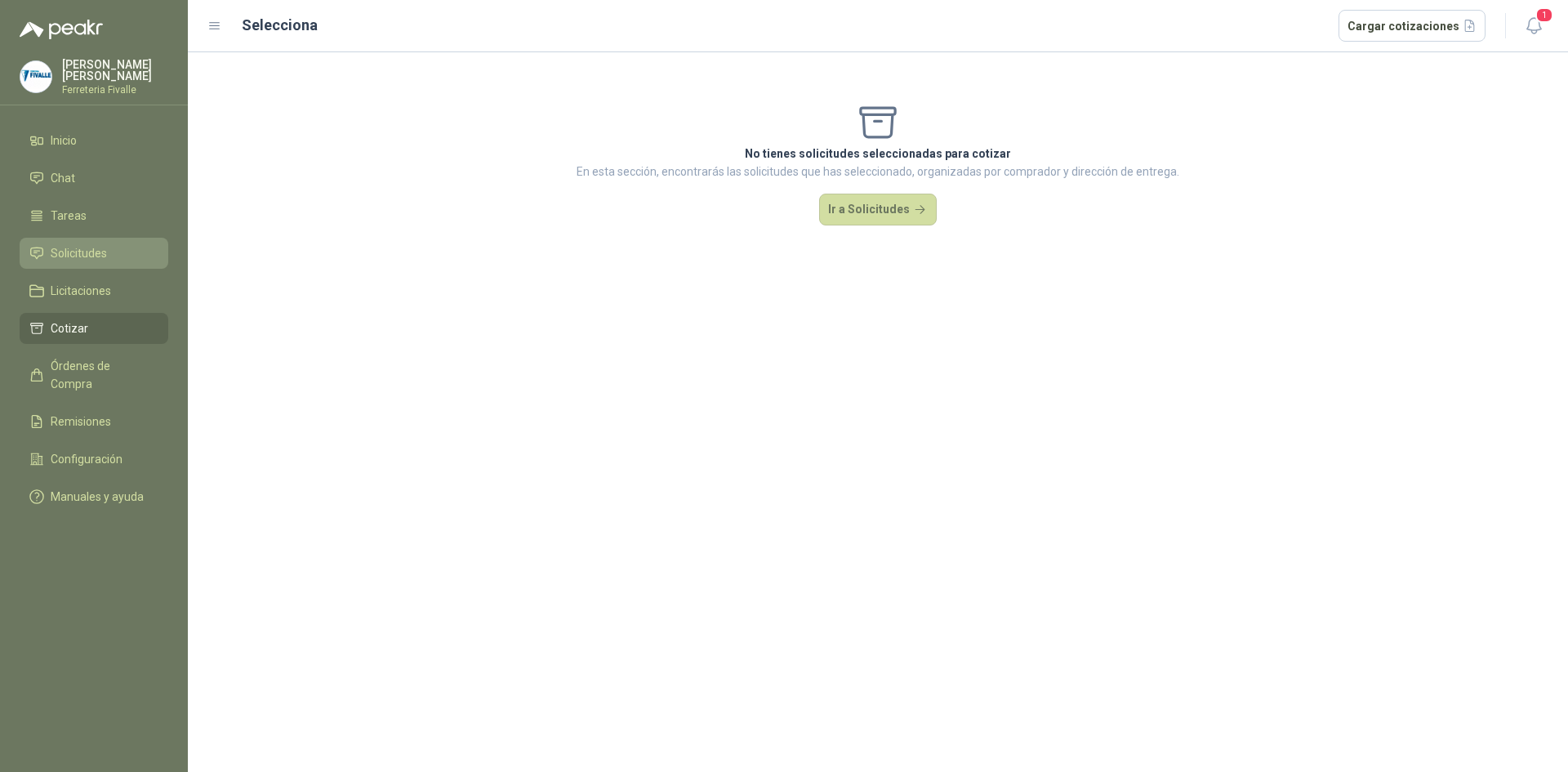
click at [89, 263] on span "Solicitudes" at bounding box center [79, 253] width 57 height 18
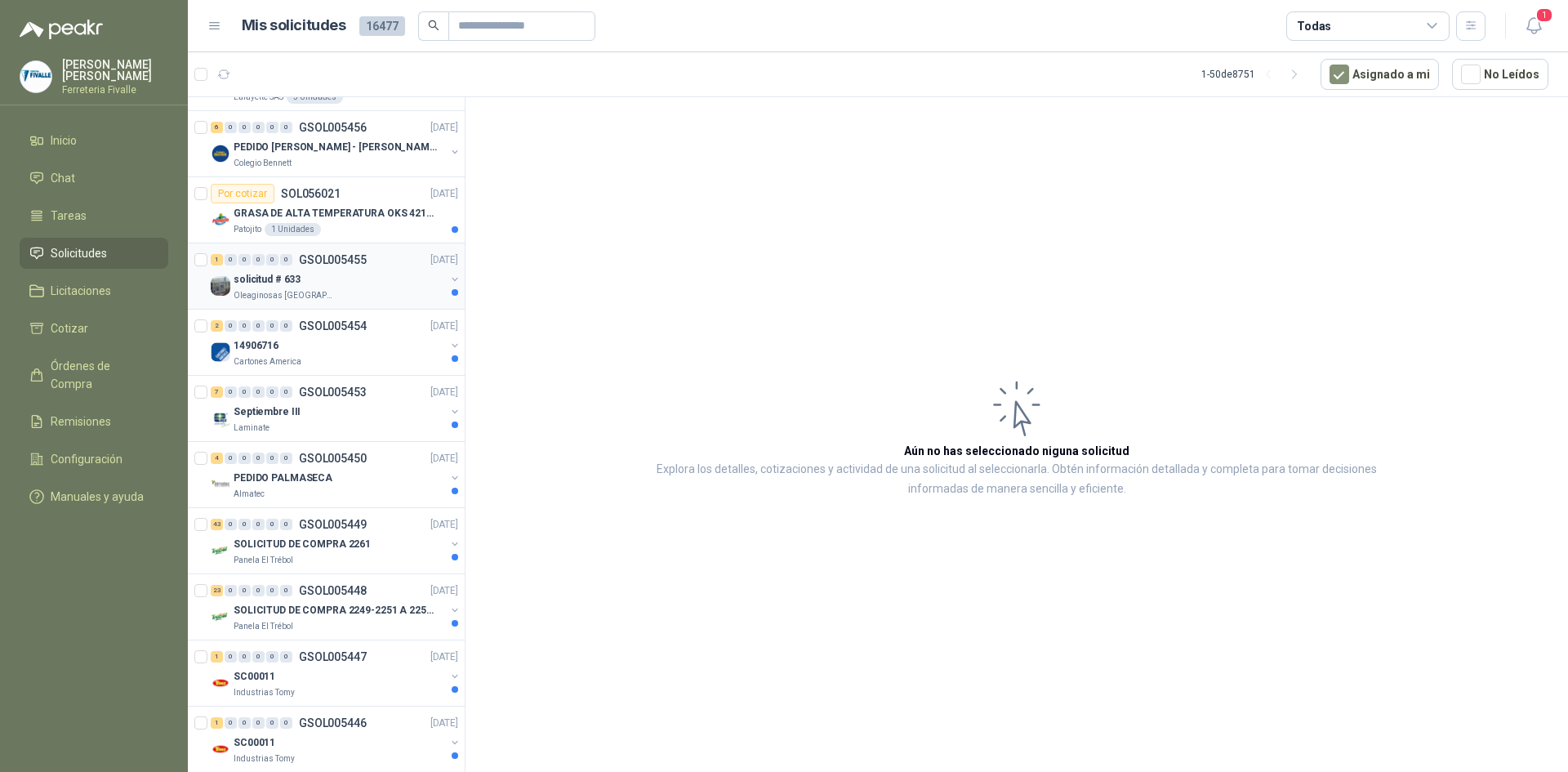
scroll to position [1471, 0]
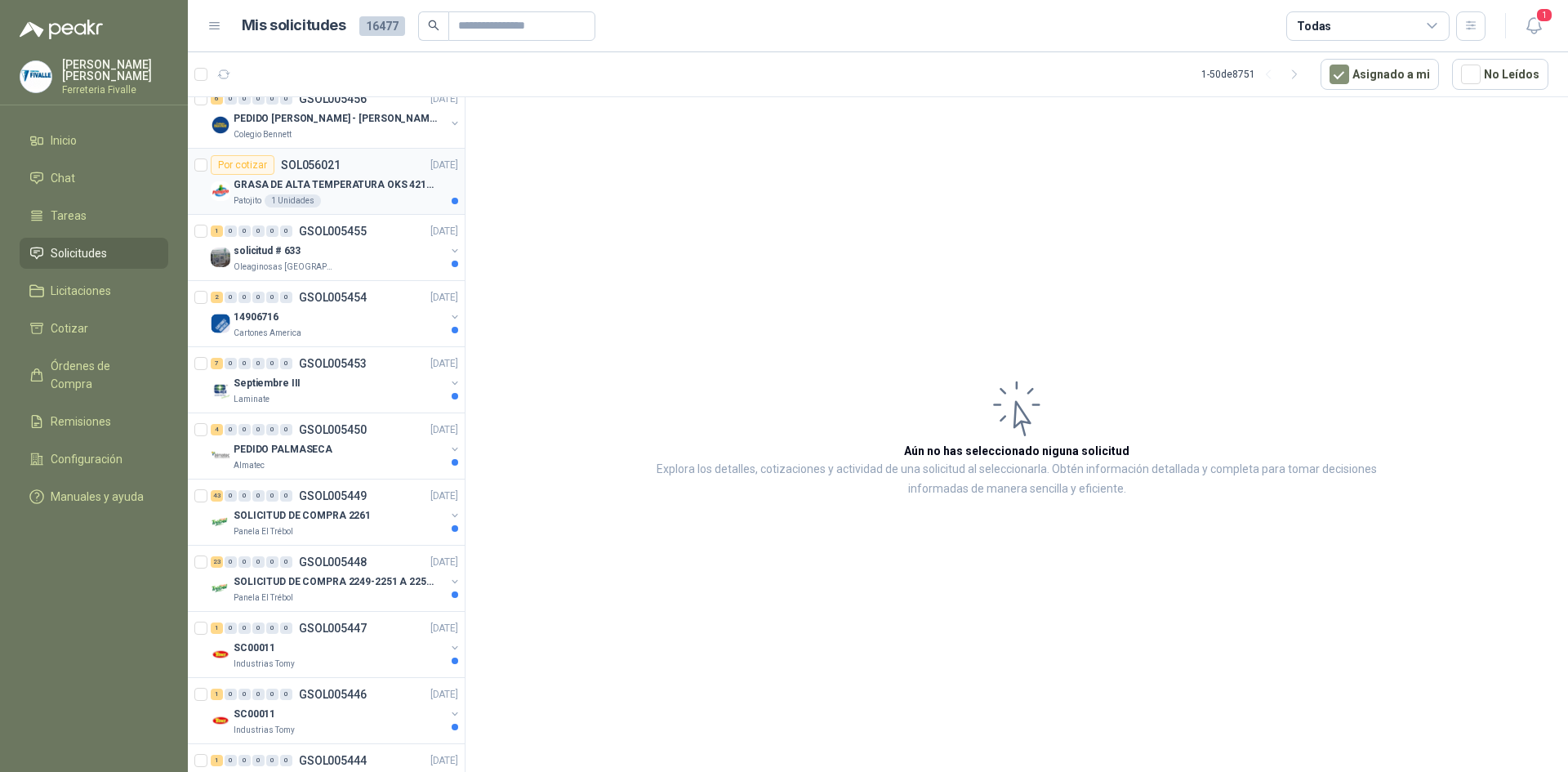
click at [384, 192] on p "GRASA DE ALTA TEMPERATURA OKS 4210 X 5 KG" at bounding box center [335, 185] width 203 height 15
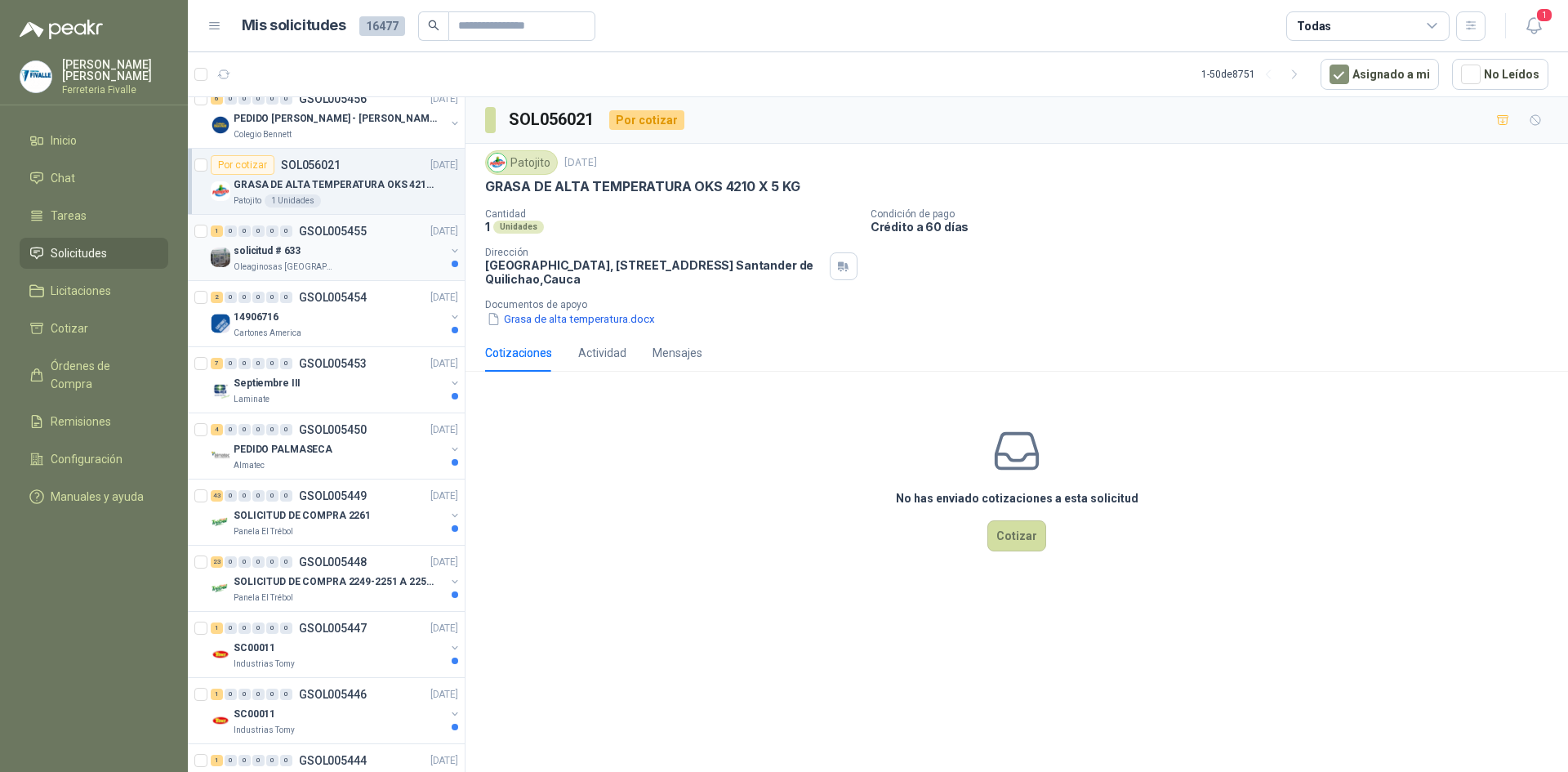
click at [354, 264] on div "Oleaginosas [GEOGRAPHIC_DATA][PERSON_NAME]" at bounding box center [339, 267] width 212 height 13
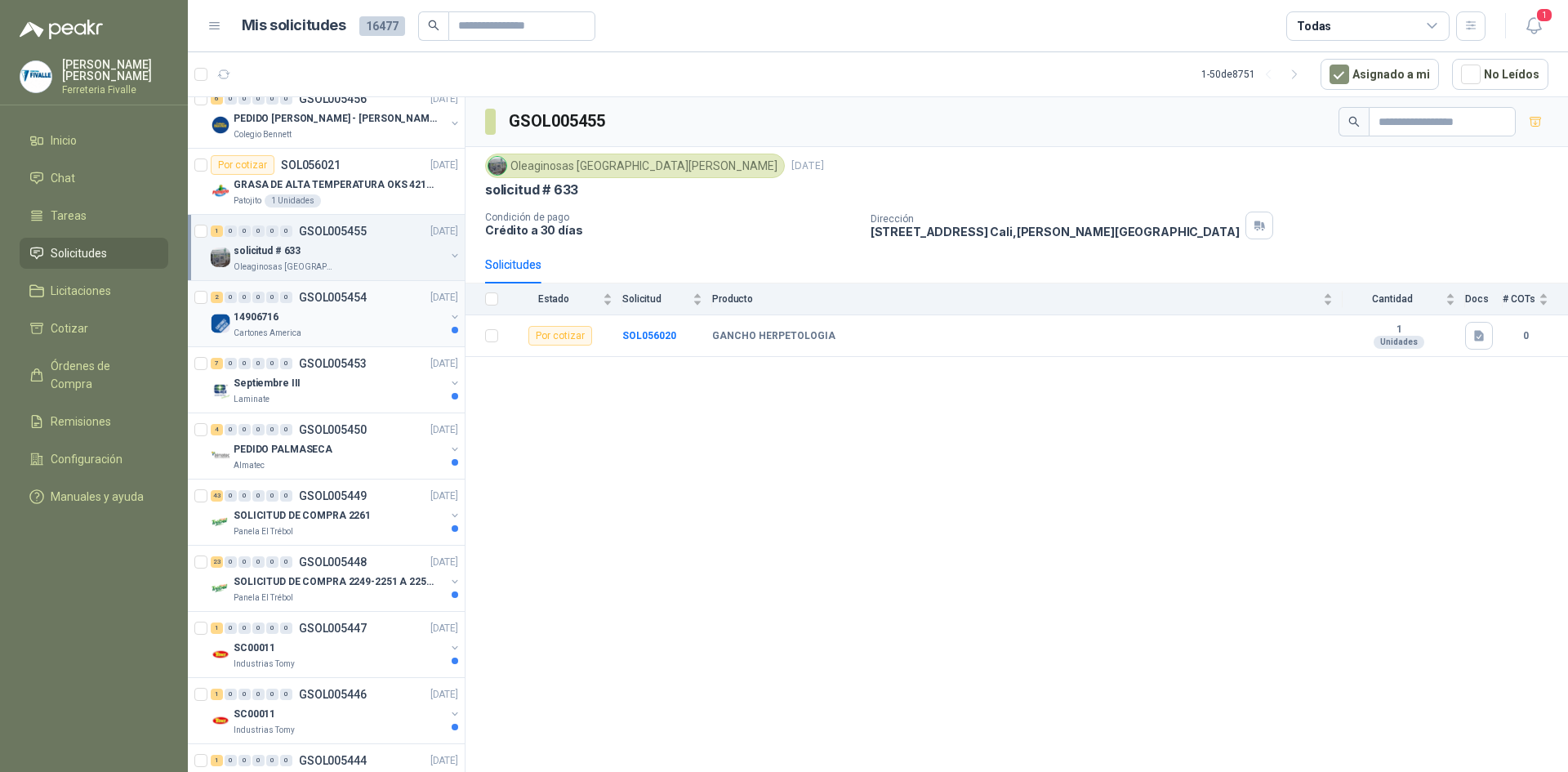
click at [362, 337] on div "Cartones America" at bounding box center [339, 333] width 212 height 13
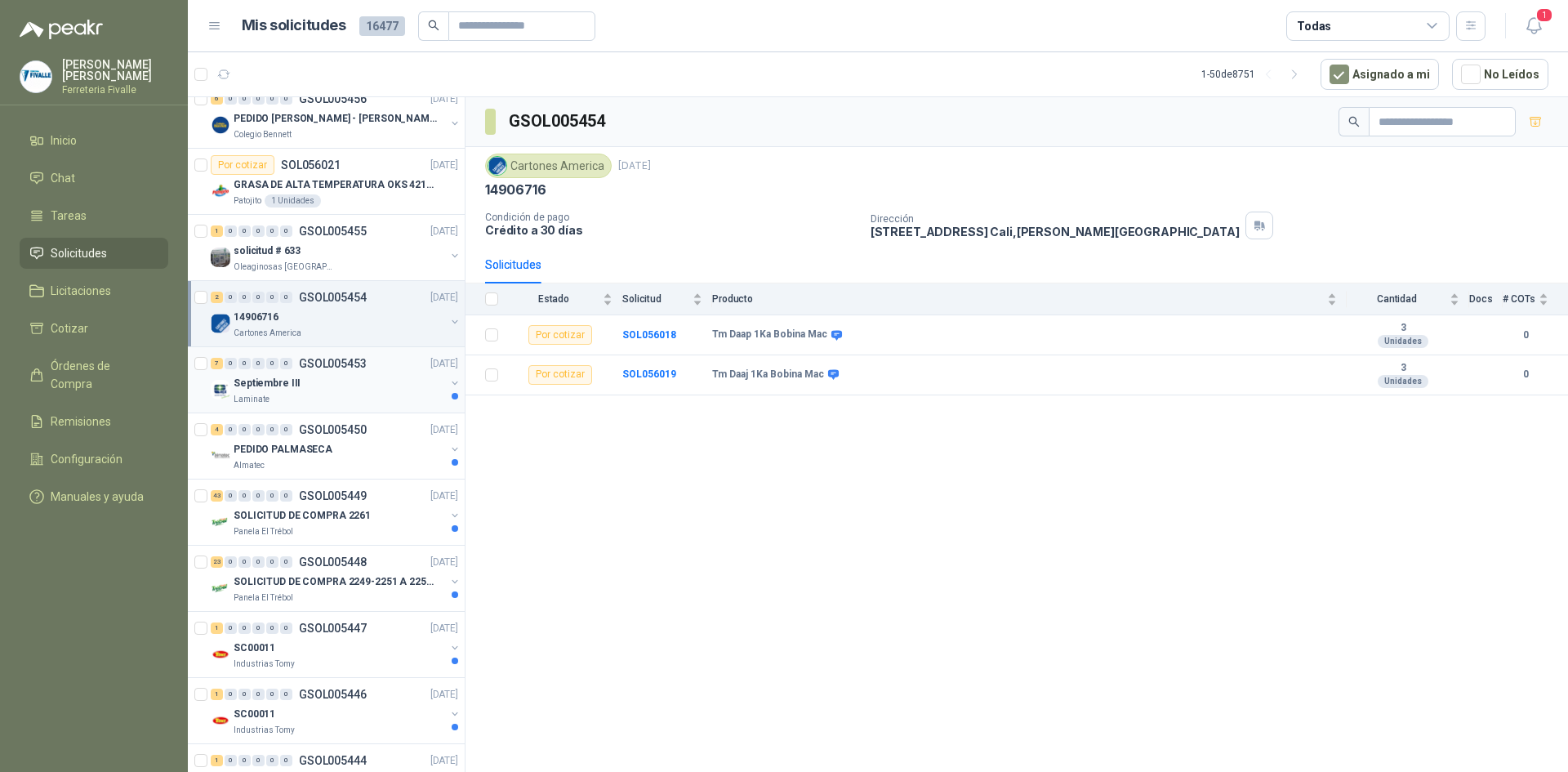
click at [376, 401] on div "Laminate" at bounding box center [339, 399] width 212 height 13
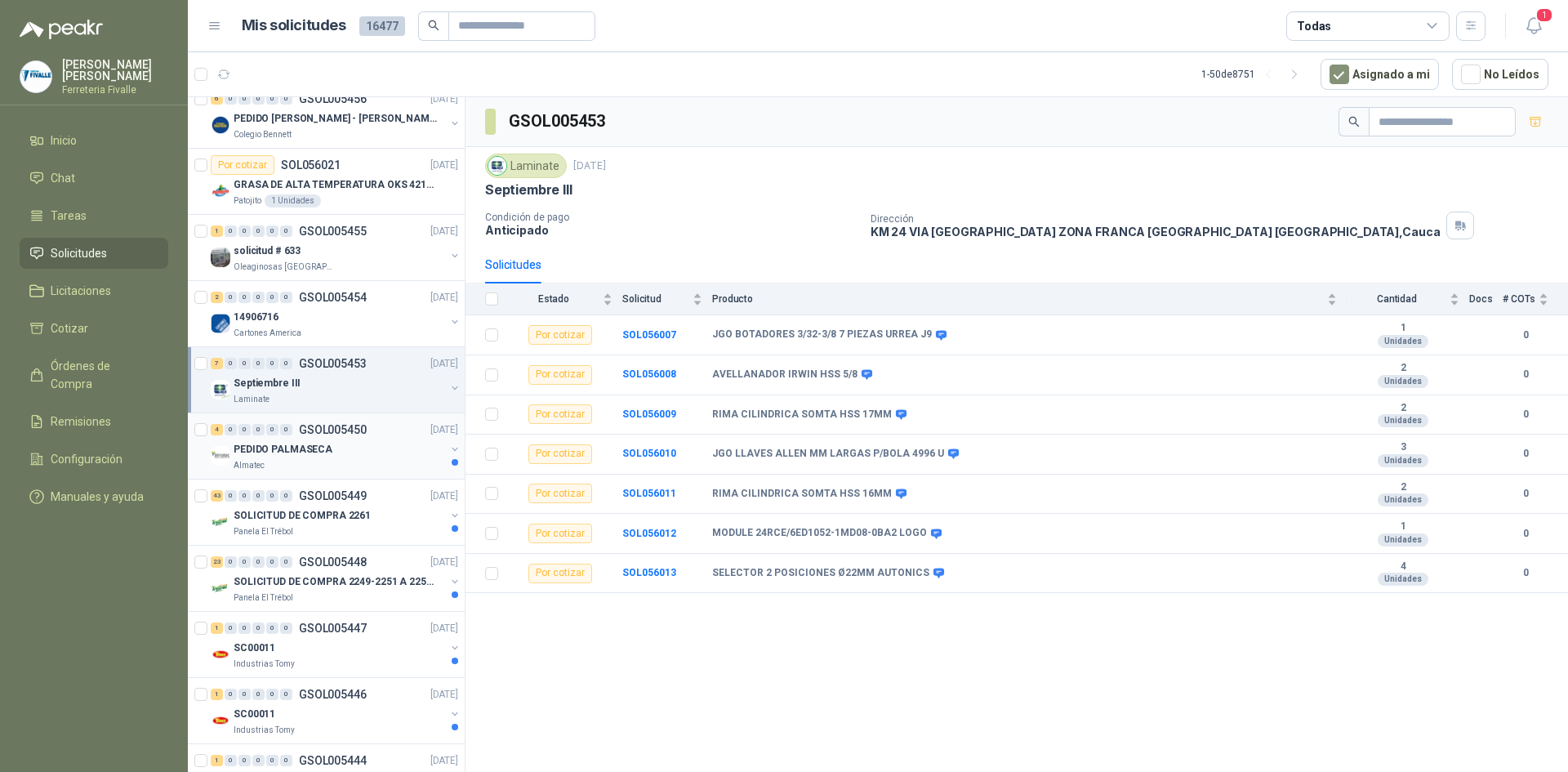
click at [359, 445] on div "PEDIDO PALMASECA" at bounding box center [339, 449] width 212 height 20
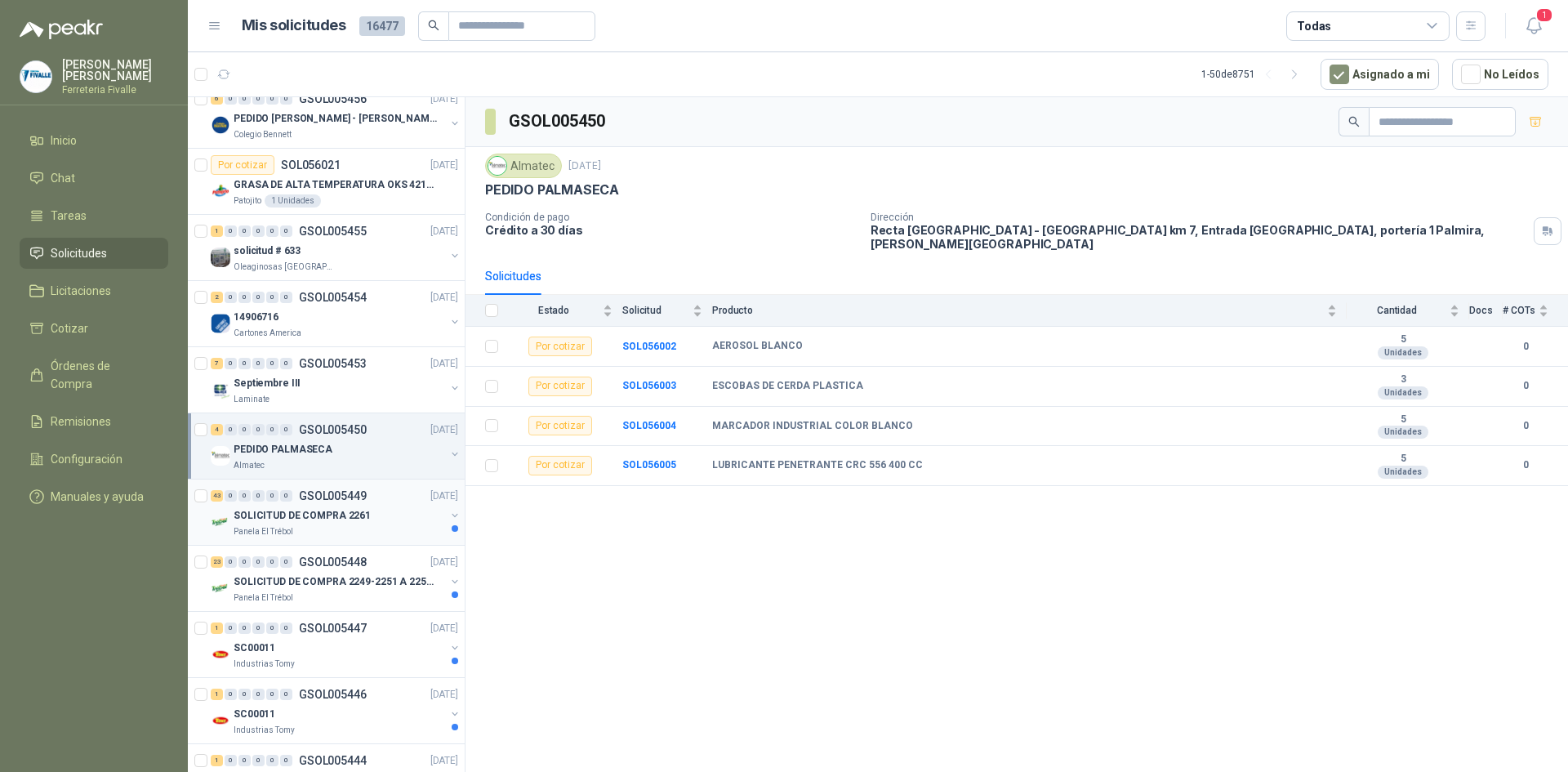
click at [353, 528] on div "Panela El Trébol" at bounding box center [339, 532] width 212 height 13
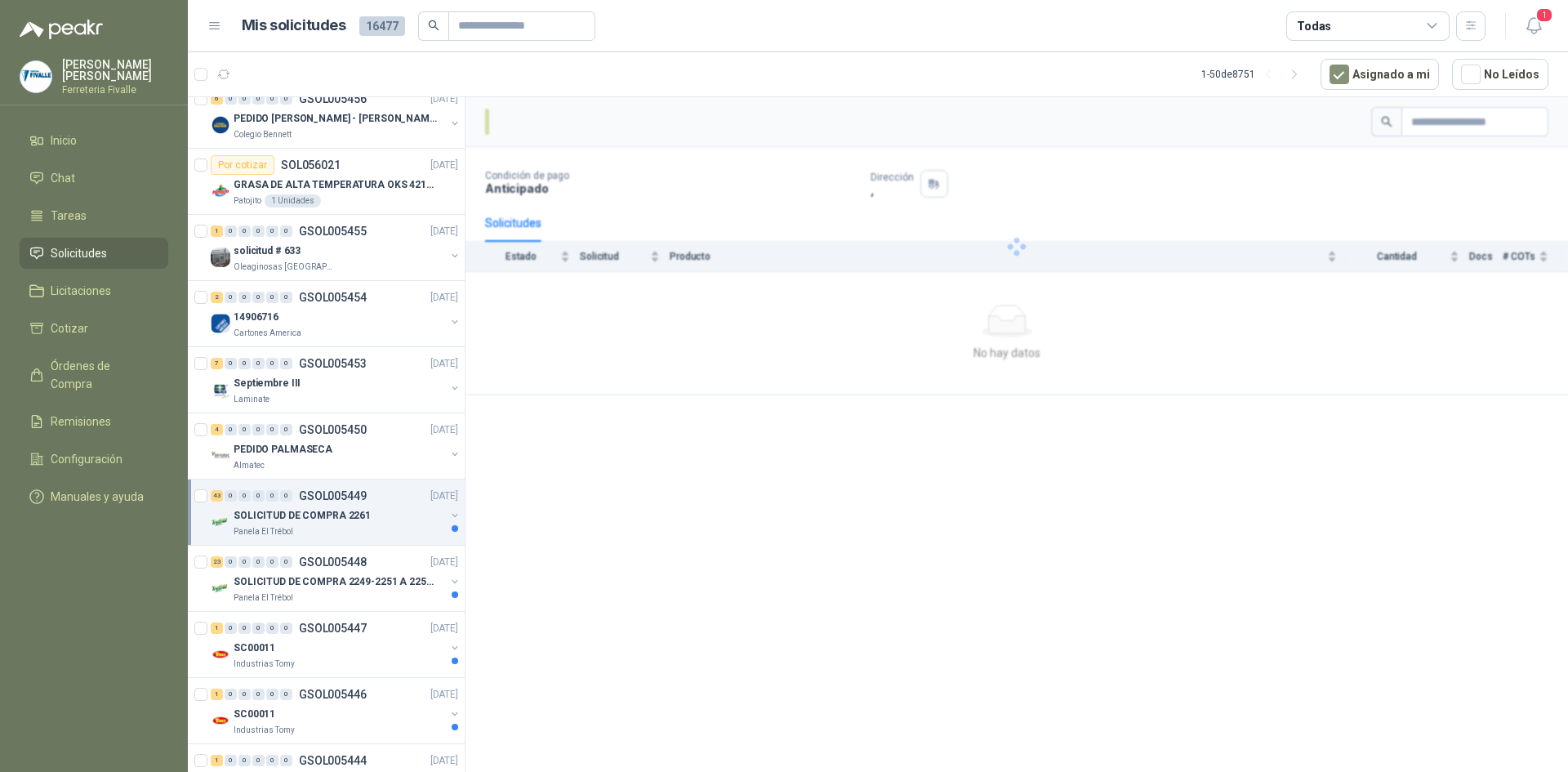
click at [353, 526] on div "Panela El Trébol" at bounding box center [339, 532] width 212 height 13
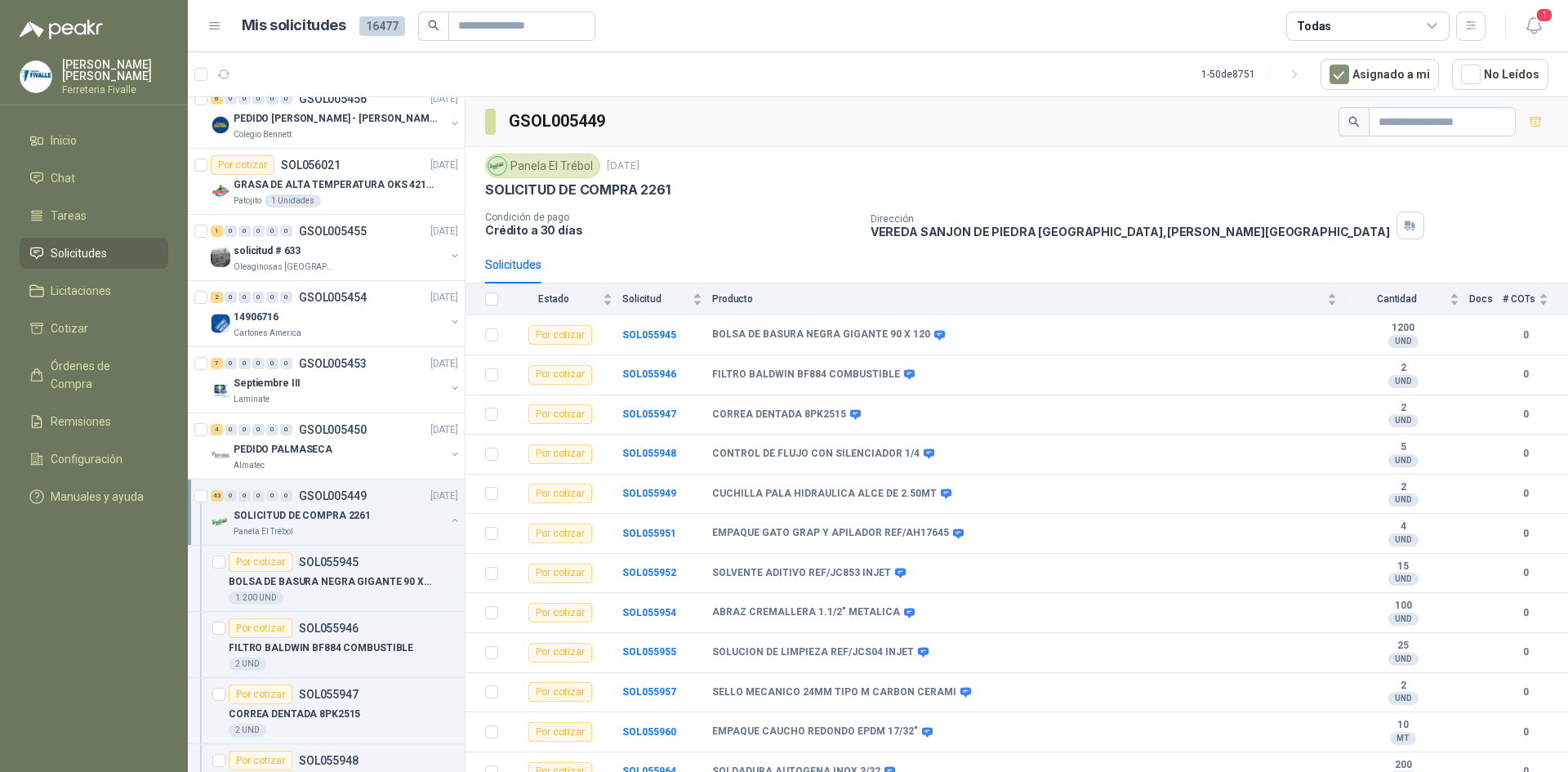
scroll to position [6, 0]
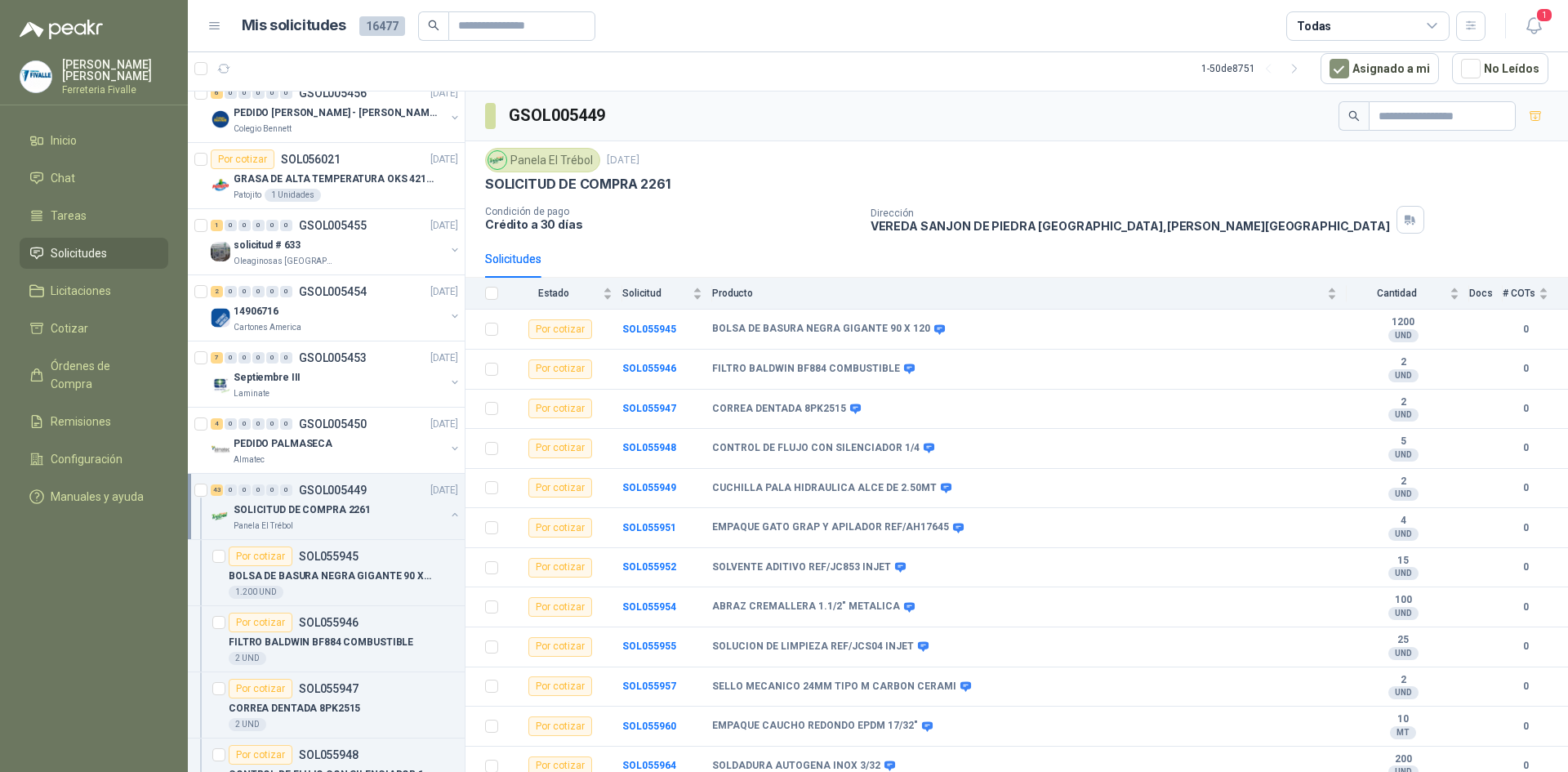
click at [353, 526] on div "Panela El Trébol" at bounding box center [339, 526] width 212 height 13
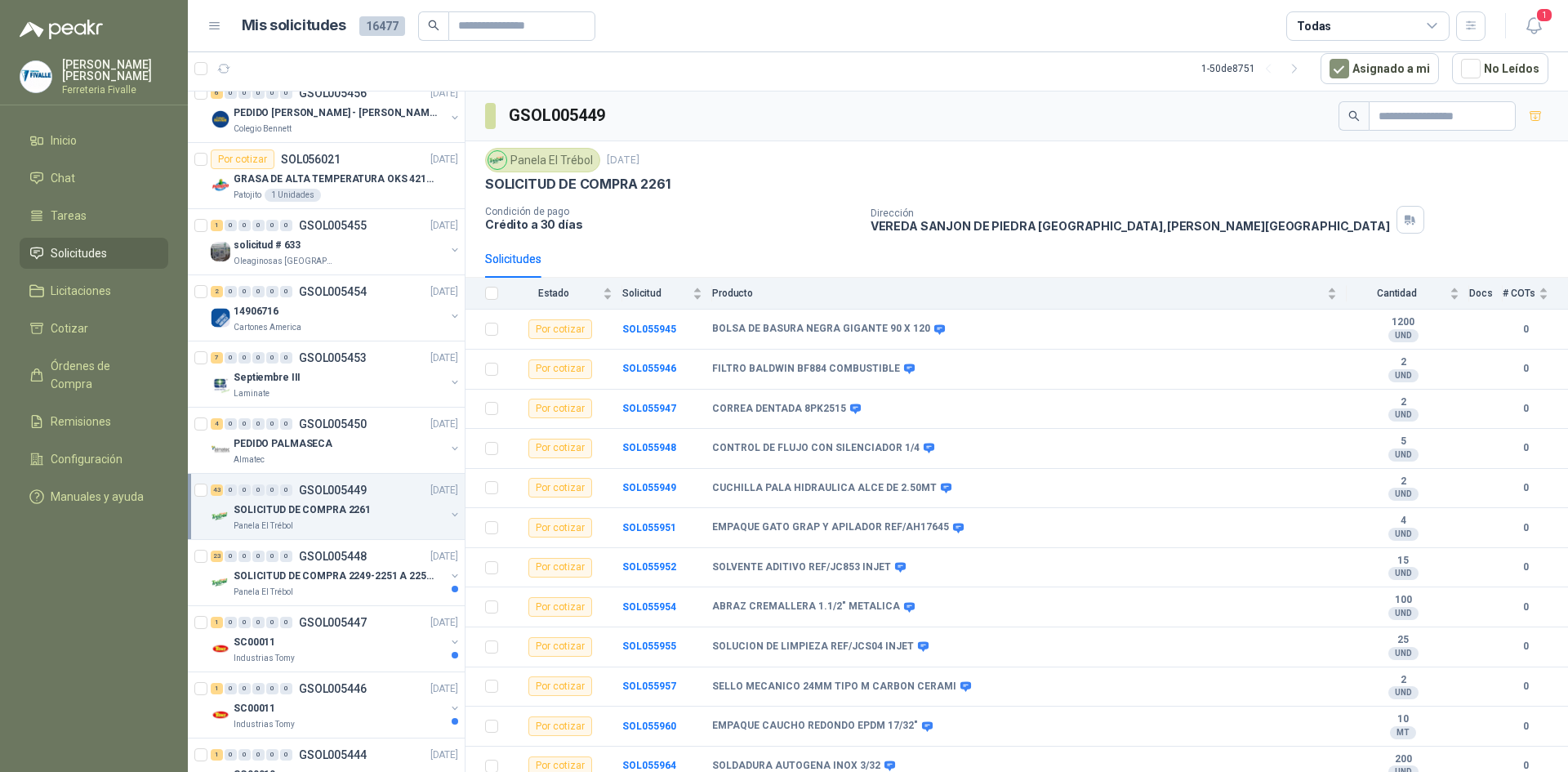
click at [765, 246] on div "Solicitudes" at bounding box center [1016, 259] width 1063 height 38
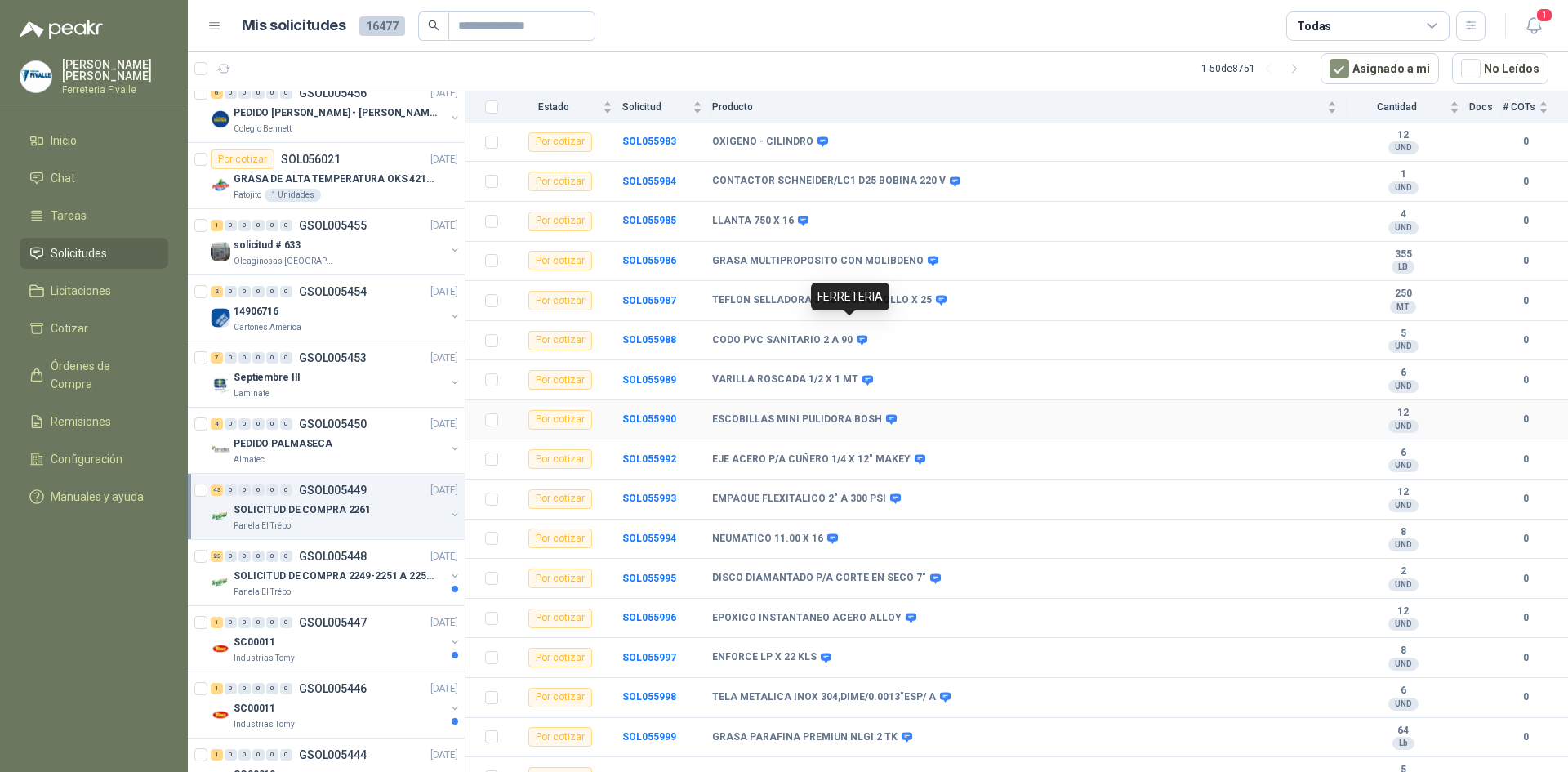
scroll to position [1245, 0]
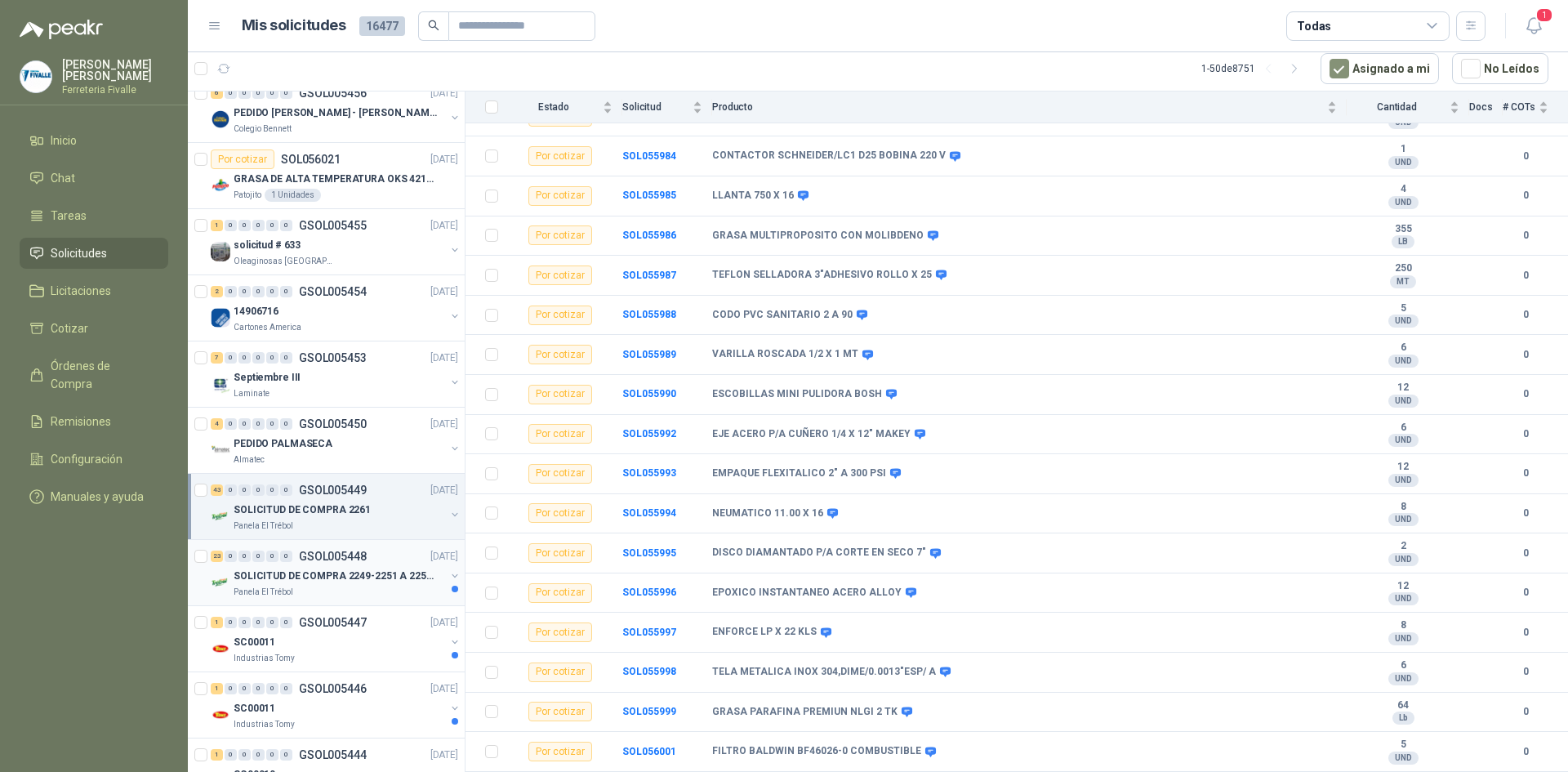
click at [367, 593] on div "Panela El Trébol" at bounding box center [339, 592] width 212 height 13
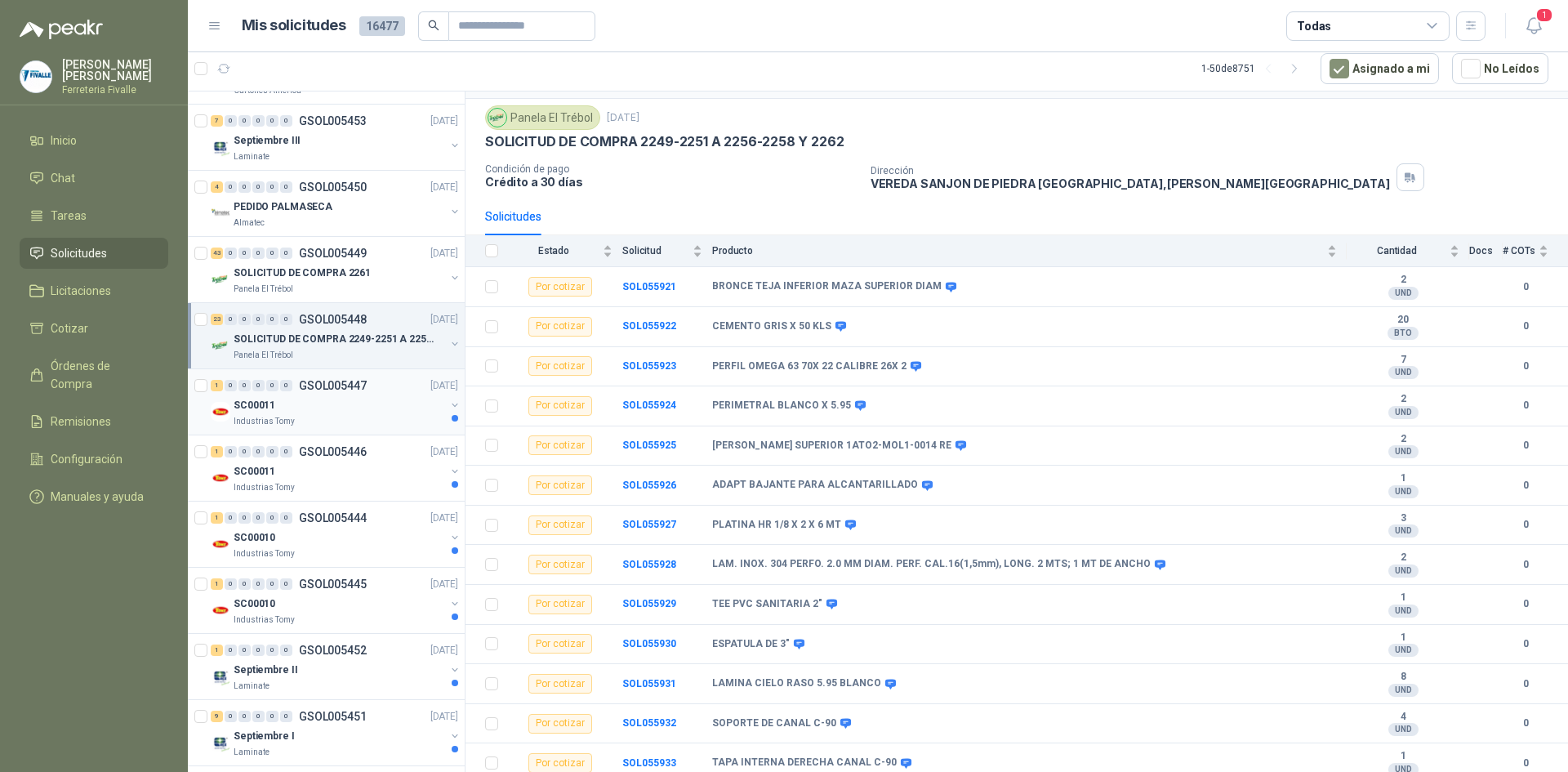
scroll to position [1717, 0]
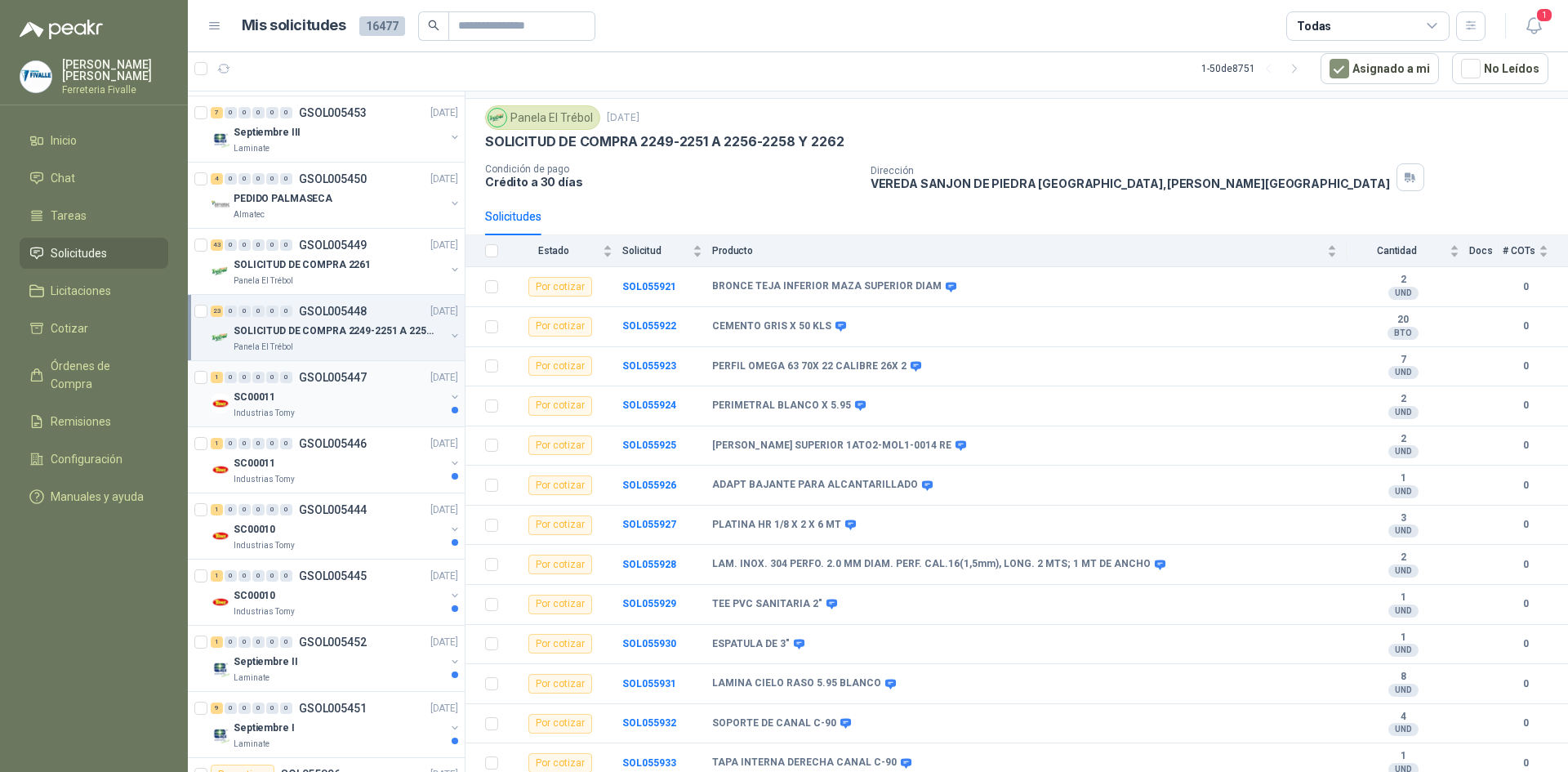
click at [345, 372] on p "GSOL005447" at bounding box center [332, 377] width 68 height 11
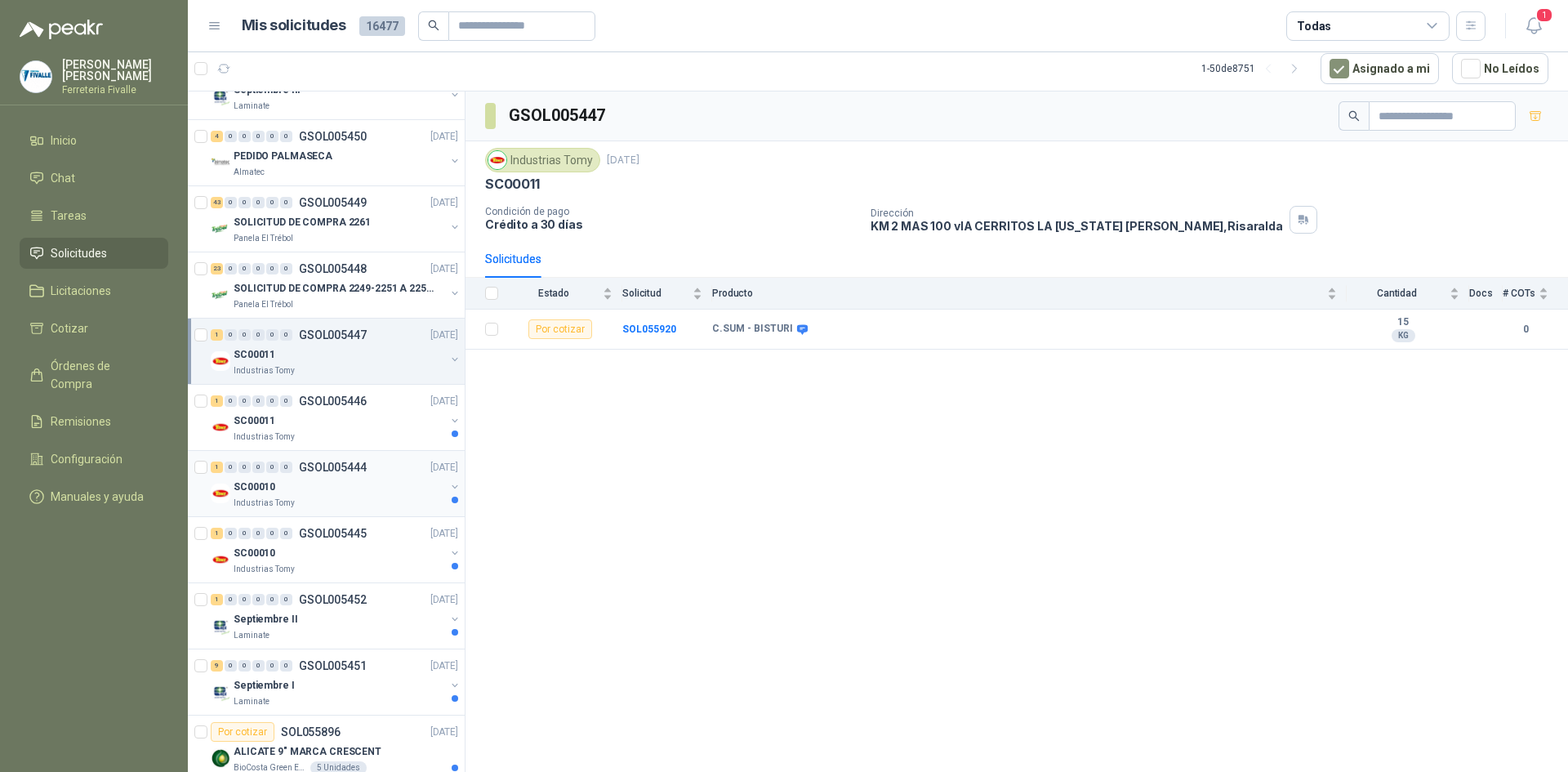
scroll to position [1798, 0]
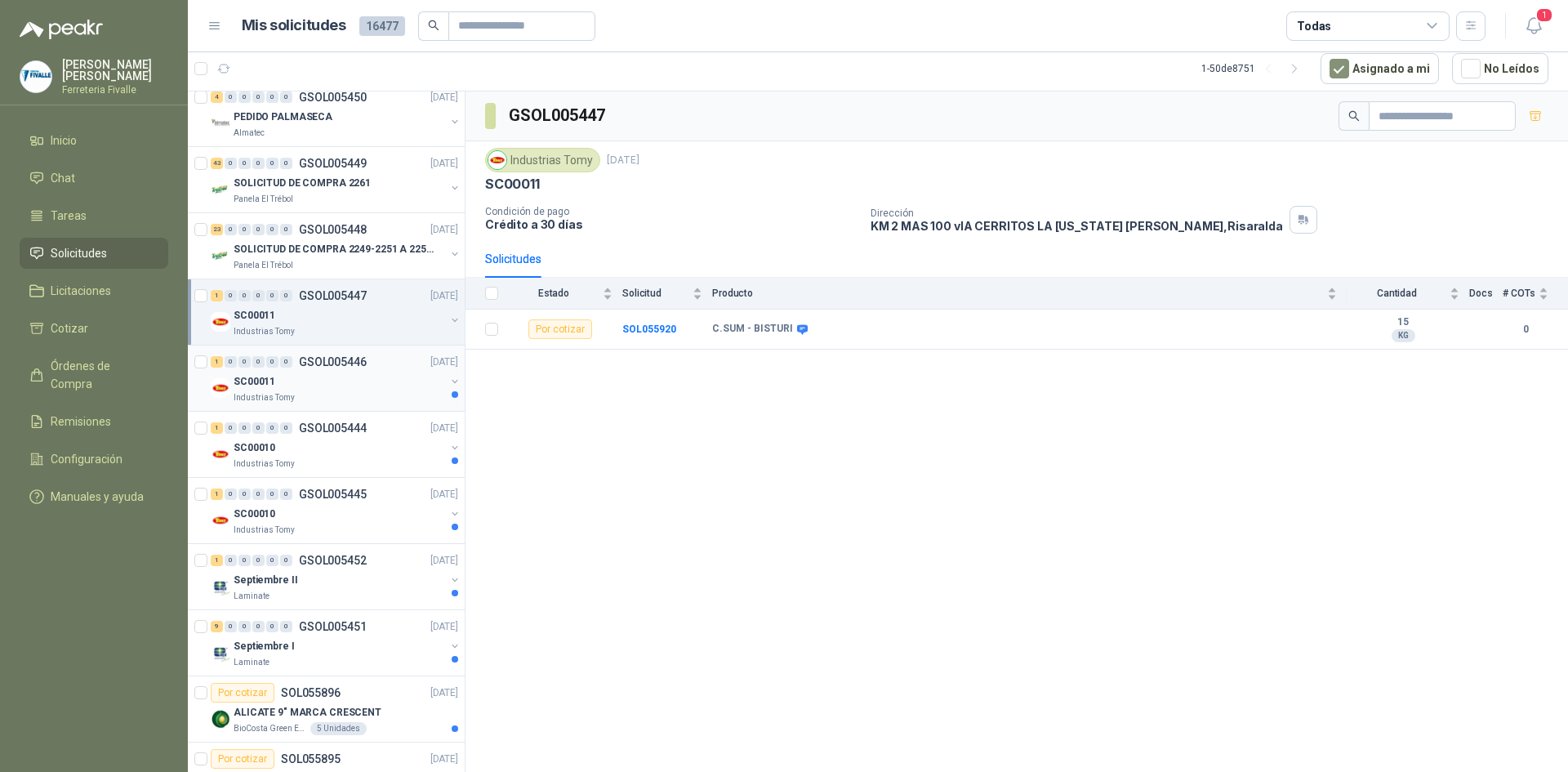
click at [360, 382] on div "SC00011" at bounding box center [339, 381] width 212 height 20
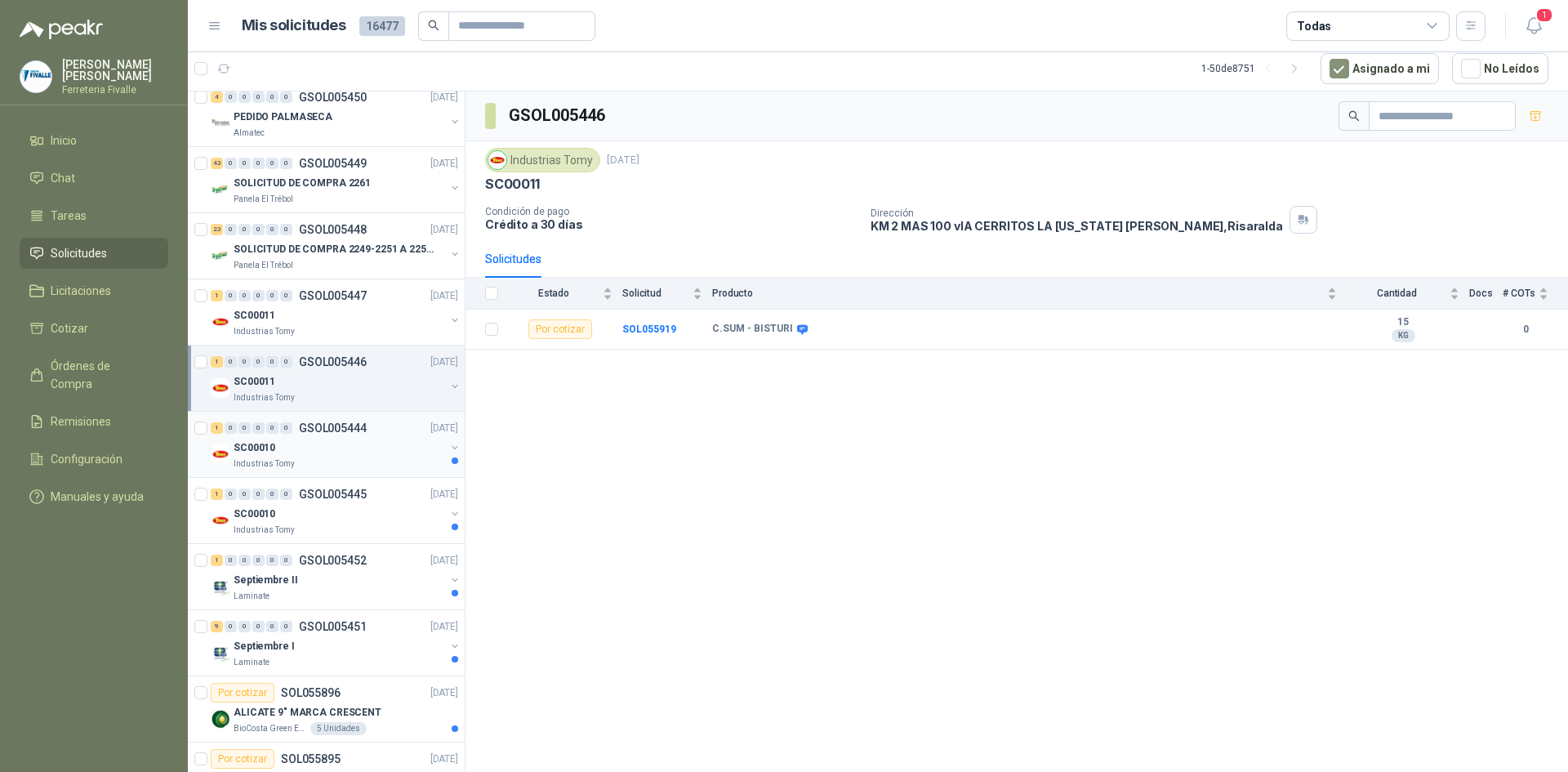
click at [375, 443] on div "SC00010" at bounding box center [339, 447] width 212 height 20
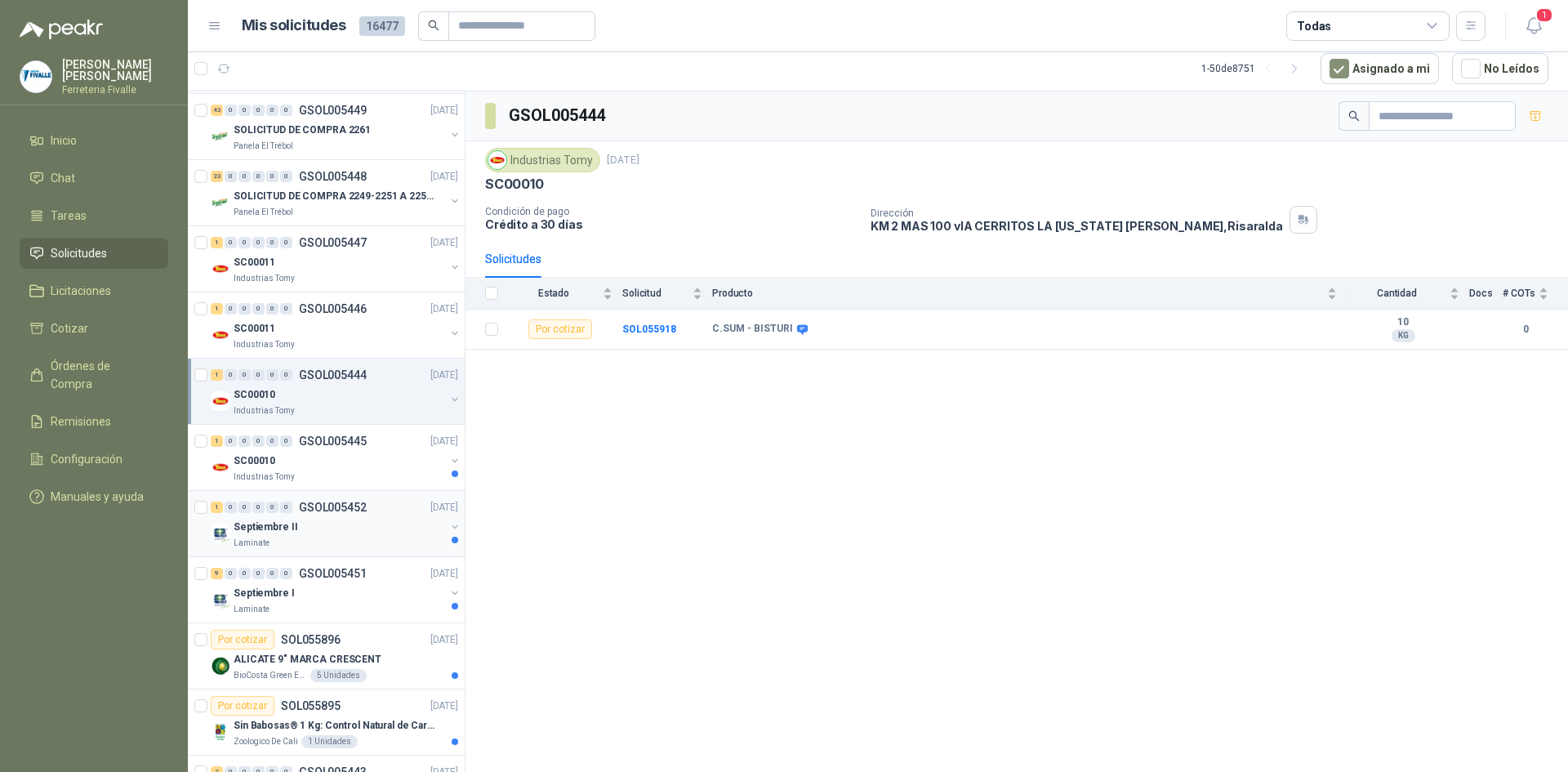
scroll to position [1880, 0]
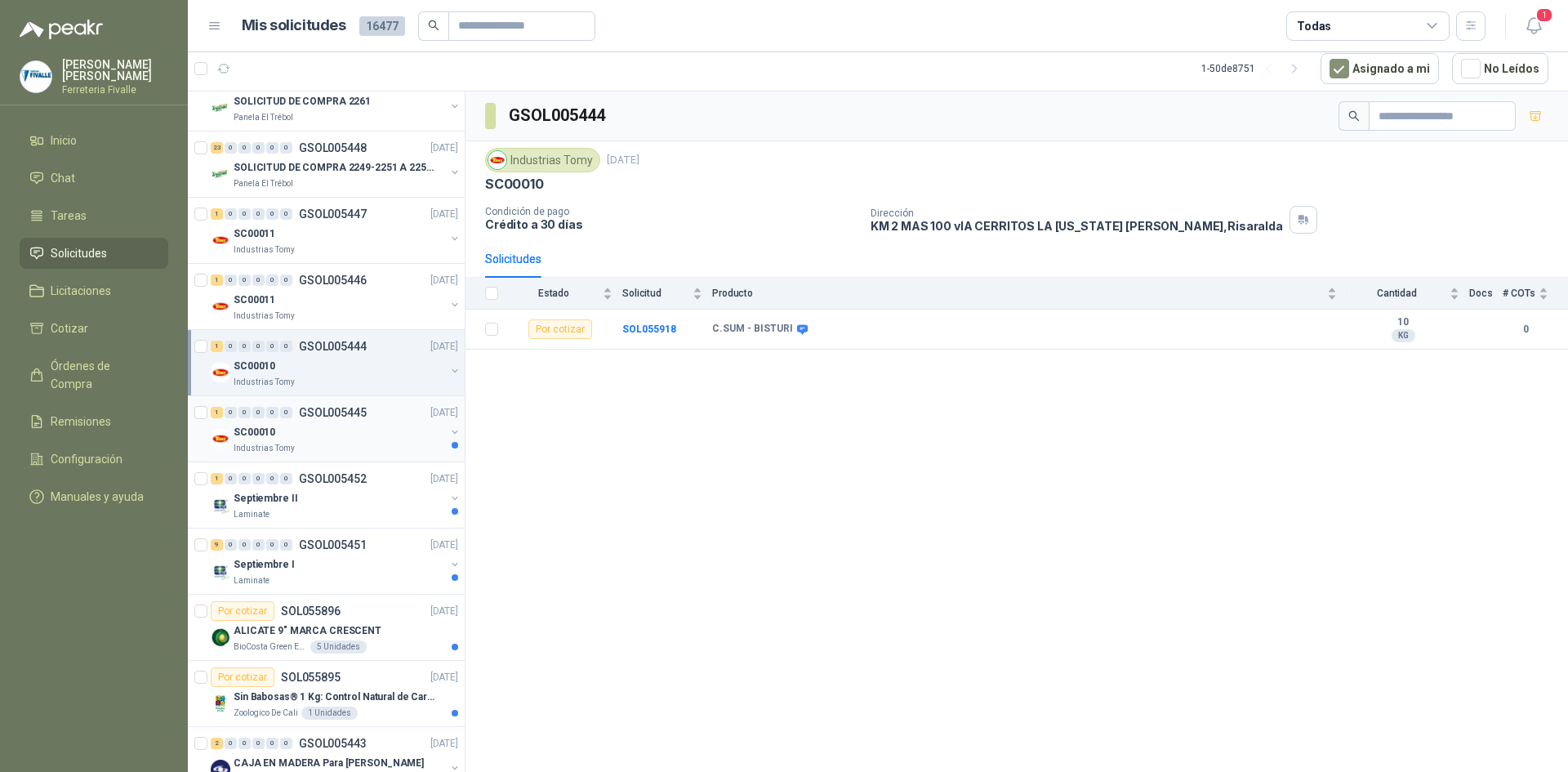
click at [398, 432] on div "SC00010" at bounding box center [339, 432] width 212 height 20
